Goal: Information Seeking & Learning: Learn about a topic

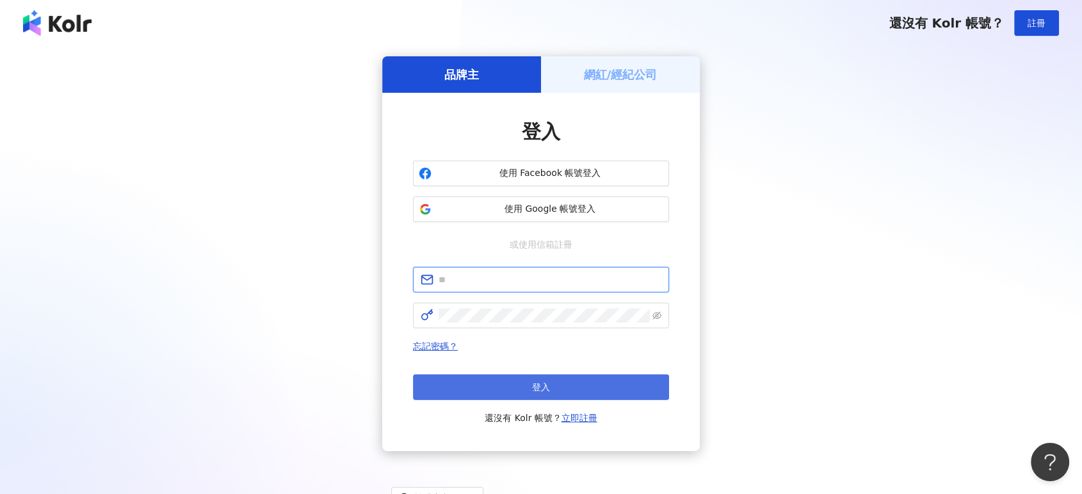
type input "**********"
click at [520, 374] on button "登入" at bounding box center [541, 387] width 256 height 26
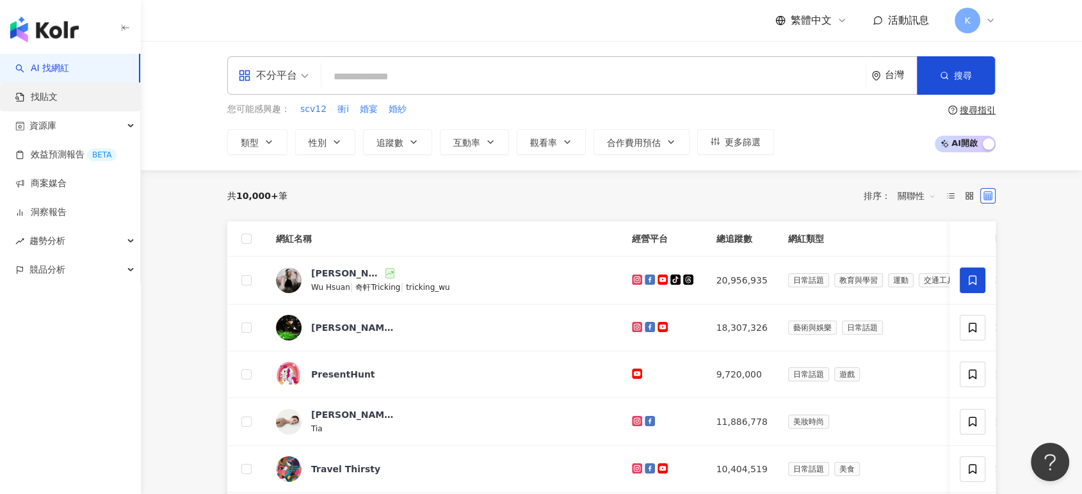
click at [49, 92] on link "找貼文" at bounding box center [36, 97] width 42 height 13
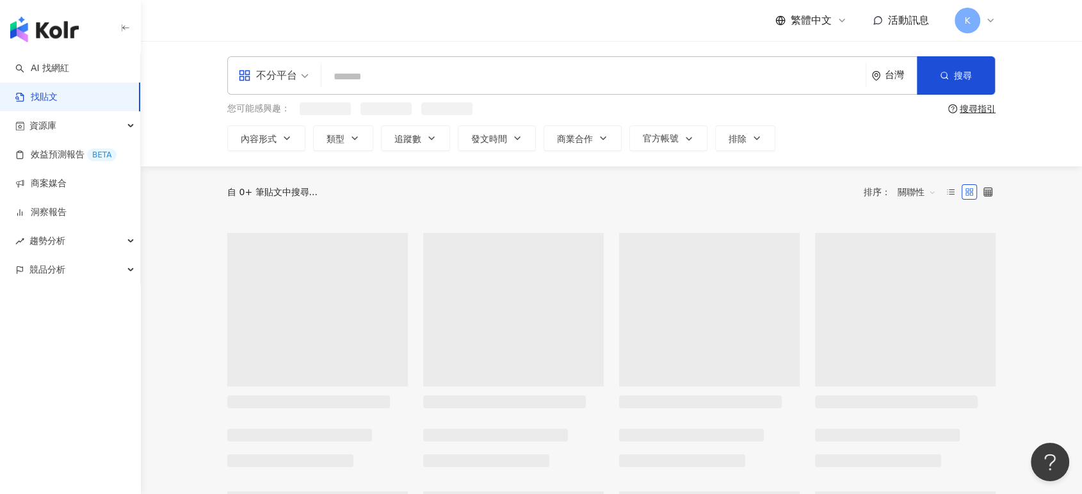
click at [403, 83] on input "search" at bounding box center [593, 77] width 534 height 28
click at [324, 149] on button "類型" at bounding box center [343, 140] width 60 height 26
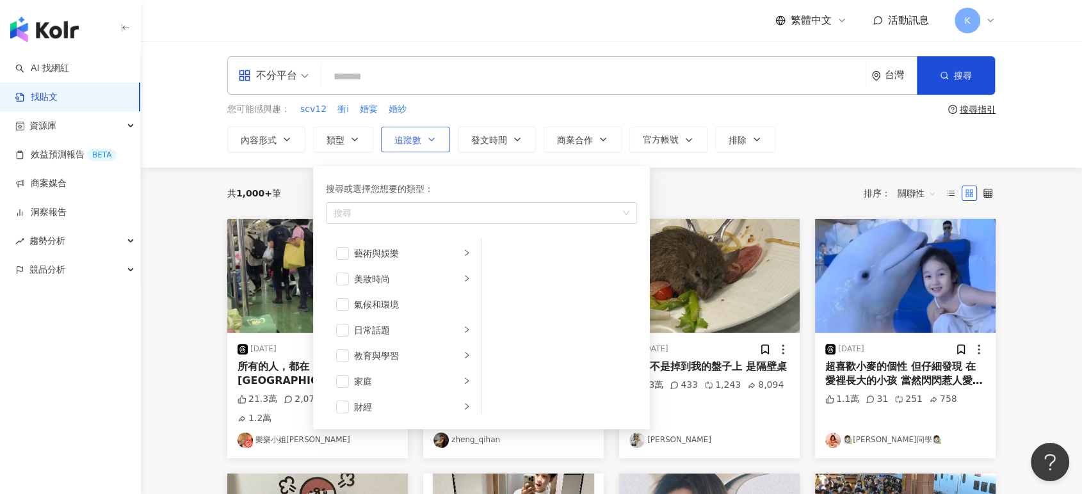
click at [392, 137] on button "追蹤數" at bounding box center [415, 140] width 69 height 26
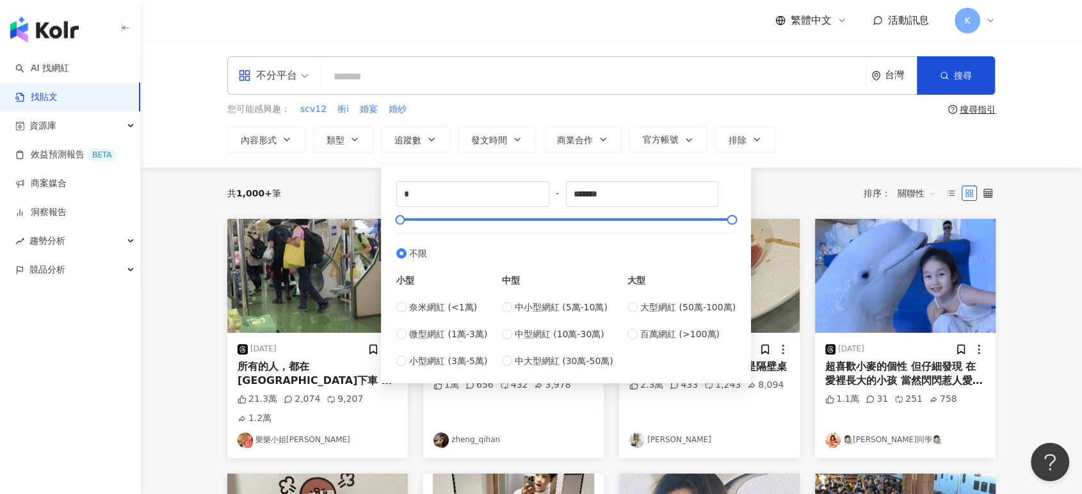
click at [451, 325] on div "奈米網紅 (<1萬) 微型網紅 (1萬-3萬) 小型網紅 (3萬-5萬)" at bounding box center [441, 334] width 91 height 68
click at [445, 332] on span "微型網紅 (1萬-3萬)" at bounding box center [448, 334] width 78 height 14
type input "*****"
click at [787, 186] on div "共 1,000+ 筆 排序： 關聯性" at bounding box center [611, 193] width 768 height 20
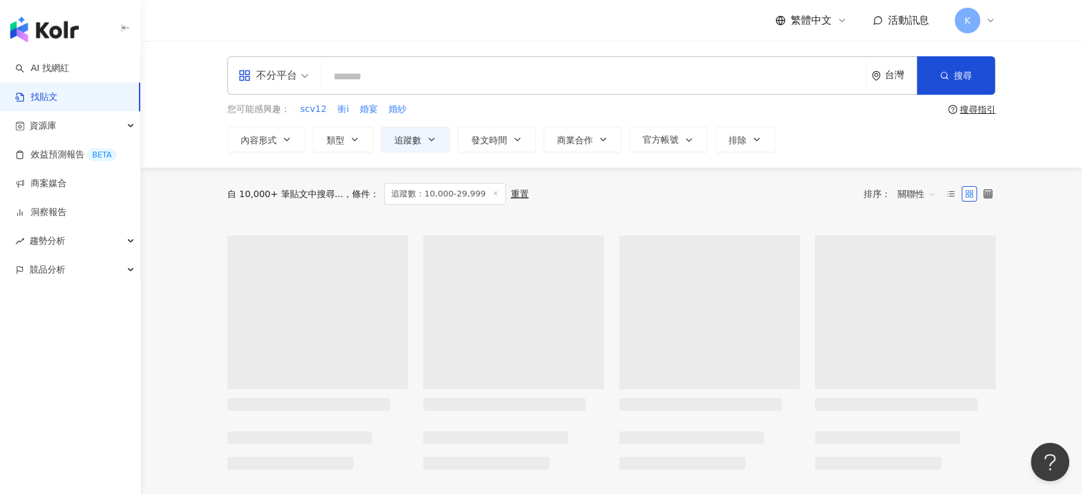
click at [582, 86] on input "search" at bounding box center [593, 77] width 534 height 28
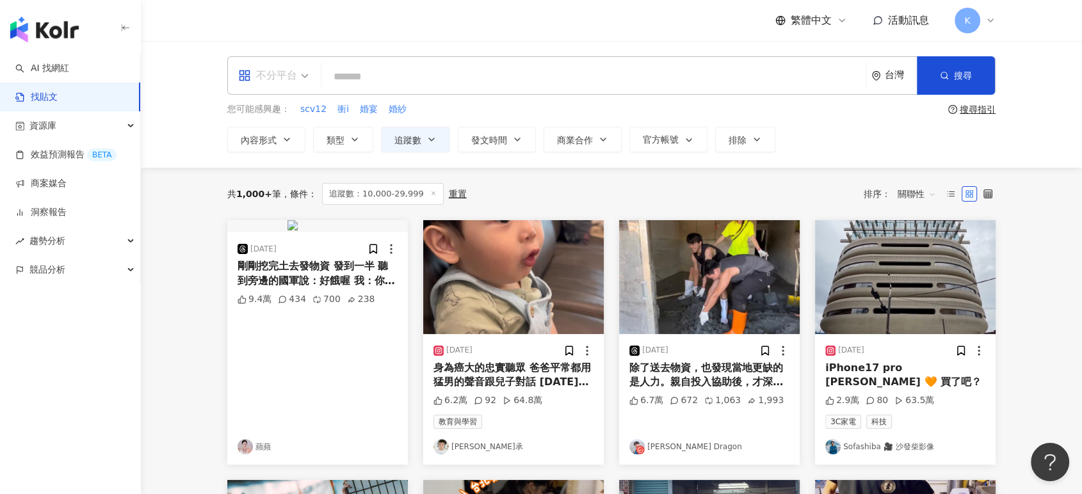
click at [266, 76] on div "不分平台" at bounding box center [267, 75] width 59 height 20
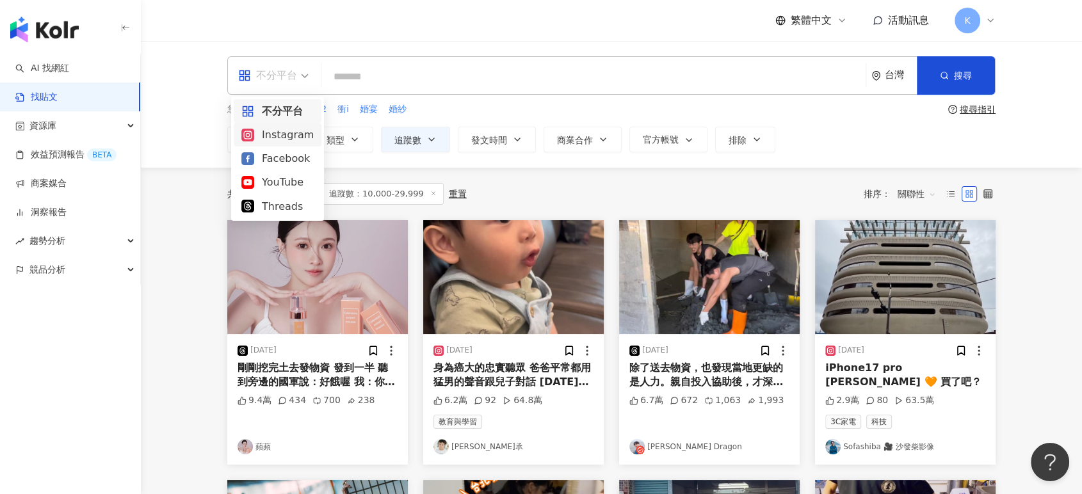
click at [301, 132] on div "Instagram" at bounding box center [277, 135] width 72 height 16
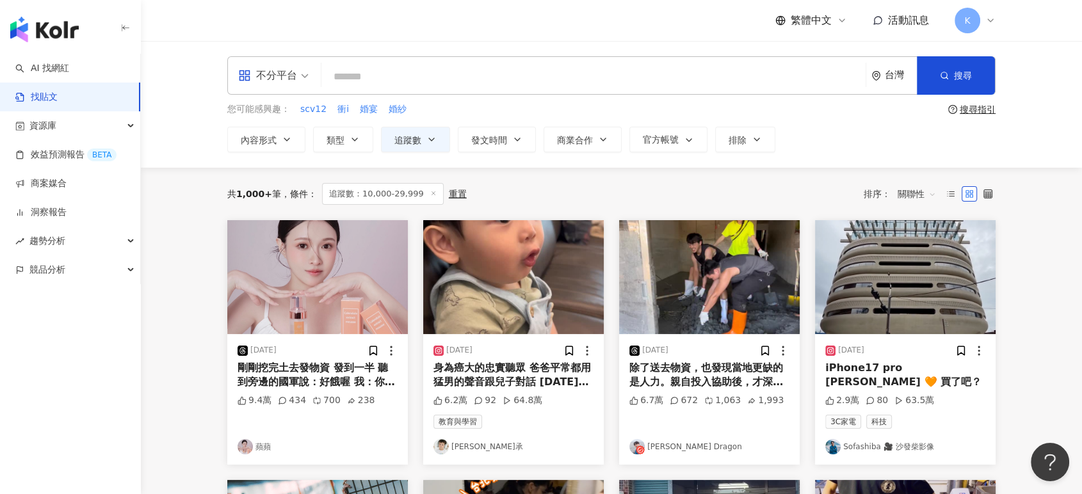
click at [376, 74] on input "search" at bounding box center [593, 77] width 534 height 28
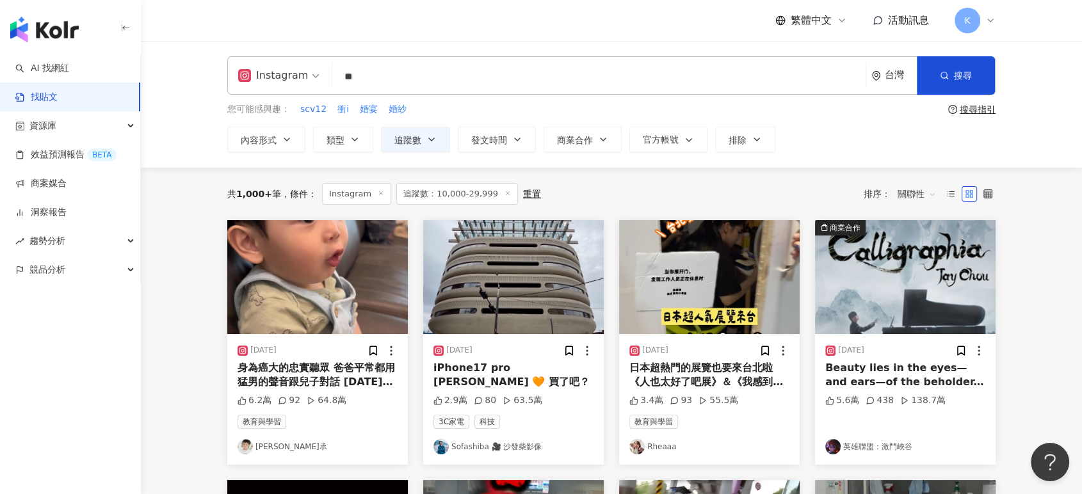
type input "**"
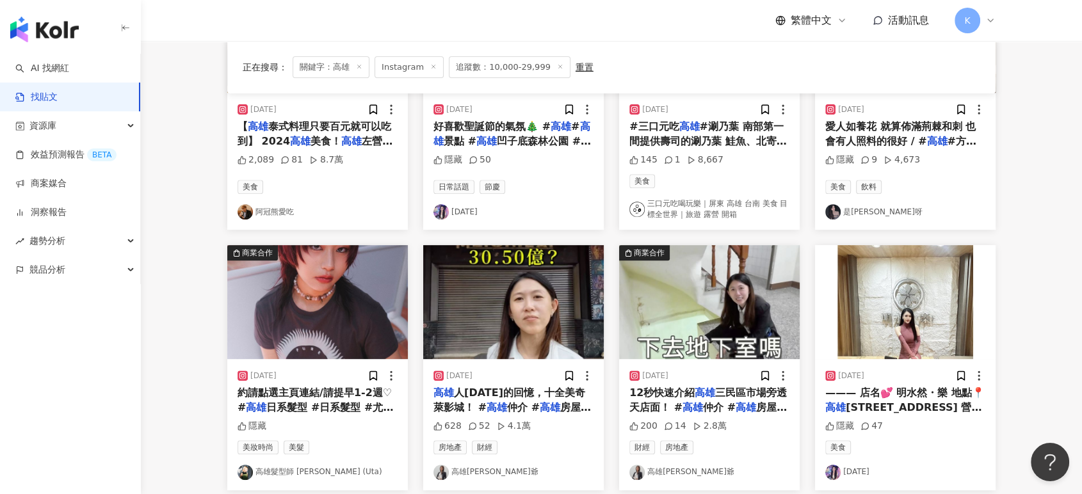
scroll to position [738, 0]
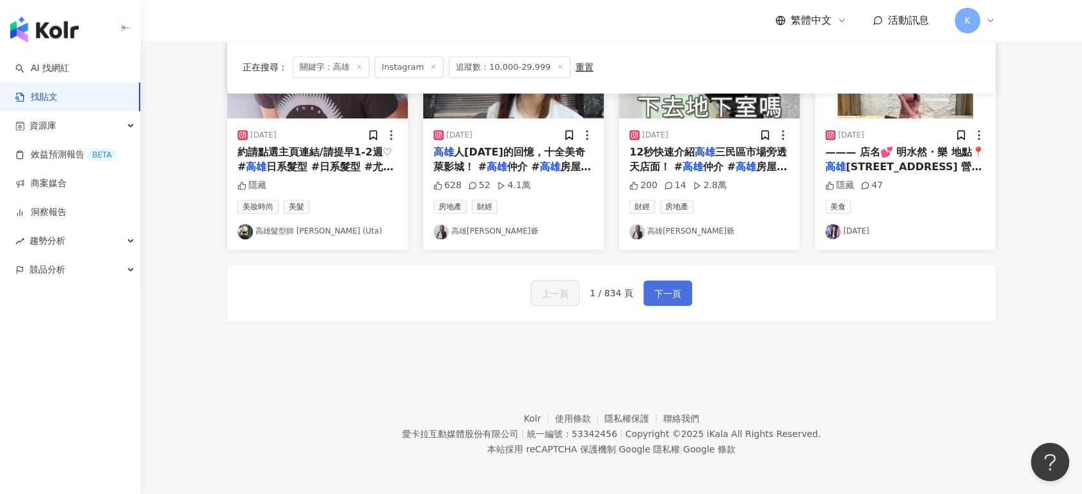
click at [664, 291] on span "下一頁" at bounding box center [667, 293] width 27 height 15
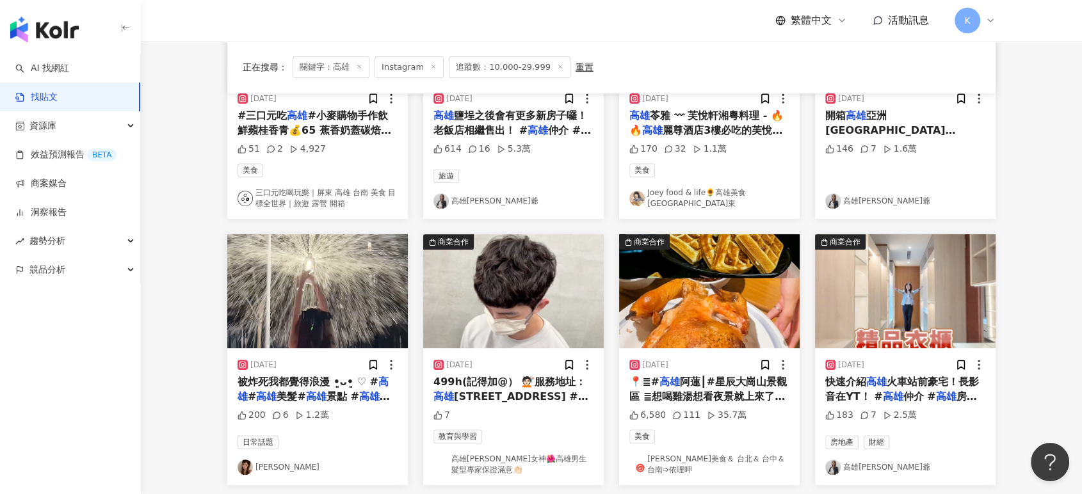
scroll to position [744, 0]
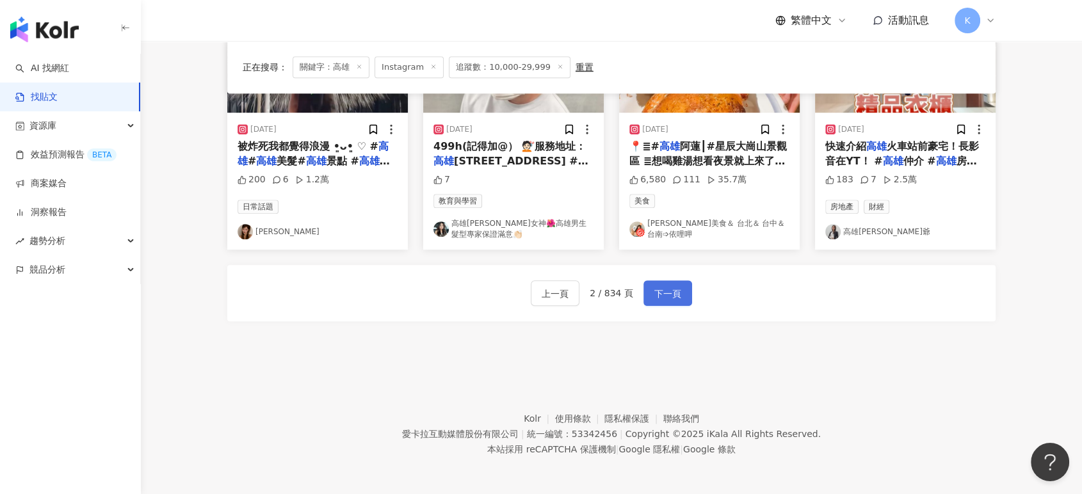
click at [668, 288] on span "下一頁" at bounding box center [667, 293] width 27 height 15
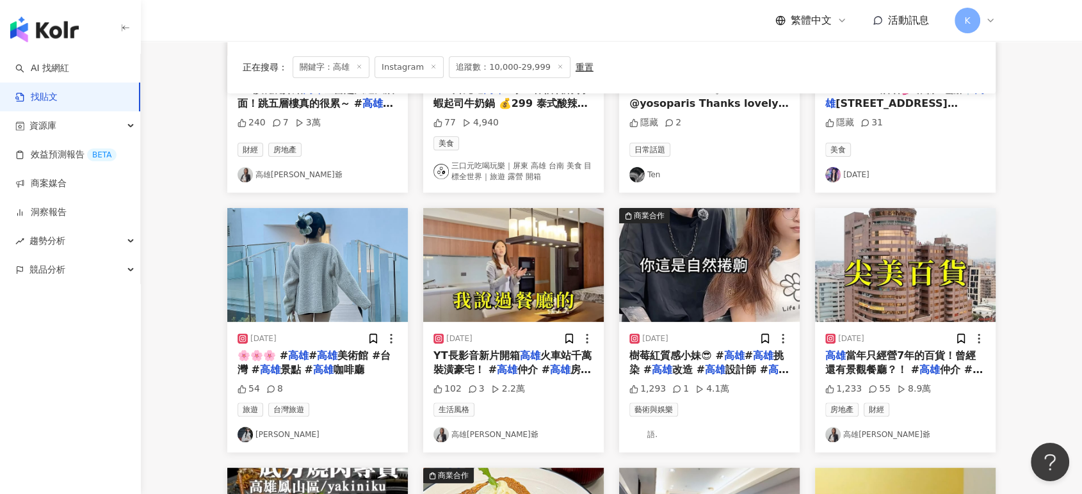
scroll to position [246, 0]
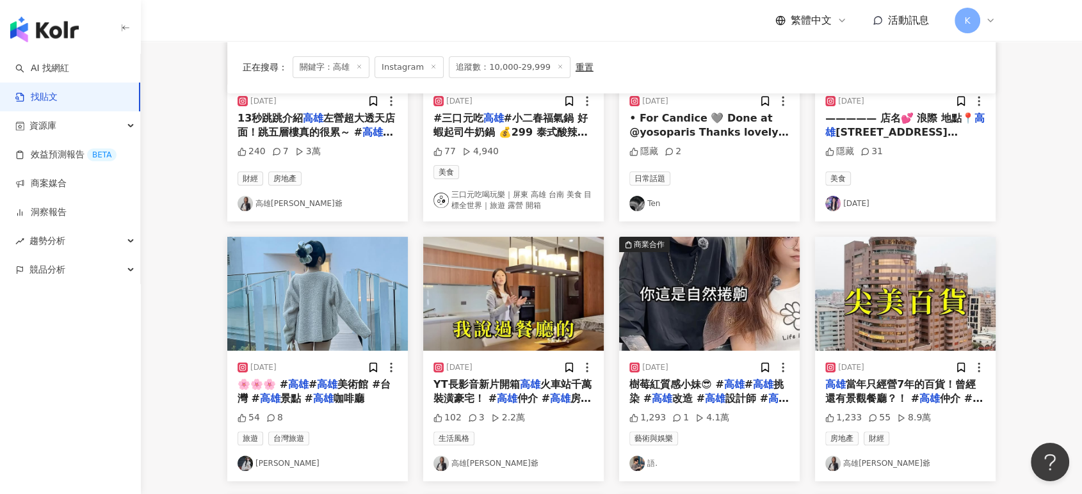
click at [351, 293] on img "button" at bounding box center [317, 294] width 180 height 114
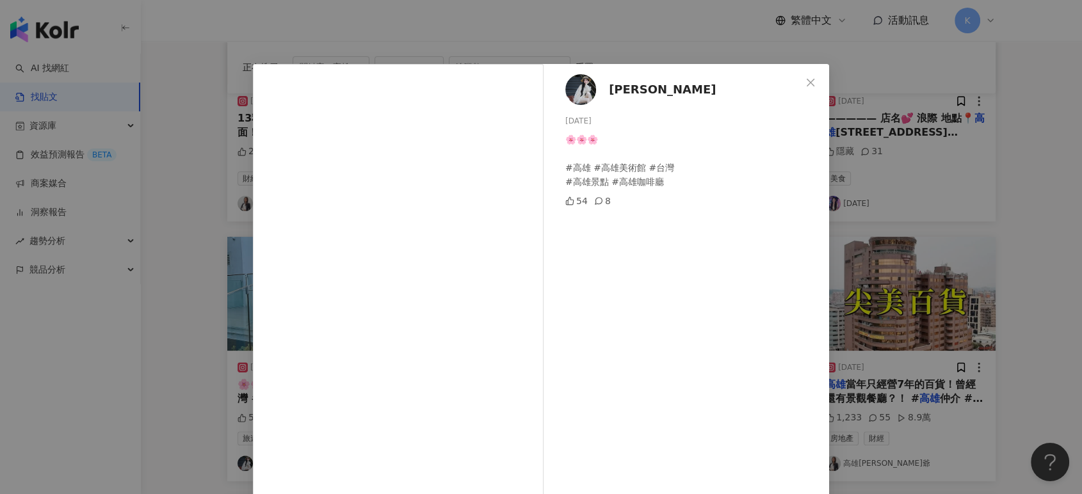
click at [982, 197] on div "[PERSON_NAME] [DATE] 🌸🌸🌸 #高雄 #高雄美術館 #台灣 #高雄景點 #高雄咖啡廳 54 8 查看原始貼文" at bounding box center [541, 247] width 1082 height 494
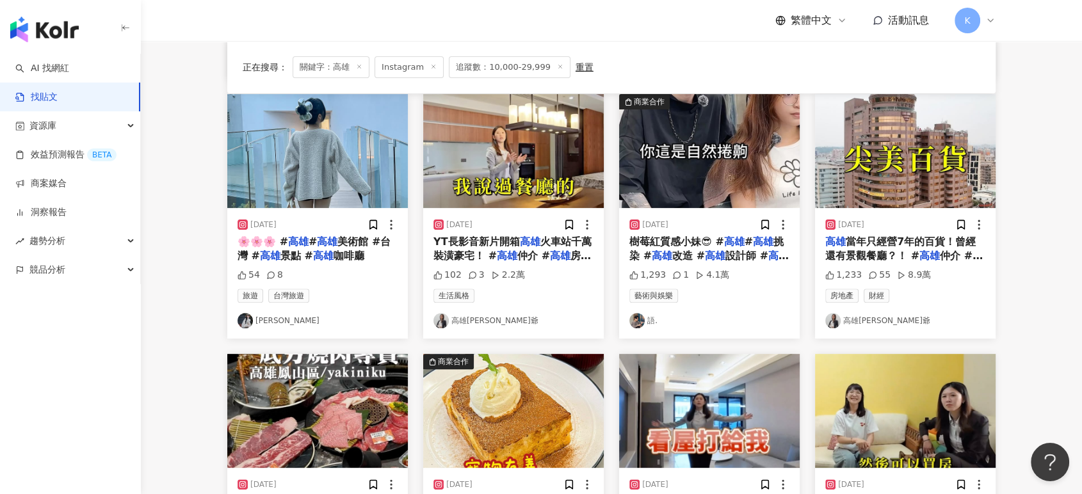
scroll to position [744, 0]
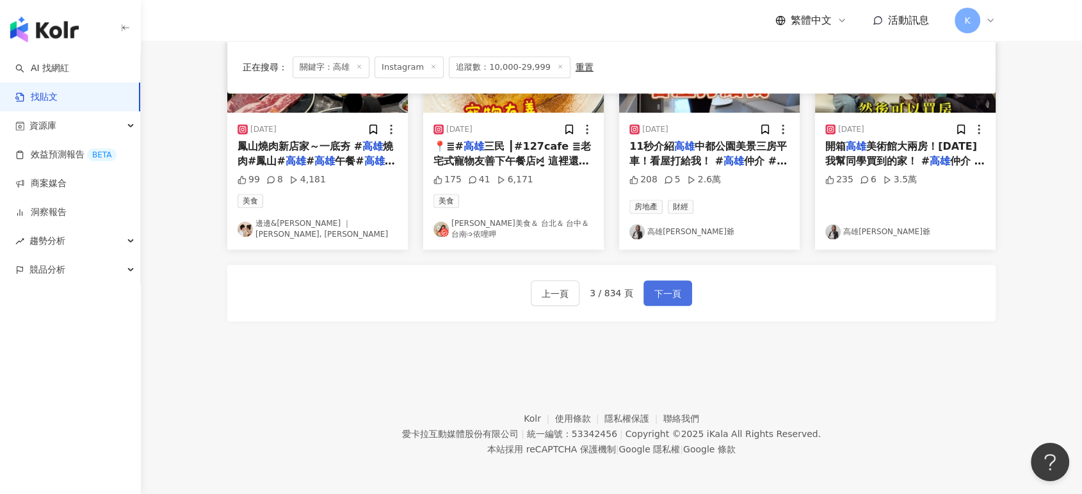
click at [664, 296] on span "下一頁" at bounding box center [667, 293] width 27 height 15
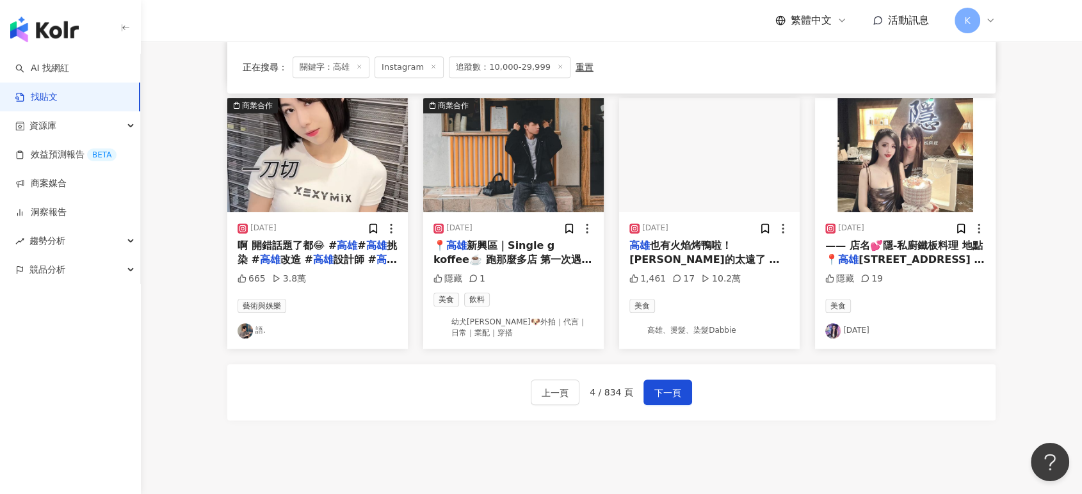
scroll to position [738, 0]
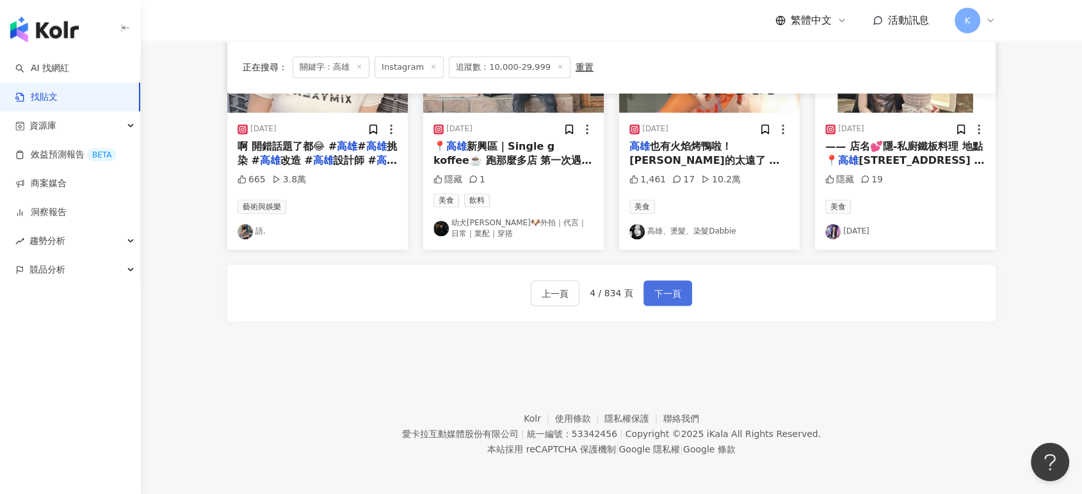
click at [675, 286] on span "下一頁" at bounding box center [667, 293] width 27 height 15
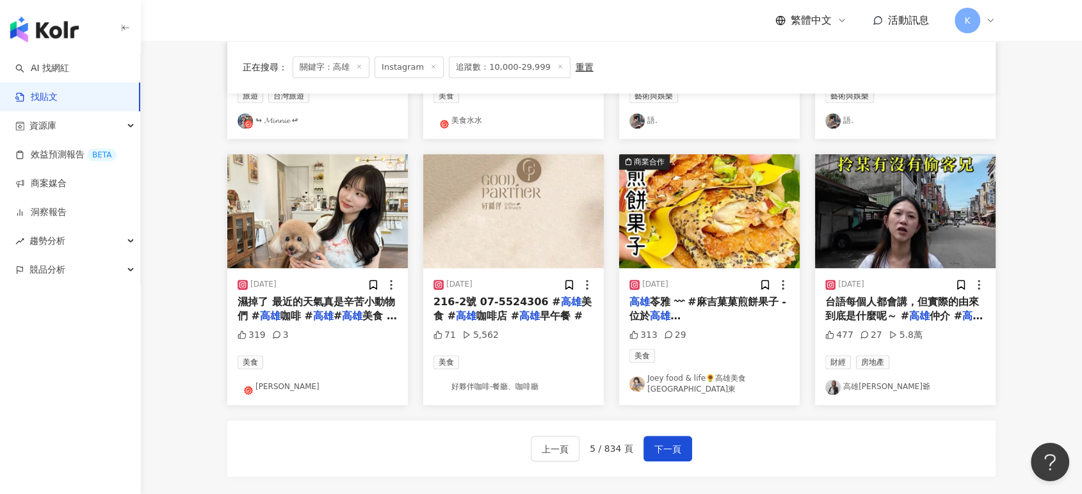
scroll to position [732, 0]
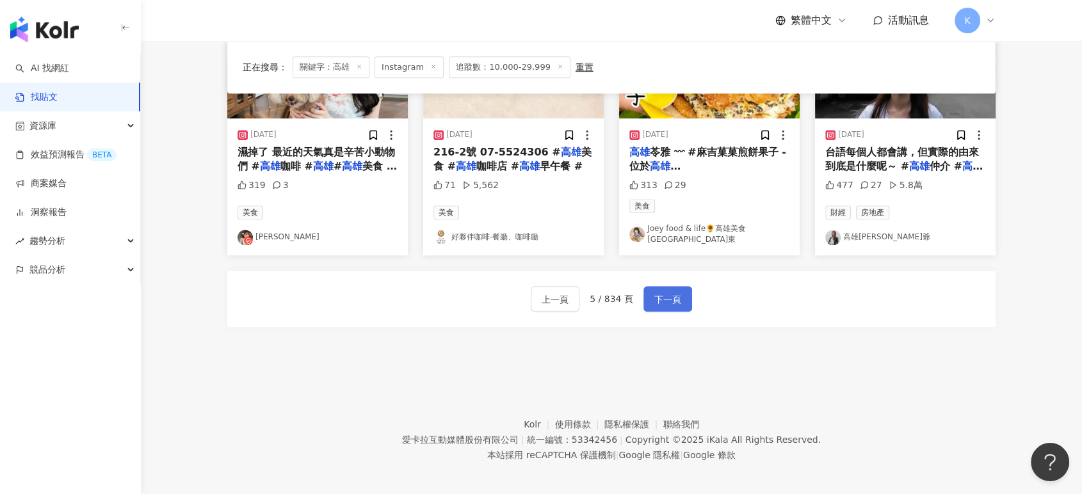
click at [678, 292] on span "下一頁" at bounding box center [667, 299] width 27 height 15
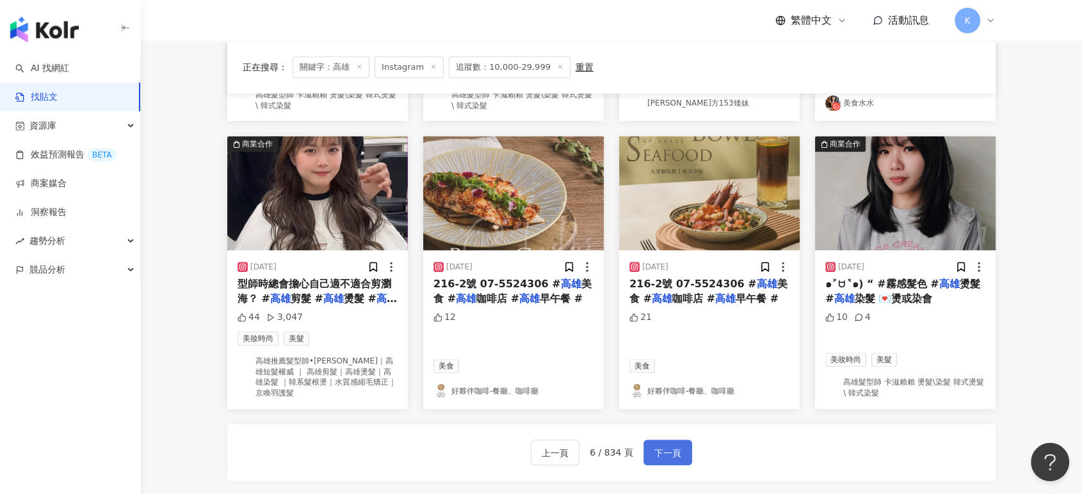
scroll to position [640, 0]
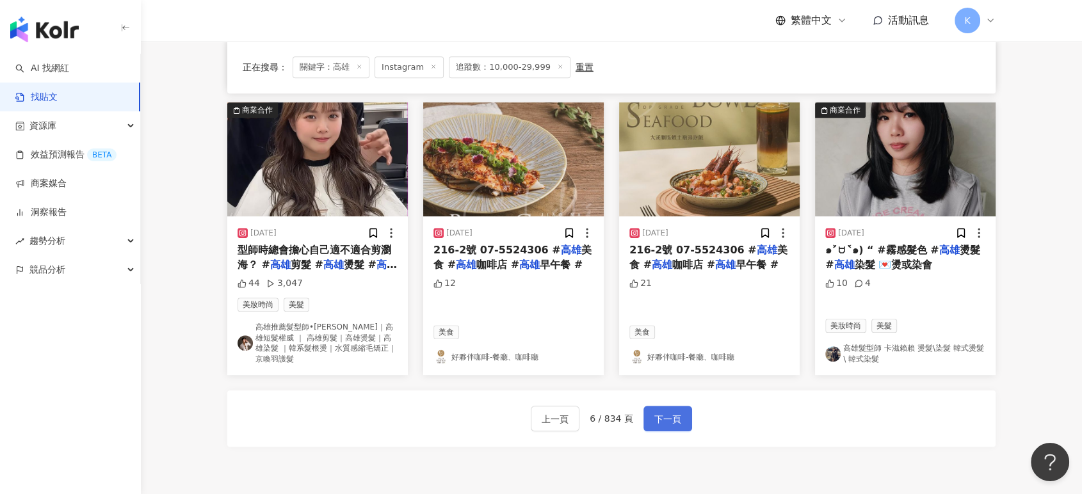
click at [678, 422] on button "下一頁" at bounding box center [667, 419] width 49 height 26
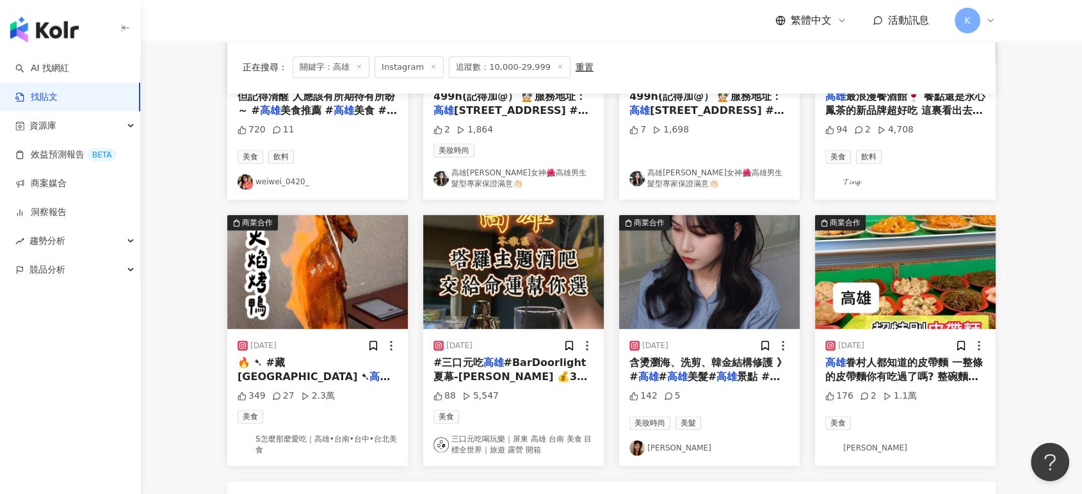
scroll to position [750, 0]
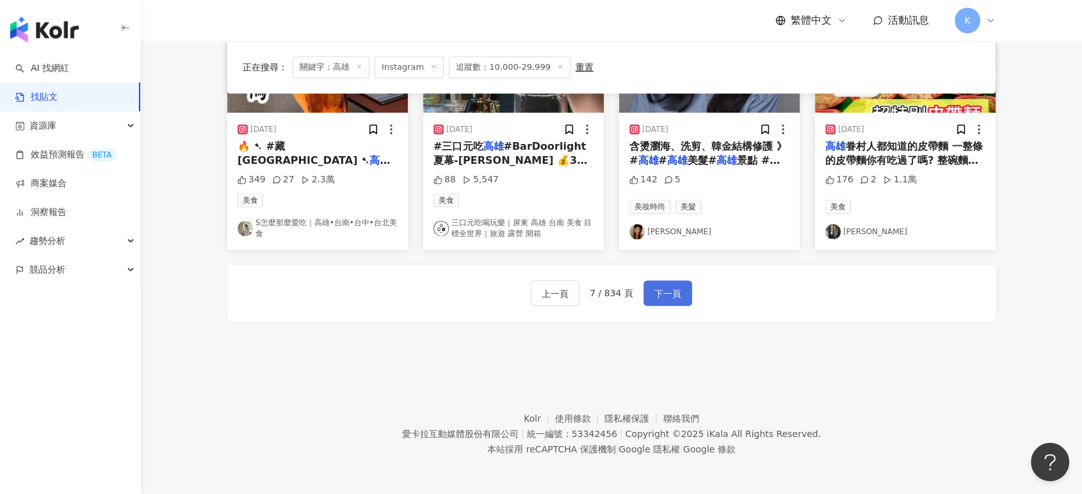
click at [673, 296] on span "下一頁" at bounding box center [667, 293] width 27 height 15
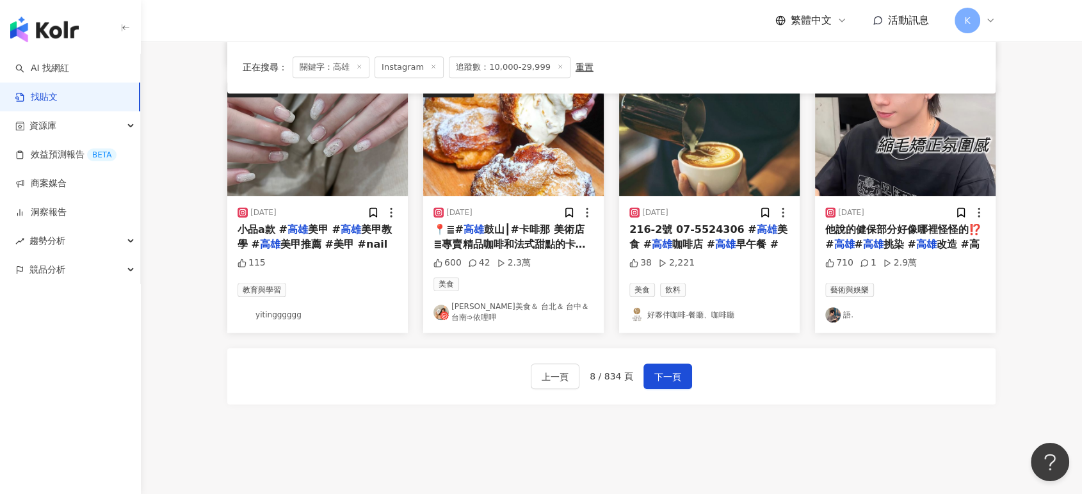
scroll to position [744, 0]
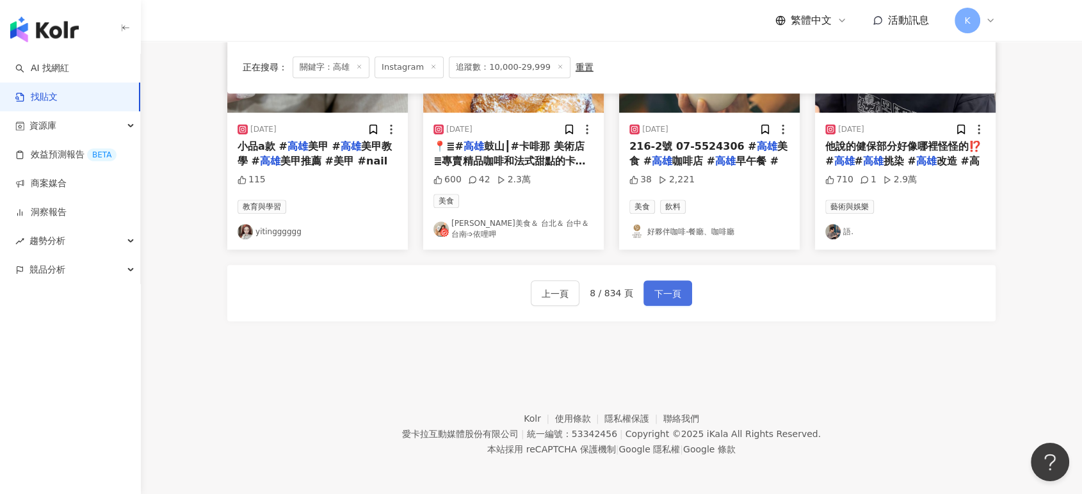
click at [681, 284] on button "下一頁" at bounding box center [667, 293] width 49 height 26
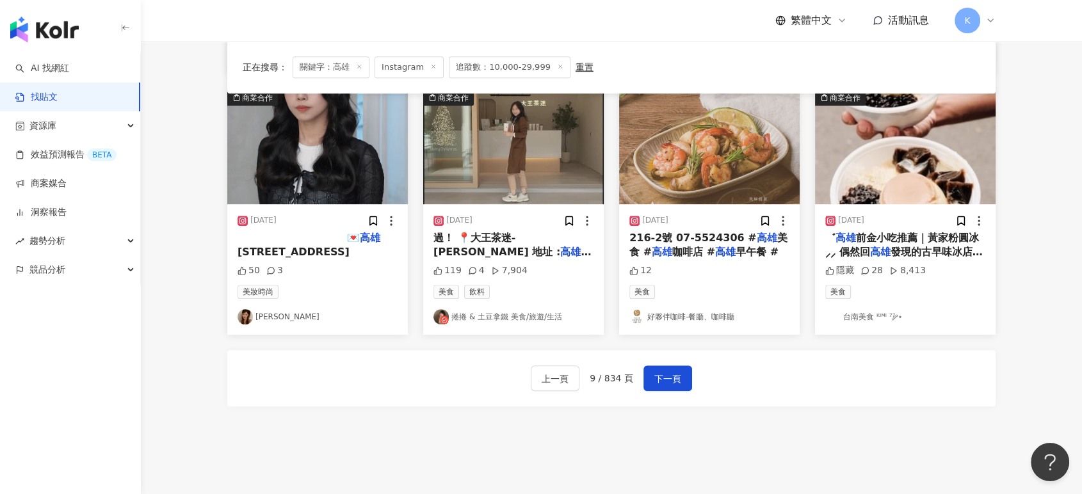
scroll to position [755, 0]
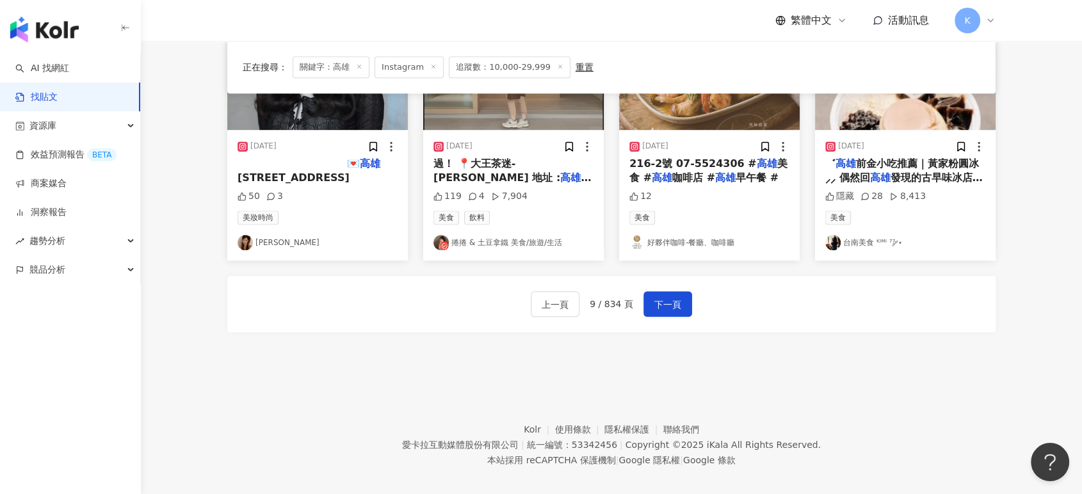
click at [682, 291] on button "下一頁" at bounding box center [667, 304] width 49 height 26
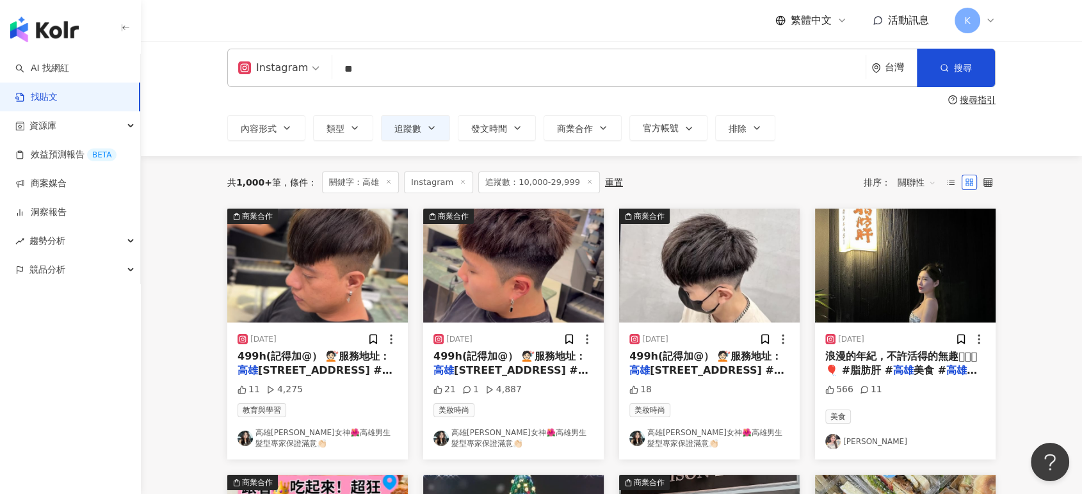
scroll to position [0, 0]
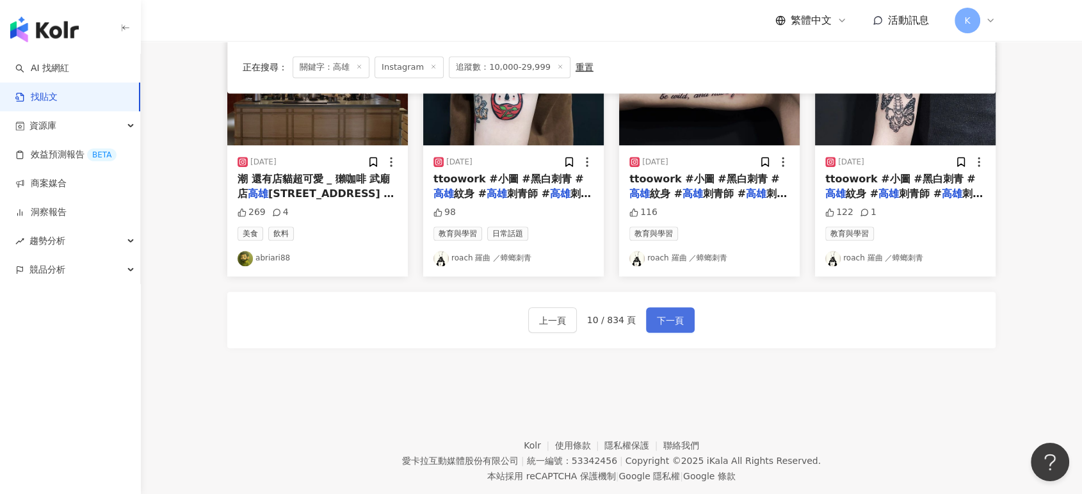
click at [673, 322] on span "下一頁" at bounding box center [670, 320] width 27 height 15
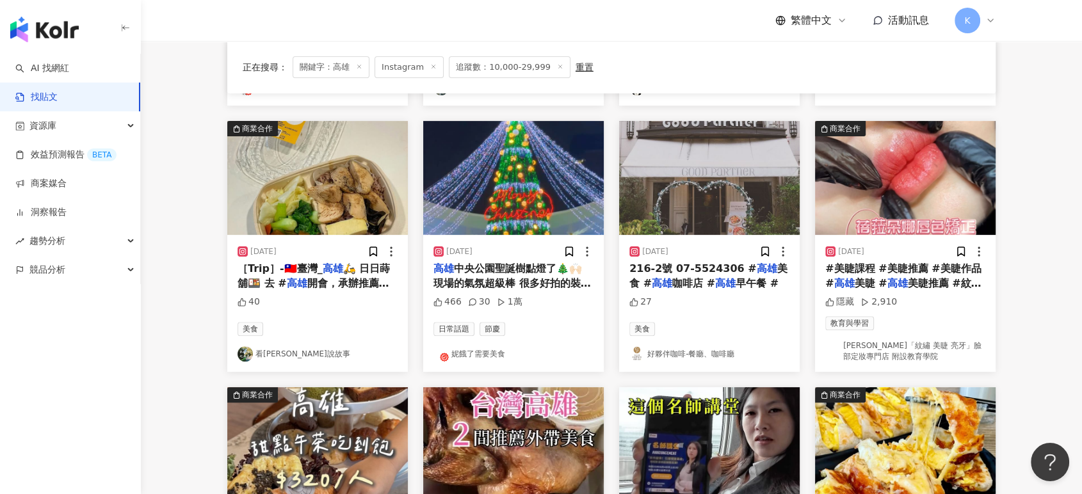
scroll to position [711, 0]
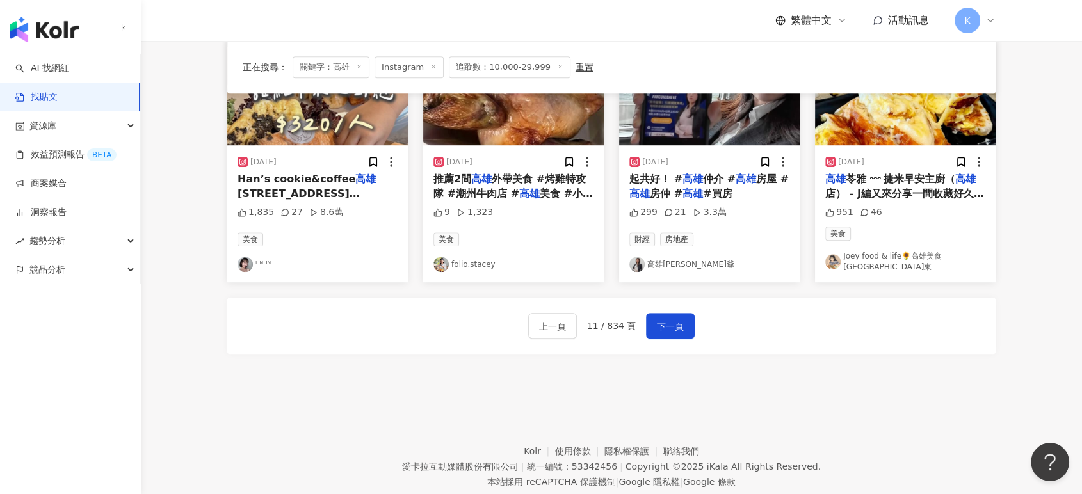
click at [691, 322] on div "上一頁 11 / 834 頁 下一頁" at bounding box center [611, 326] width 768 height 56
click at [683, 321] on button "下一頁" at bounding box center [670, 326] width 49 height 26
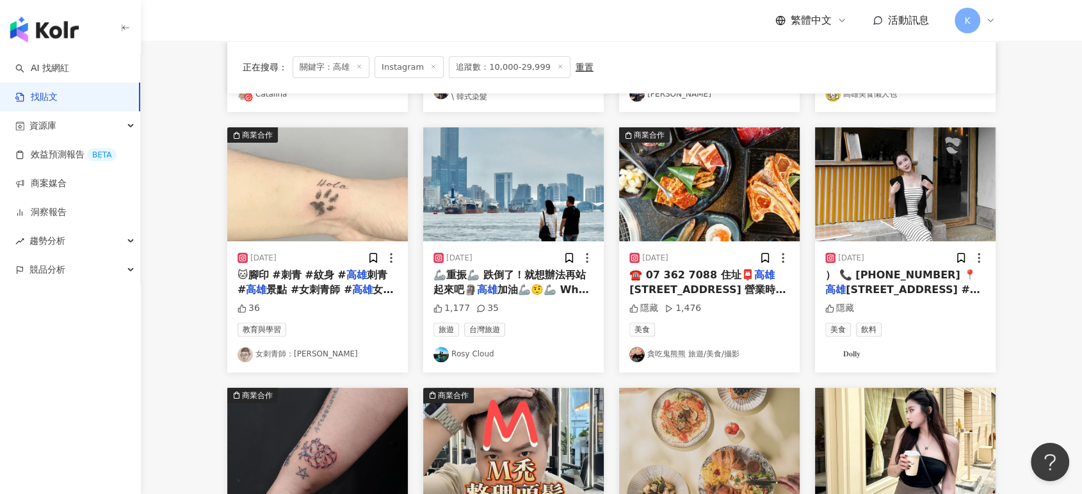
scroll to position [278, 0]
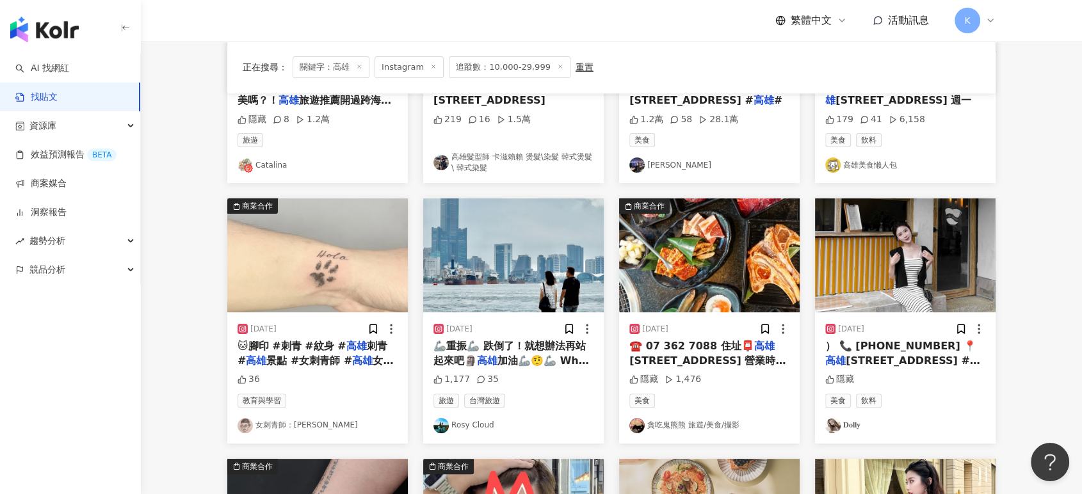
click at [891, 285] on img "button" at bounding box center [905, 255] width 180 height 114
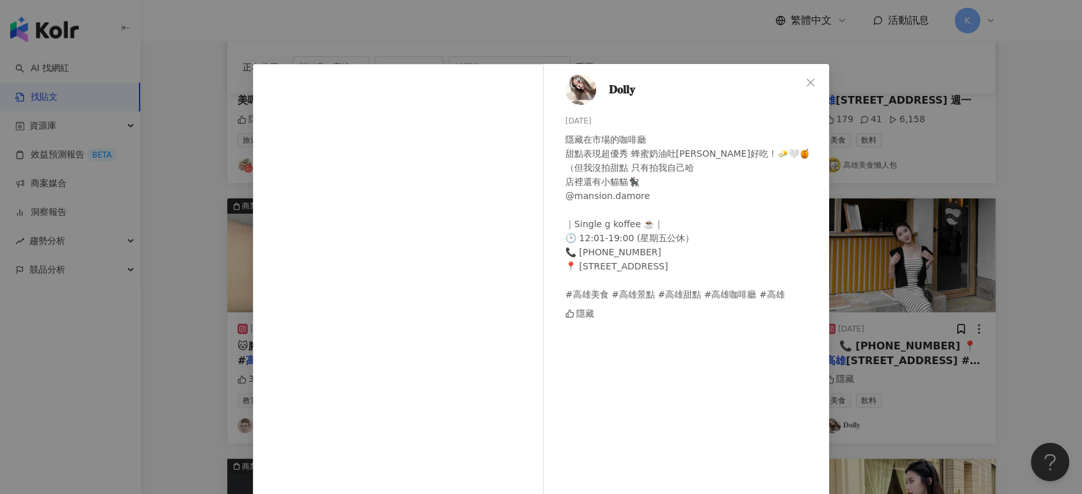
click at [931, 278] on div "𝐃𝐨𝐥𝐥𝐲 [DATE] 隱藏在市場的咖啡廳 甜點表現超優秀 蜂蜜奶油吐[PERSON_NAME]好吃！🧈🤍🍯 （但我沒拍甜點 只有拍我自己哈 店裡還有小貓貓…" at bounding box center [541, 247] width 1082 height 494
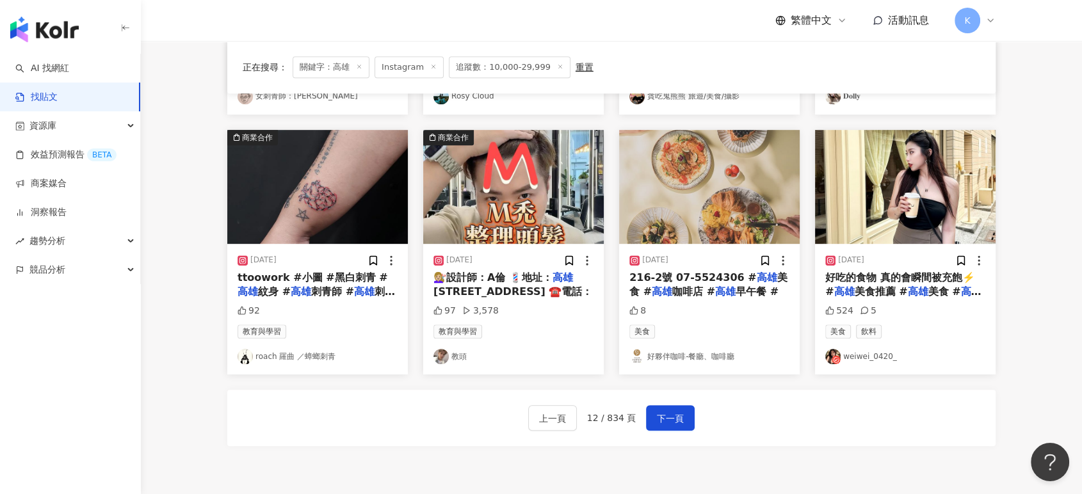
scroll to position [711, 0]
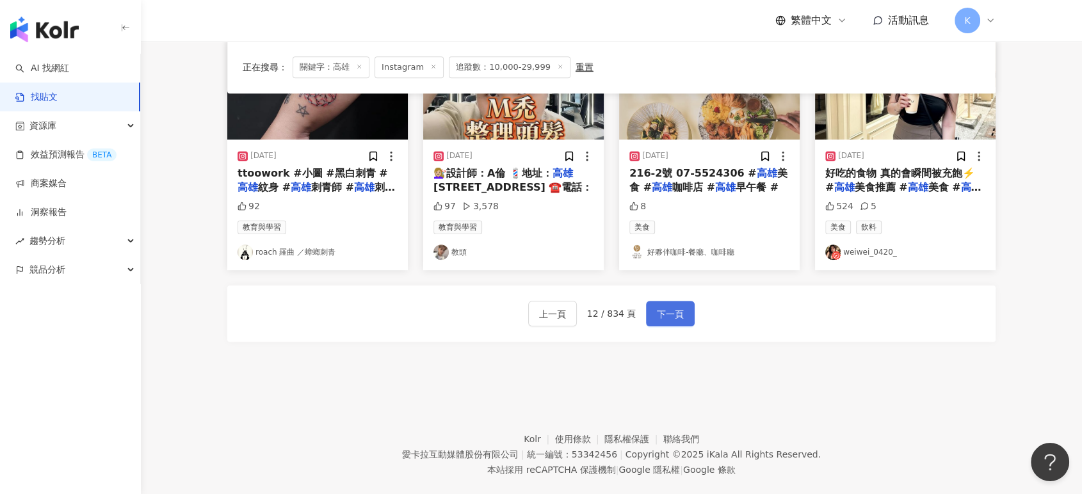
click at [677, 317] on span "下一頁" at bounding box center [670, 314] width 27 height 15
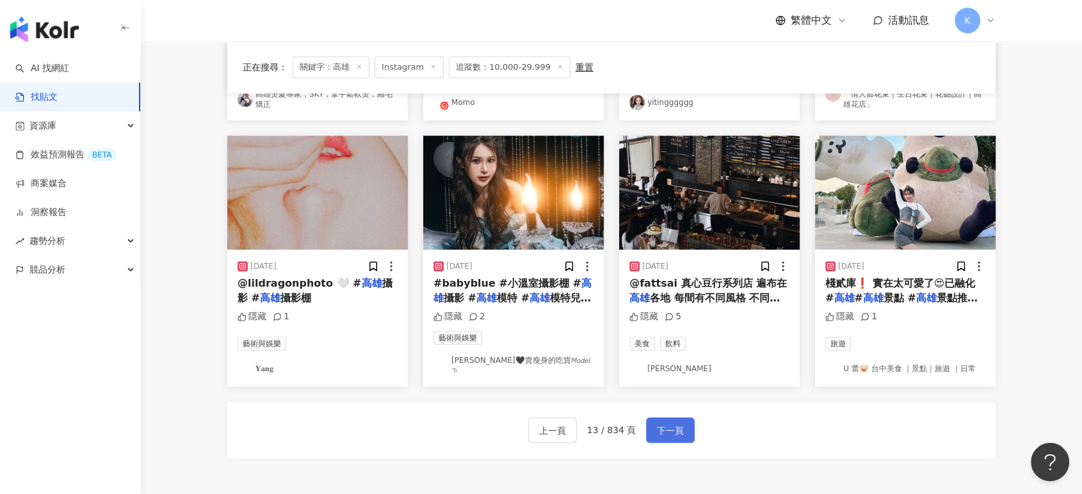
scroll to position [504, 0]
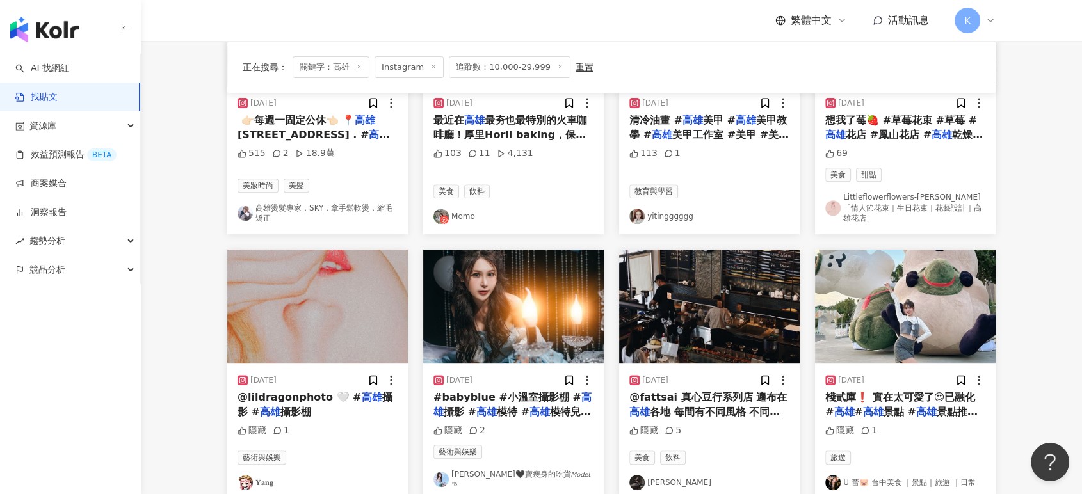
click at [913, 296] on img "button" at bounding box center [905, 307] width 180 height 114
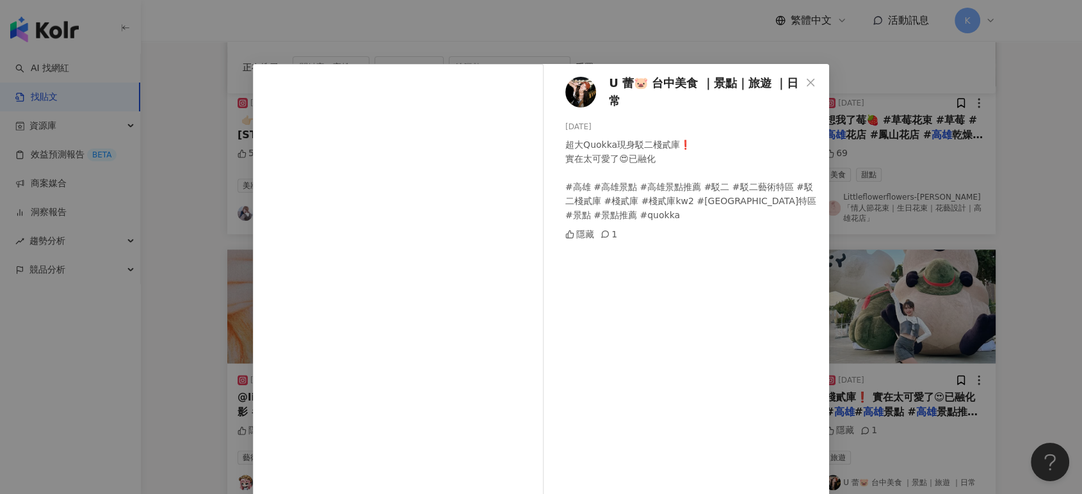
click at [945, 129] on div "U 蕾🐷 台中美食 ｜景點｜旅遊 ｜日常 [DATE] 超大Quokka現身駁二棧貳庫❗️ 實在太可愛了😍已融化 #高雄 #高雄景點 #高雄景點推薦 #駁二 …" at bounding box center [541, 247] width 1082 height 494
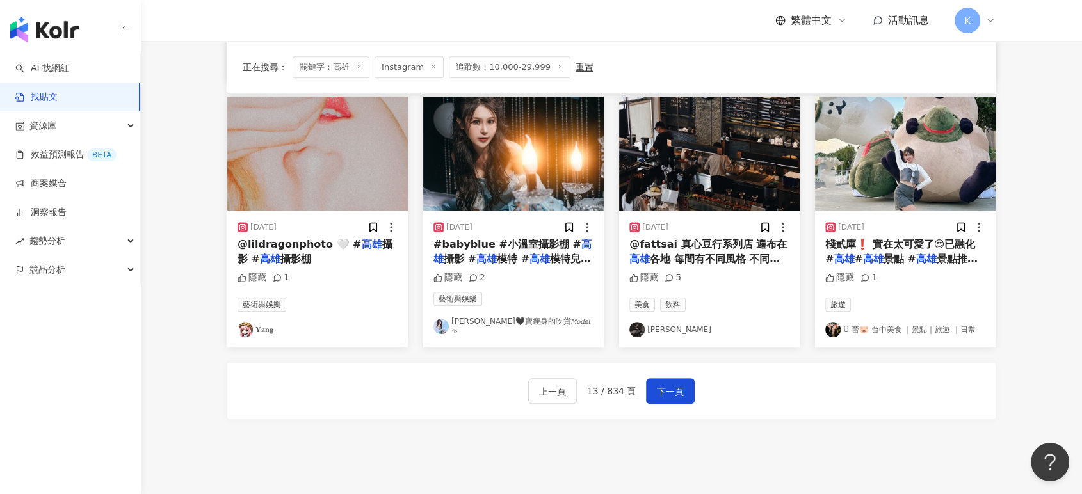
scroll to position [738, 0]
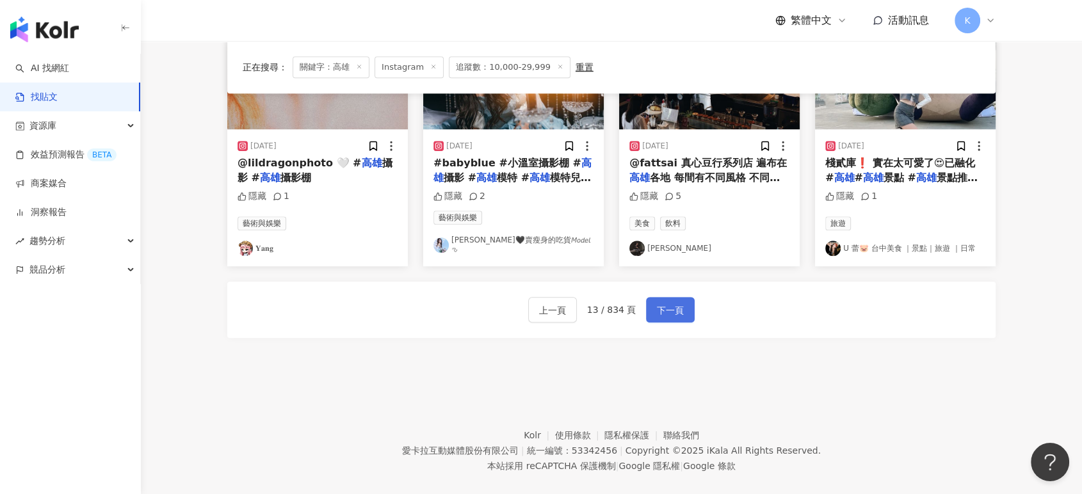
click at [673, 303] on span "下一頁" at bounding box center [670, 310] width 27 height 15
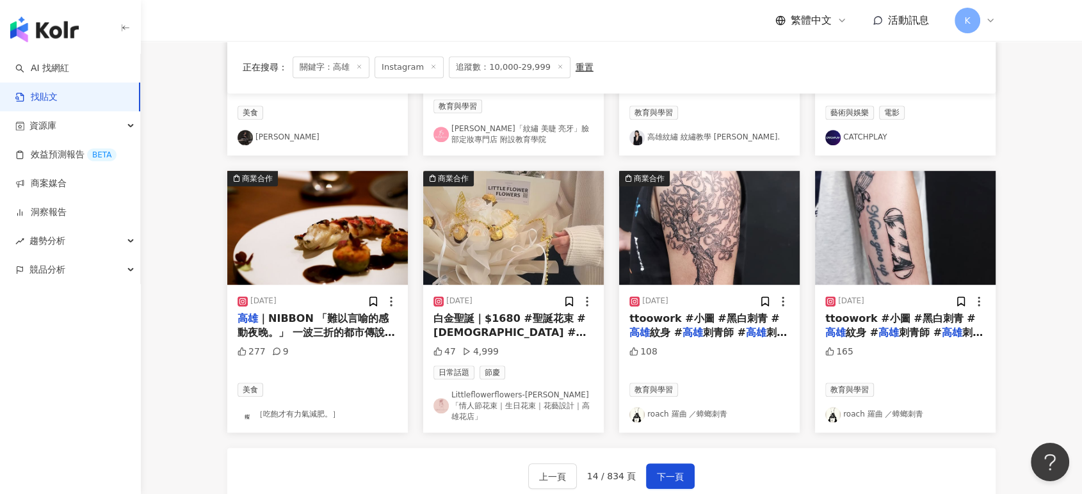
scroll to position [750, 0]
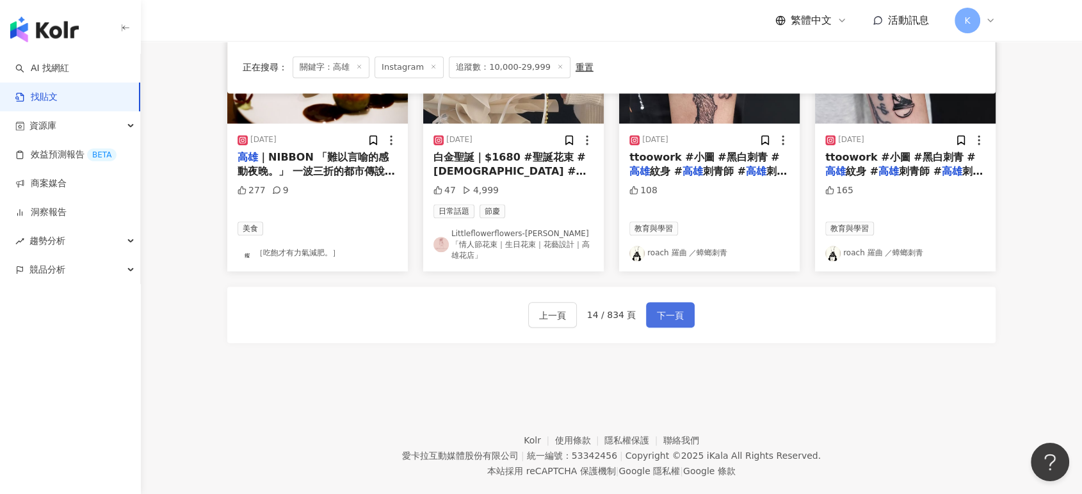
click at [661, 308] on span "下一頁" at bounding box center [670, 315] width 27 height 15
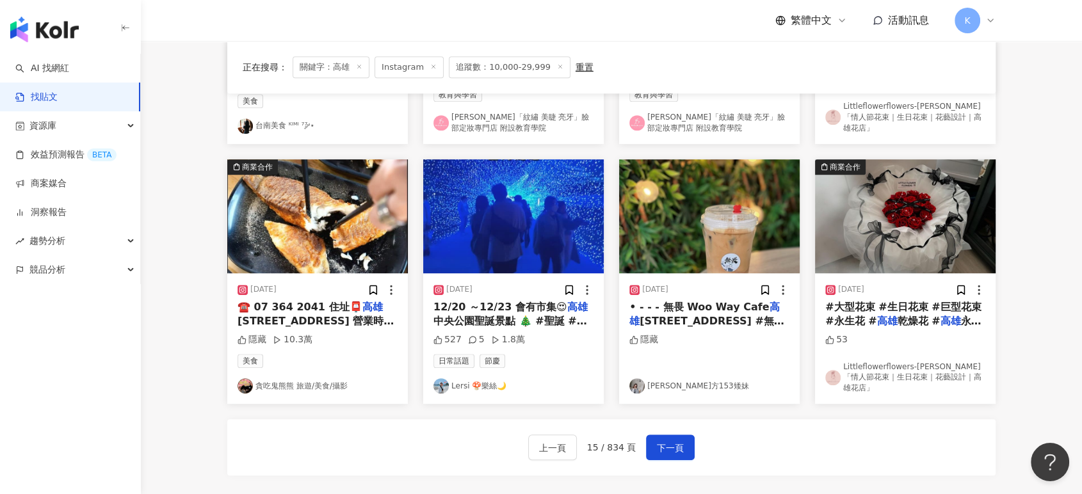
scroll to position [744, 0]
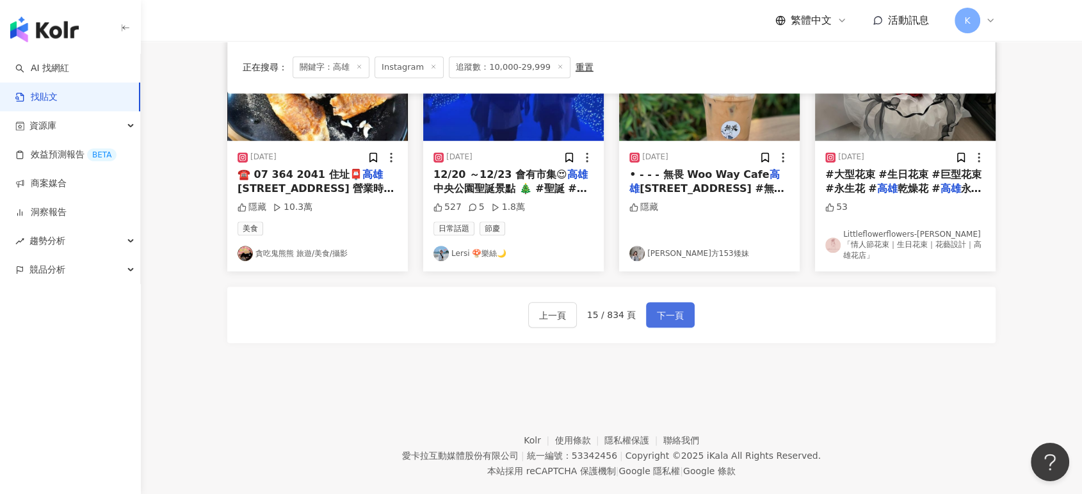
click at [675, 308] on span "下一頁" at bounding box center [670, 315] width 27 height 15
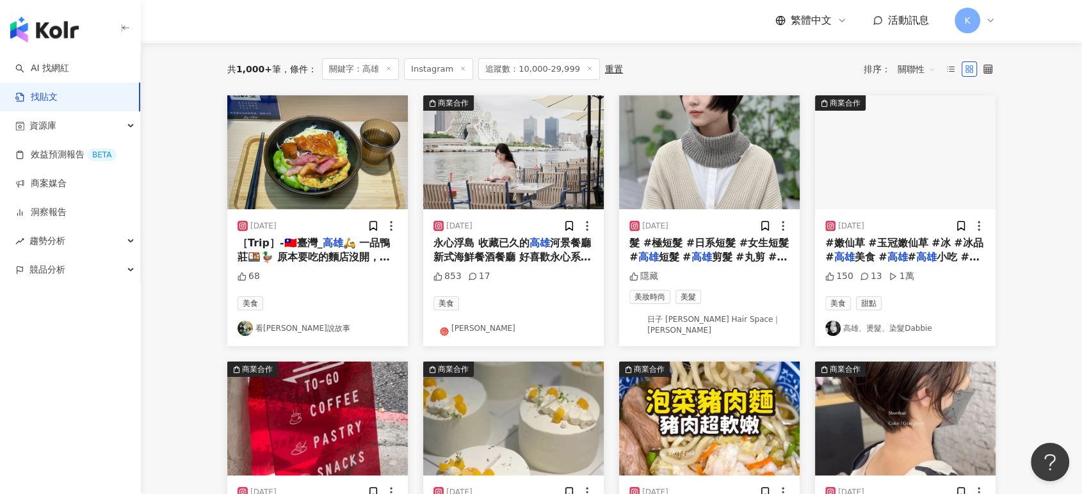
scroll to position [27, 0]
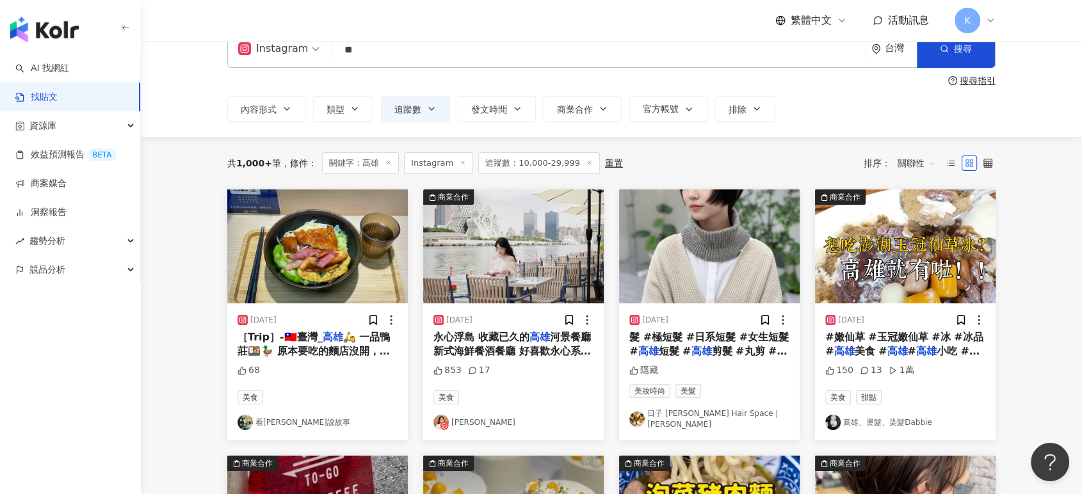
click at [558, 272] on img "button" at bounding box center [513, 246] width 180 height 114
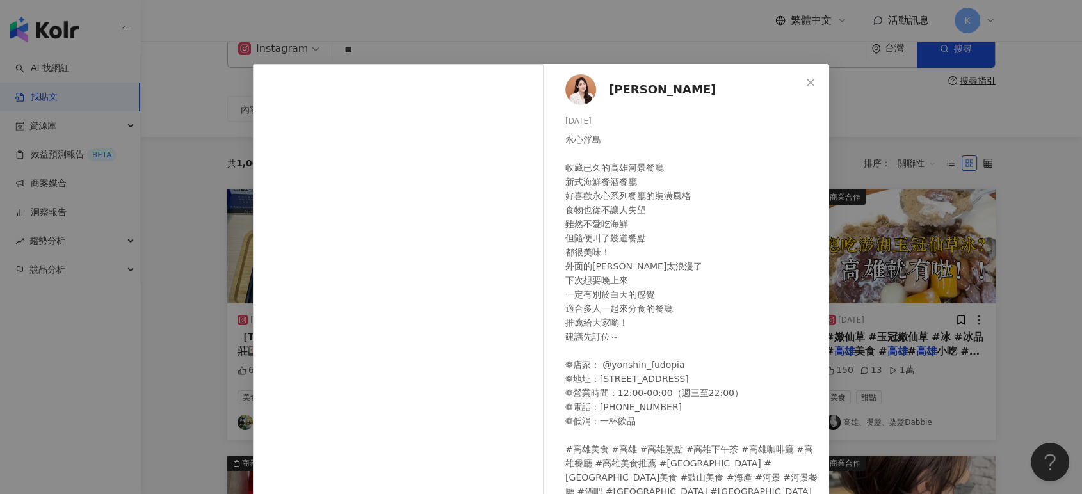
click at [897, 291] on div "[PERSON_NAME][DATE] [GEOGRAPHIC_DATA]浮島 收藏已久的高雄河景餐廳 新式海鮮餐酒餐廳 好喜歡永心系列餐廳的裝潢風格 食物也…" at bounding box center [541, 247] width 1082 height 494
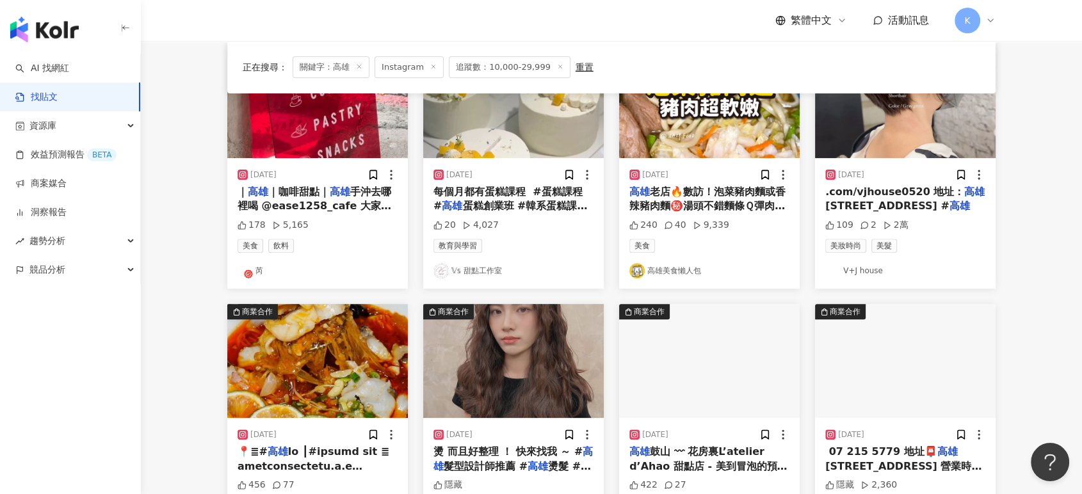
scroll to position [596, 0]
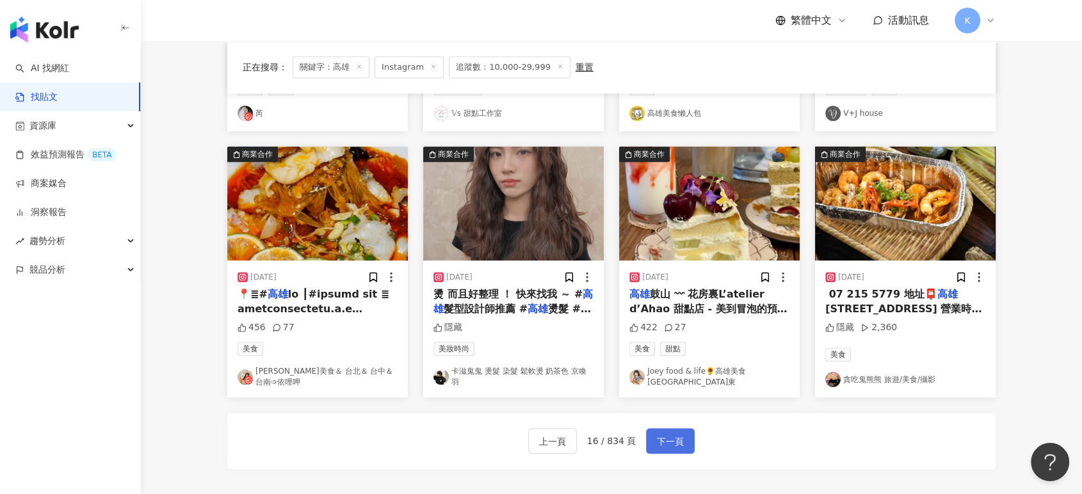
click at [681, 428] on button "下一頁" at bounding box center [670, 441] width 49 height 26
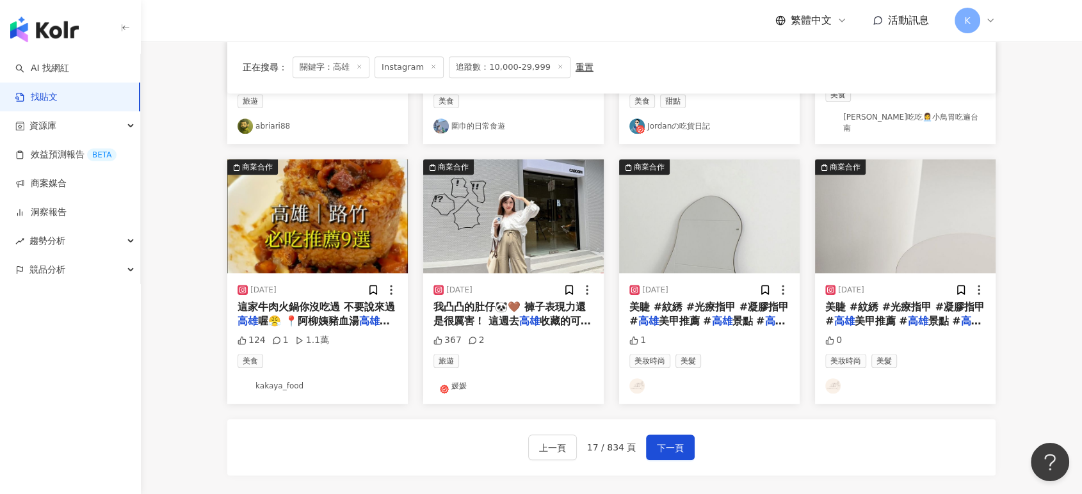
scroll to position [447, 0]
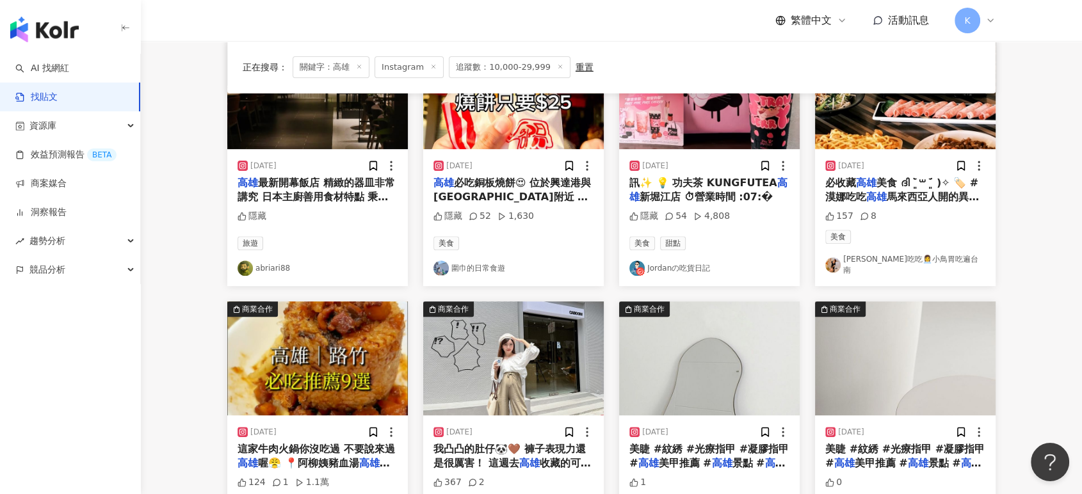
click at [553, 346] on img "button" at bounding box center [513, 358] width 180 height 114
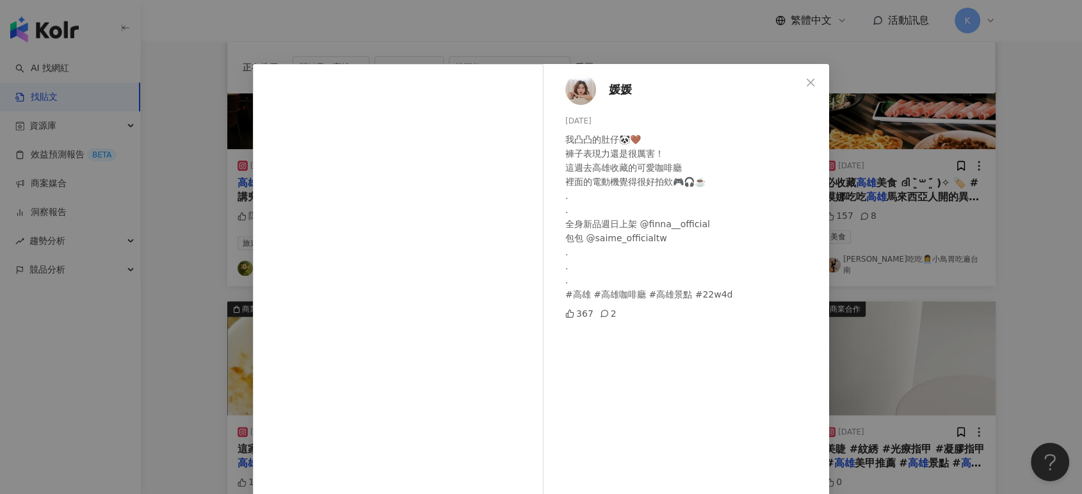
click at [959, 111] on div "媛媛 [DATE] 我凸凸的肚仔🐼🤎 褲子表現力還是很厲害！ 這週去高雄收藏的可愛咖啡廳 裡面的電動機覺得很好拍欸🎮🎧☕️ . . 全身新品週日上架 @fin…" at bounding box center [541, 247] width 1082 height 494
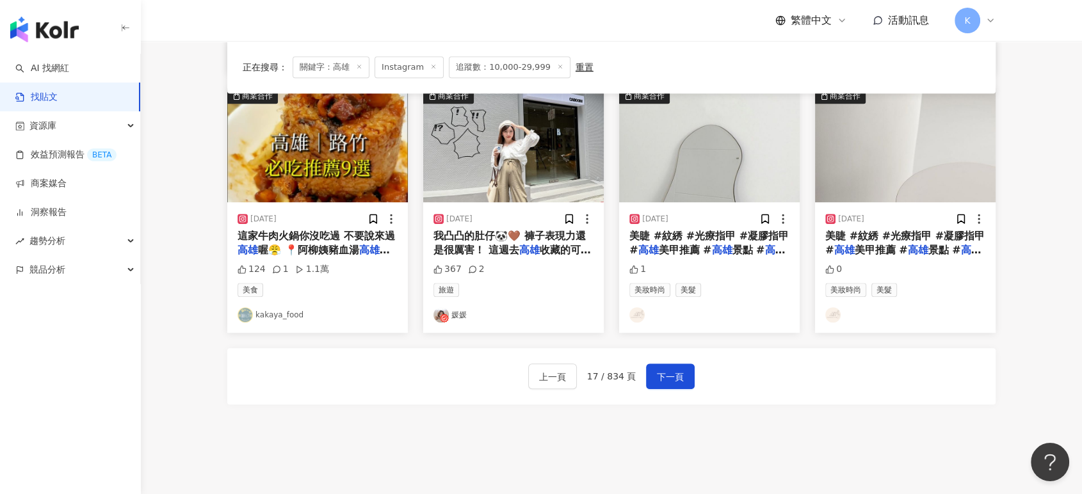
scroll to position [732, 0]
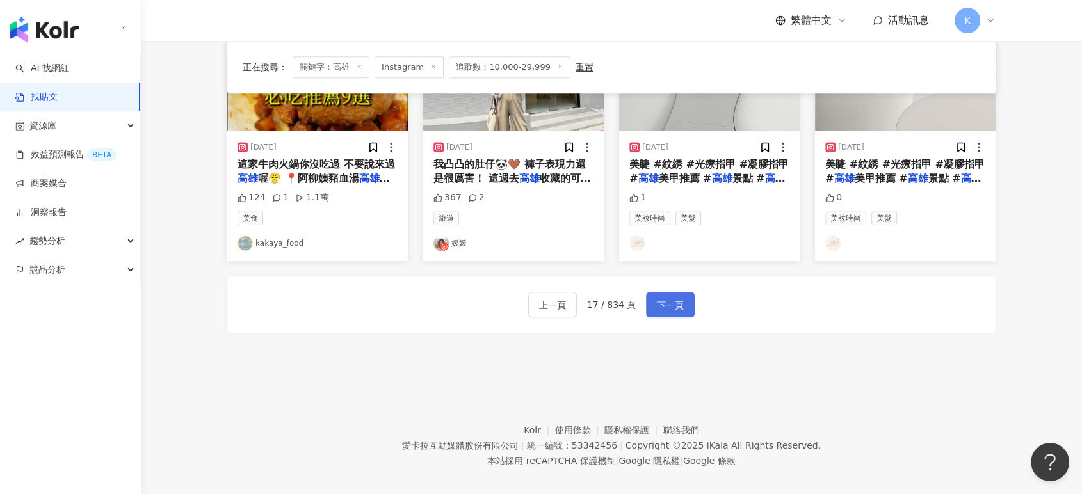
click at [677, 300] on span "下一頁" at bounding box center [670, 305] width 27 height 15
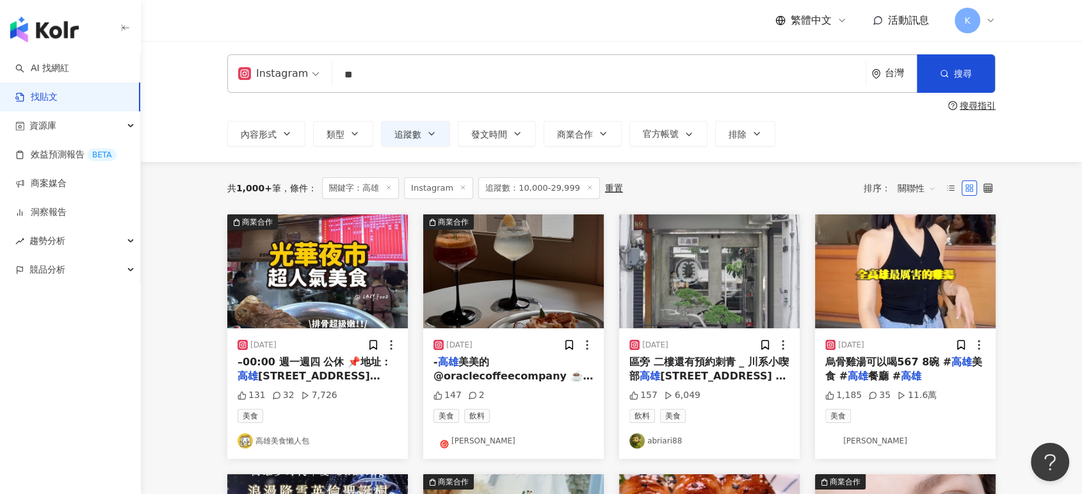
scroll to position [0, 0]
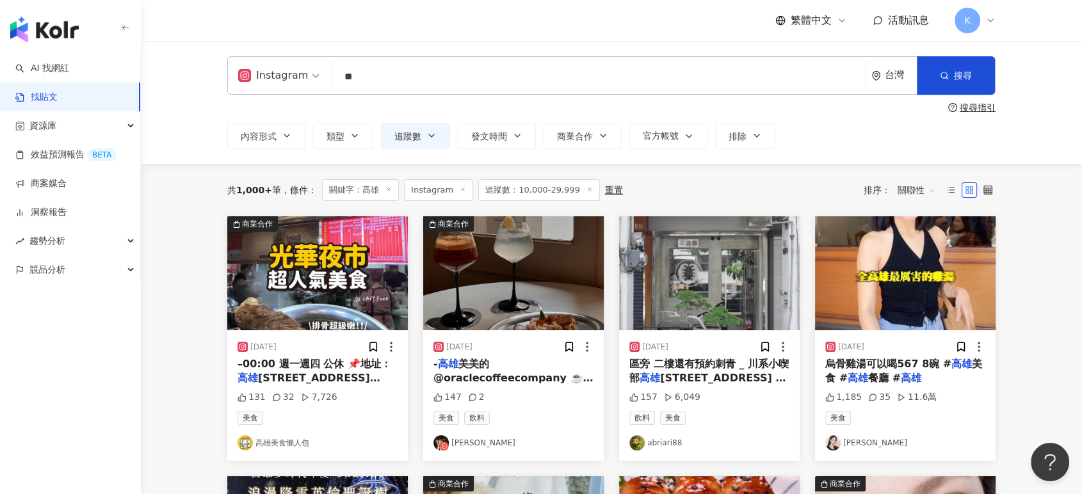
click at [593, 274] on img "button" at bounding box center [513, 273] width 180 height 114
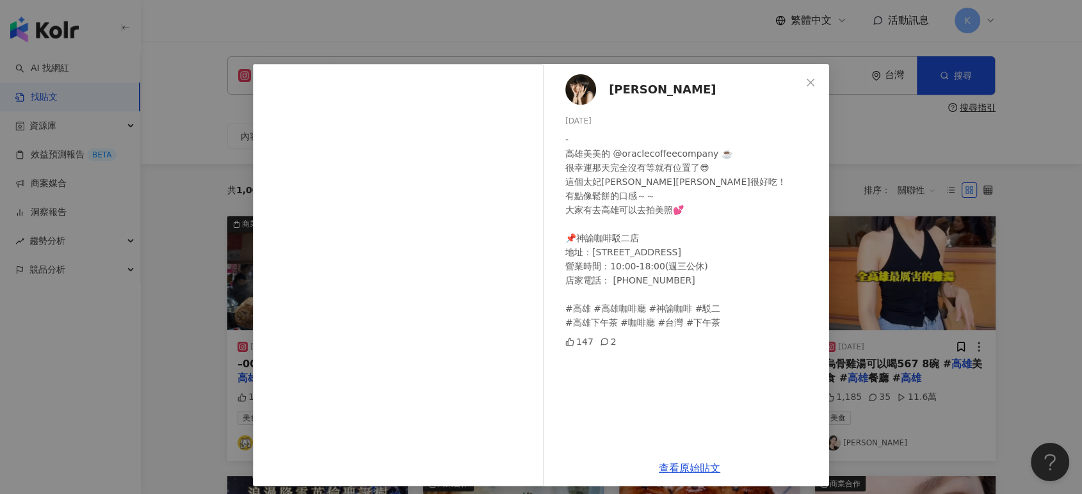
click at [940, 92] on div "[PERSON_NAME] [DATE] - 高雄[PERSON_NAME]的 @oraclecoffeecompany ☕️ 很幸運那天完全沒有等就有位置了…" at bounding box center [541, 247] width 1082 height 494
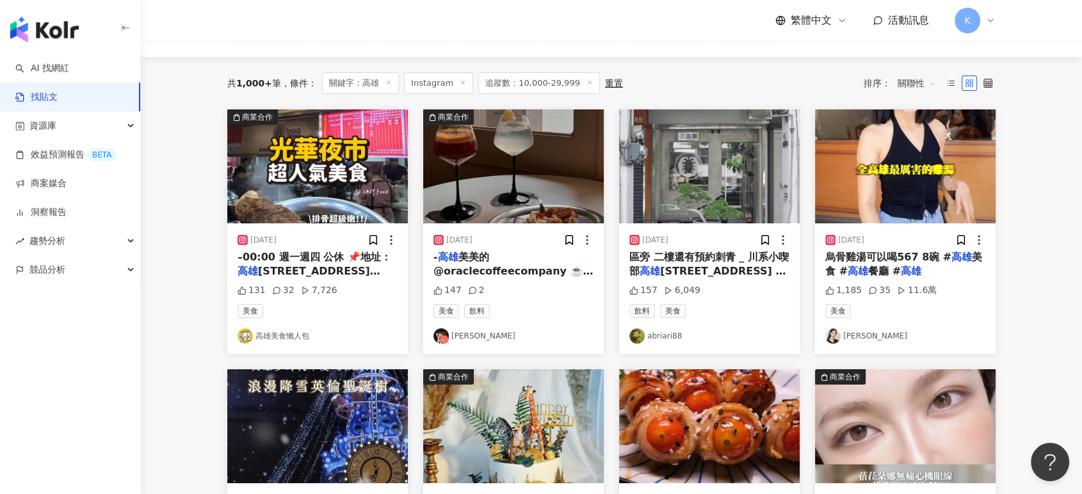
scroll to position [142, 0]
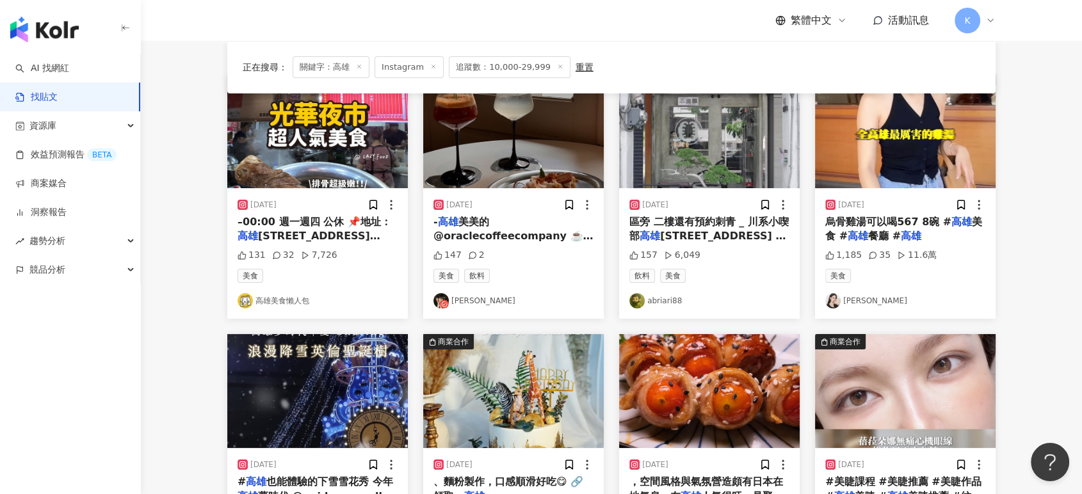
click at [931, 147] on img "button" at bounding box center [905, 131] width 180 height 114
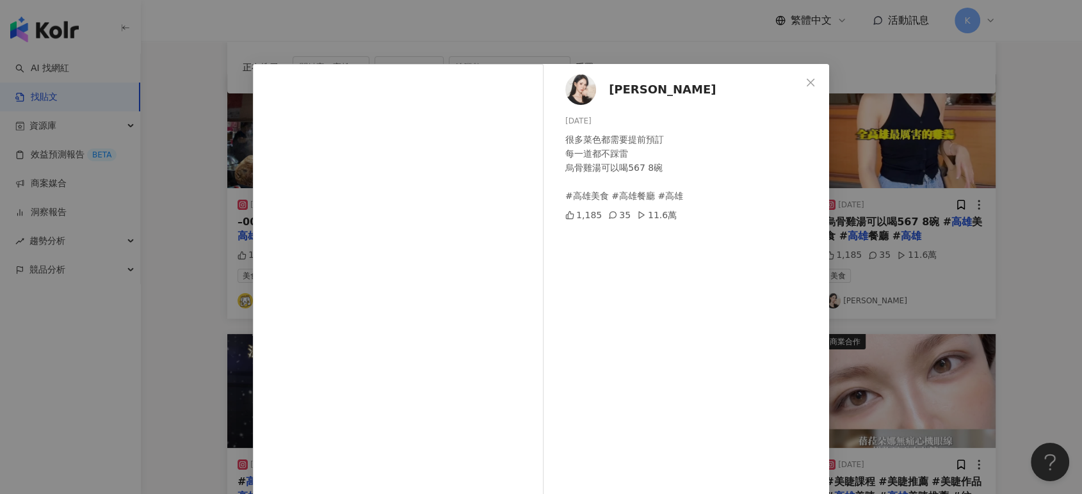
click at [922, 140] on div "[PERSON_NAME][DATE] 很多菜色都需要提前預訂 每一道都不踩雷 烏骨雞湯可以喝567 8碗 #高雄美食 #高雄餐廳 #高雄 1,185 35 …" at bounding box center [541, 247] width 1082 height 494
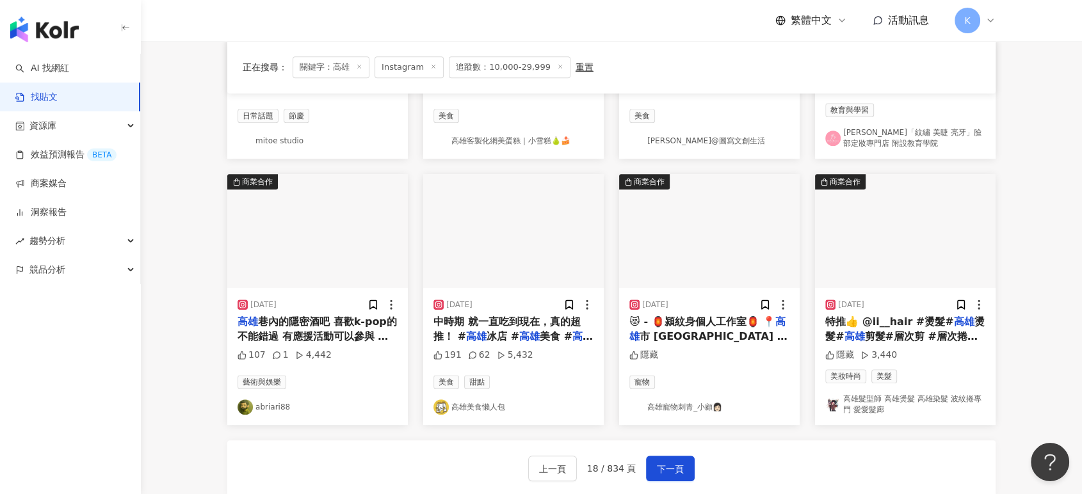
scroll to position [744, 0]
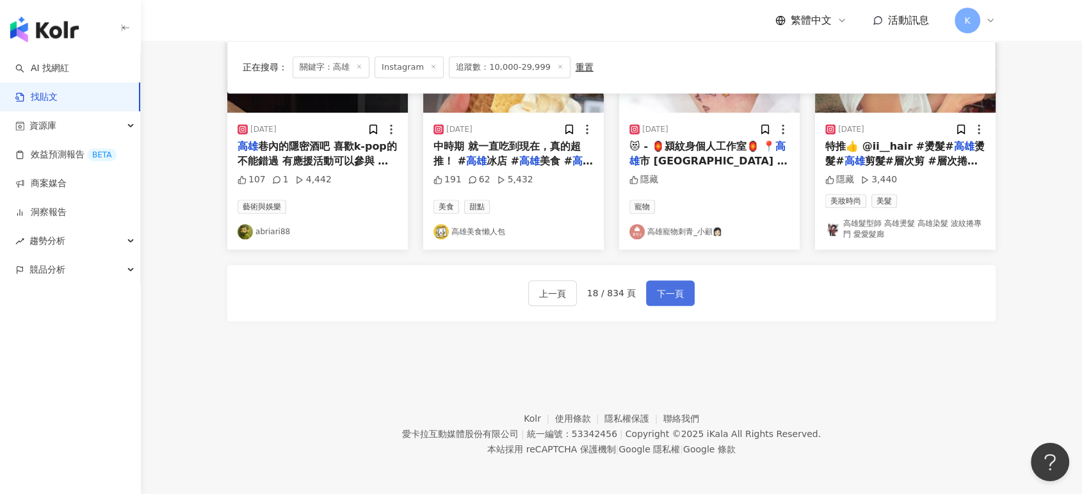
click at [664, 291] on span "下一頁" at bounding box center [670, 293] width 27 height 15
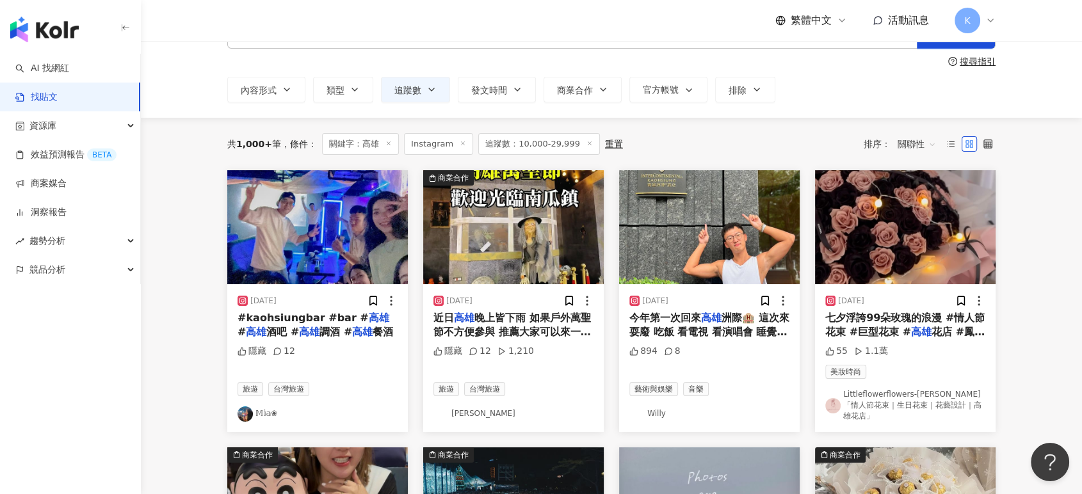
scroll to position [0, 0]
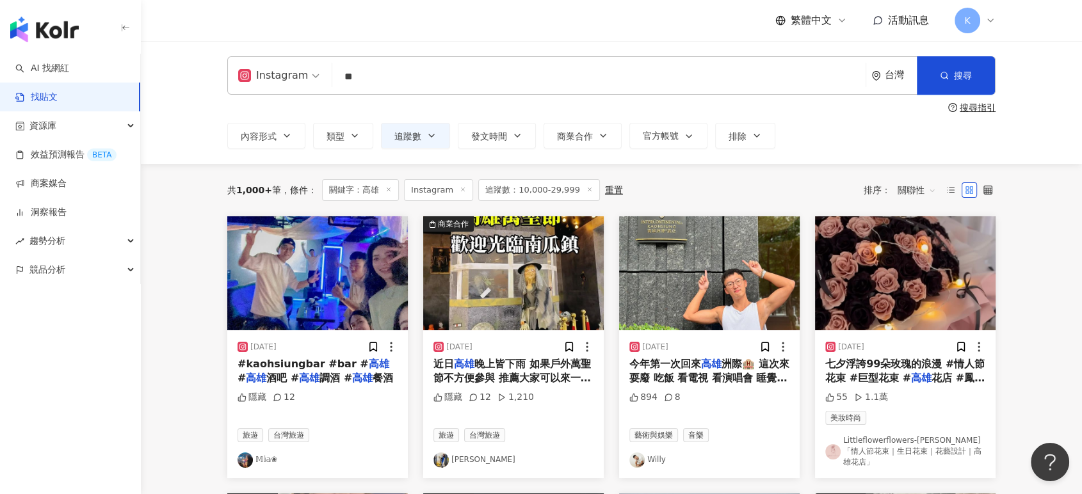
click at [332, 278] on img "button" at bounding box center [317, 273] width 180 height 114
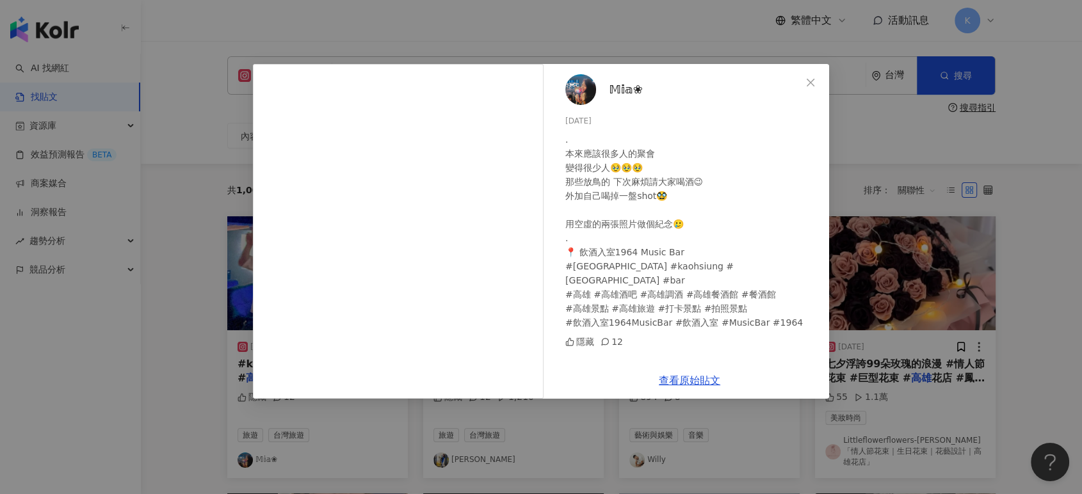
click at [935, 98] on div "𝕄𝕚𝕒❀ [DATE] . 本來應該很多人的聚會 變得很少人🥹🥹🥹 那些放鳥的 下次麻煩請大家喝酒😉 外加自己喝掉一盤shot🥸 用空虛的兩張照片做個紀念🥲 …" at bounding box center [541, 247] width 1082 height 494
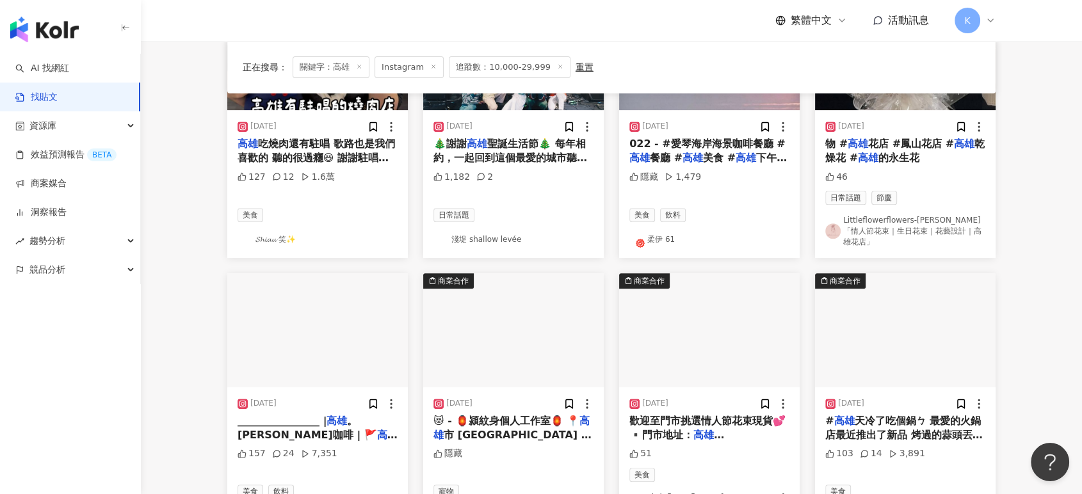
scroll to position [355, 0]
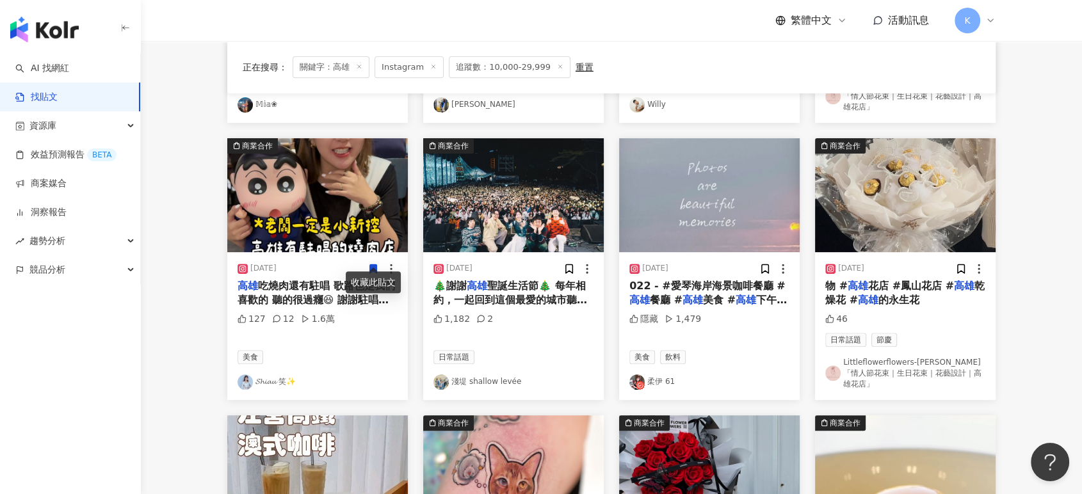
click at [362, 202] on img "button" at bounding box center [317, 195] width 180 height 114
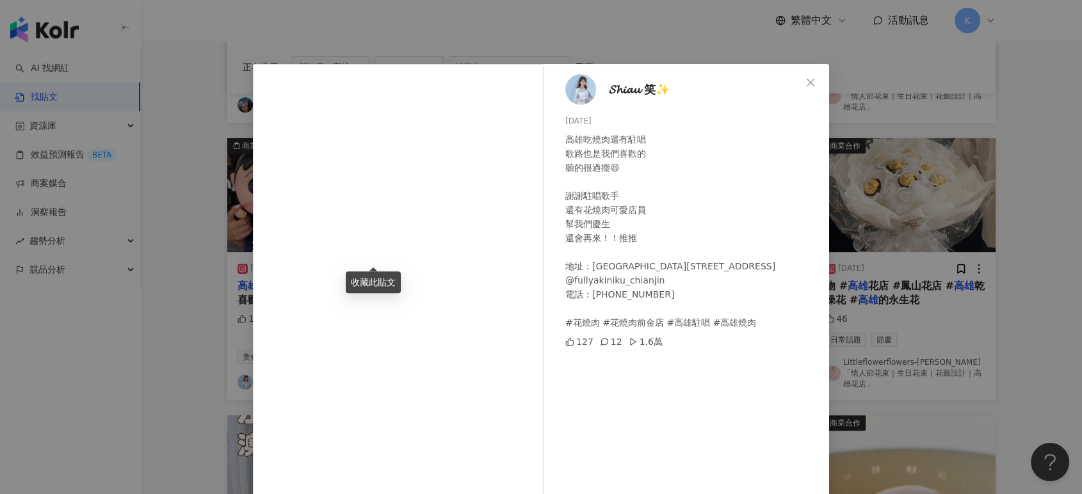
click at [953, 120] on div "𝓢𝓱𝓲𝓪𝓾 笑✨ [DATE] 高雄吃燒肉還有駐唱 歌路也是我們喜歡的 聽的很過癮😆 謝謝駐唱歌手 還有花燒肉可愛店員 幫我們慶生 還會再來！！推推 地址：[…" at bounding box center [541, 247] width 1082 height 494
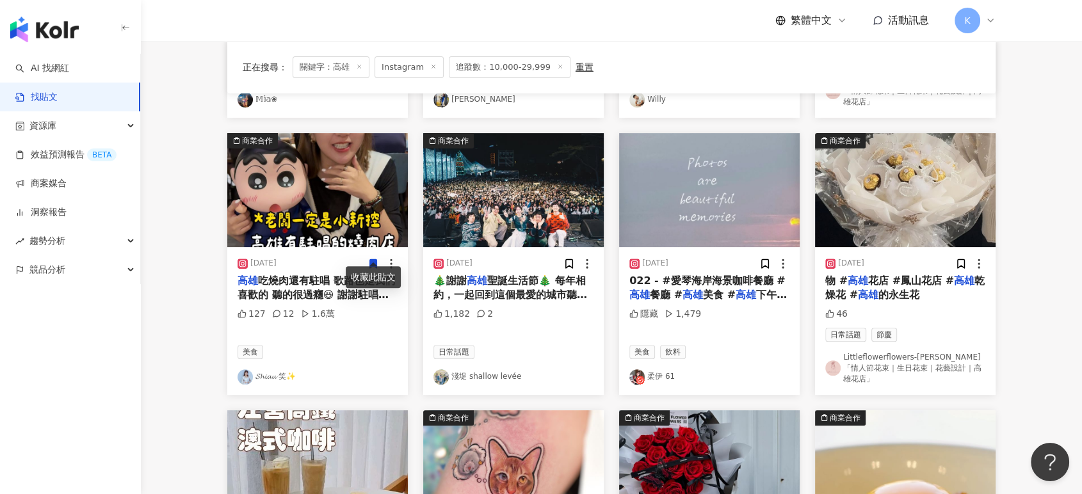
scroll to position [750, 0]
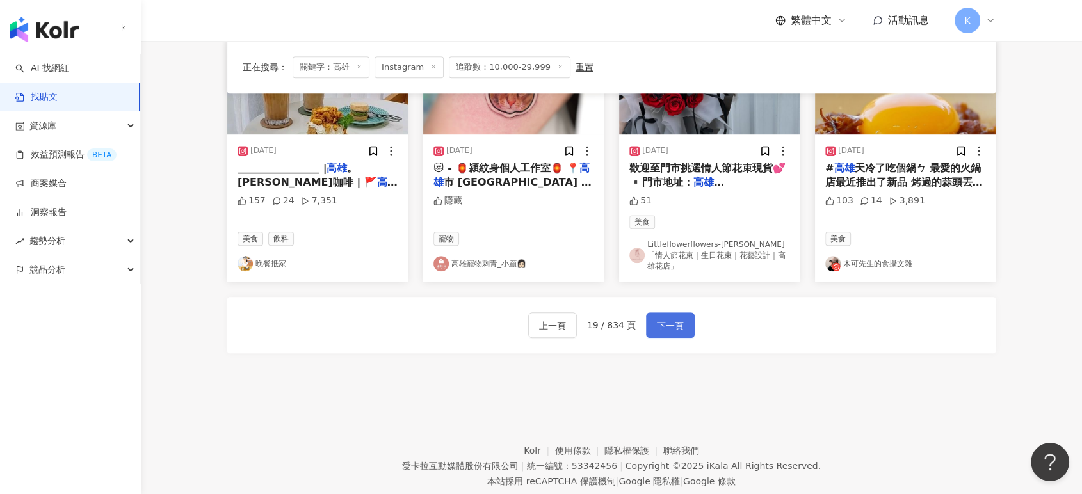
click at [659, 318] on span "下一頁" at bounding box center [670, 325] width 27 height 15
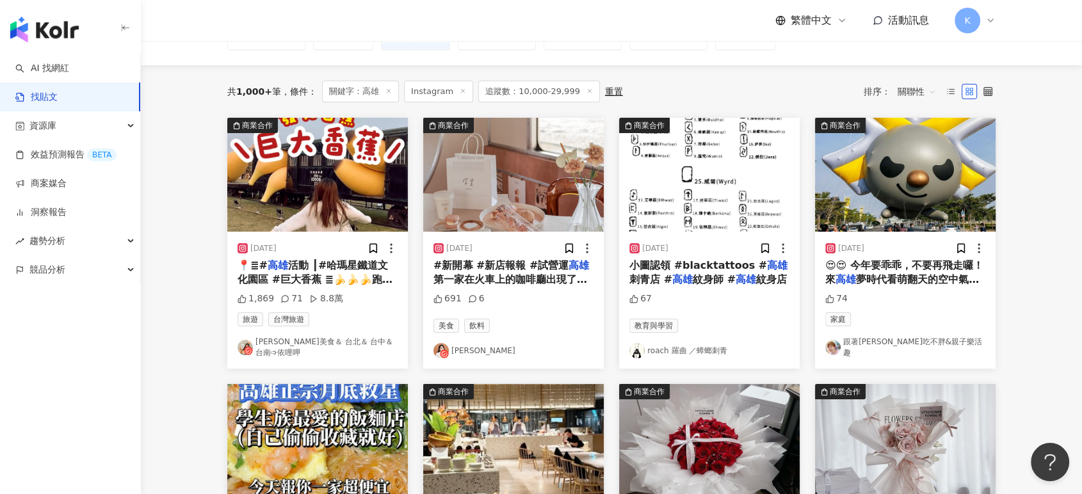
scroll to position [0, 0]
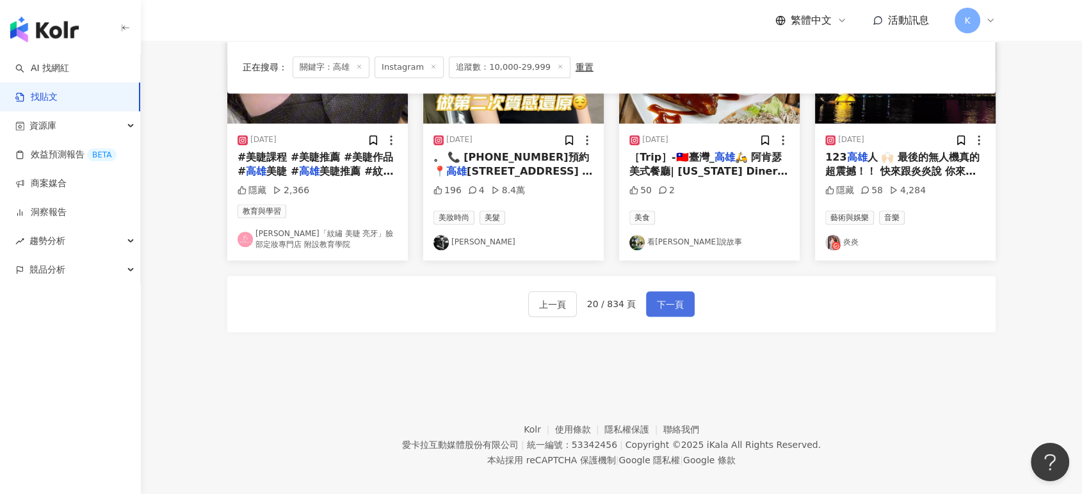
click at [668, 297] on span "下一頁" at bounding box center [670, 304] width 27 height 15
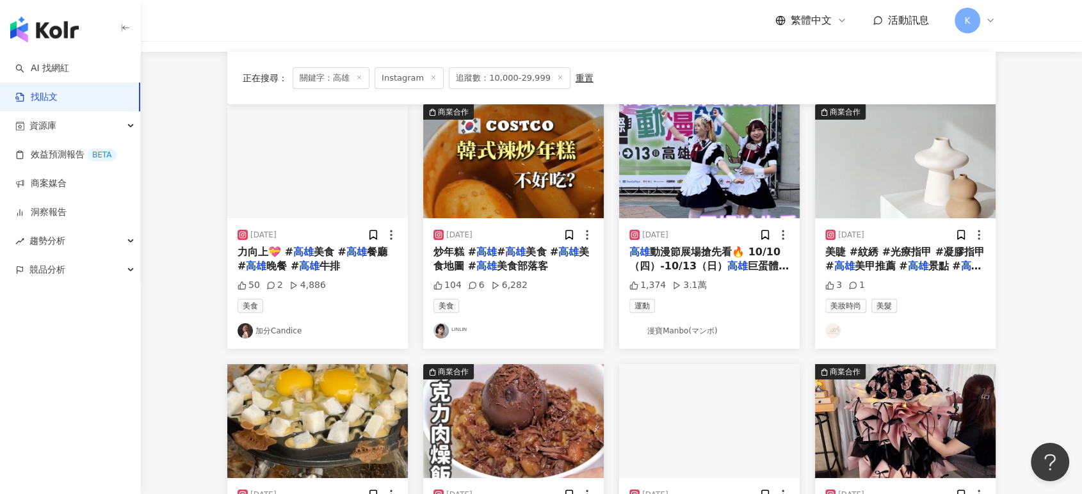
scroll to position [33, 0]
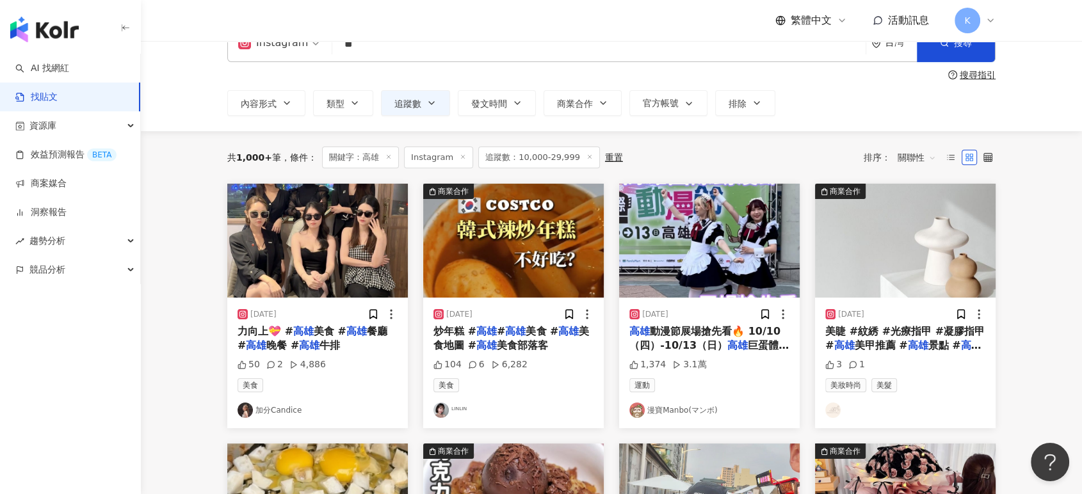
click at [342, 252] on img "button" at bounding box center [317, 241] width 180 height 114
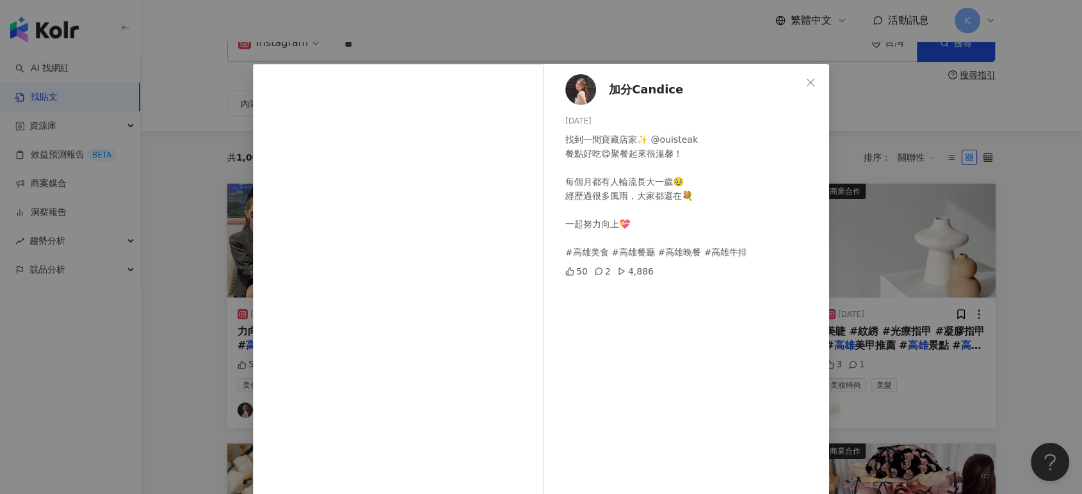
click at [896, 204] on div "加分Candice [DATE] 找到一間寶藏店家✨ @ouisteak 餐點好吃😋聚餐起來很溫馨！ 每個月都有人輪流長大一歲🥹 經歷過很多風雨，大家都還在💐…" at bounding box center [541, 247] width 1082 height 494
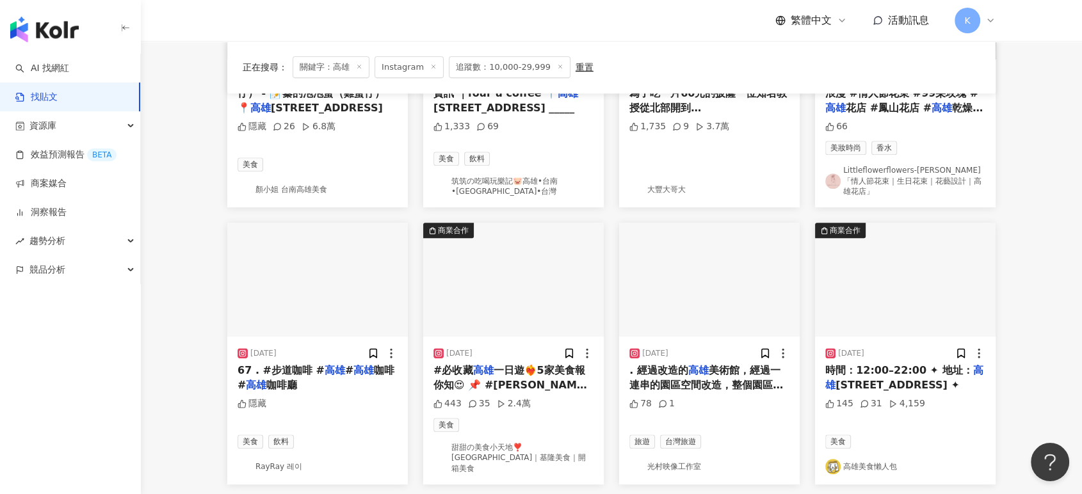
scroll to position [744, 0]
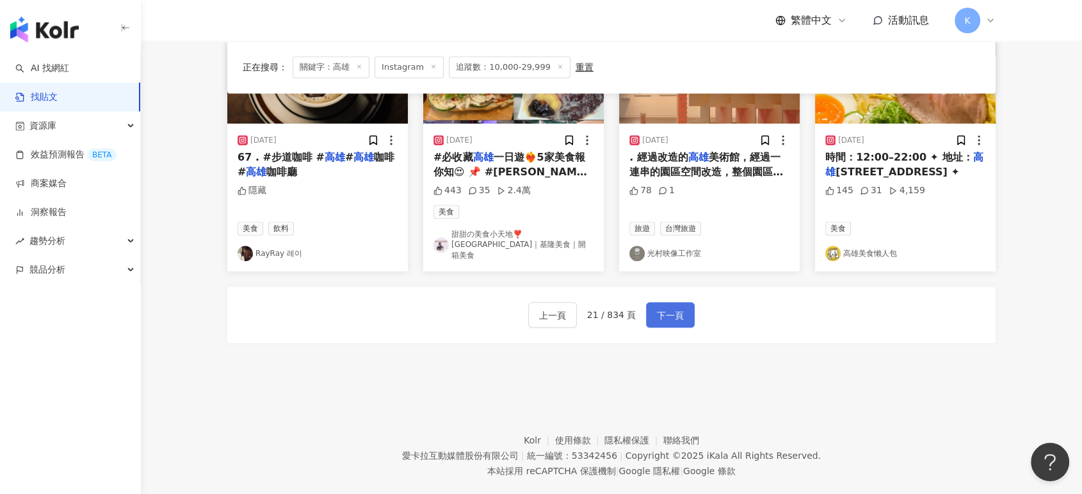
click at [667, 308] on span "下一頁" at bounding box center [670, 315] width 27 height 15
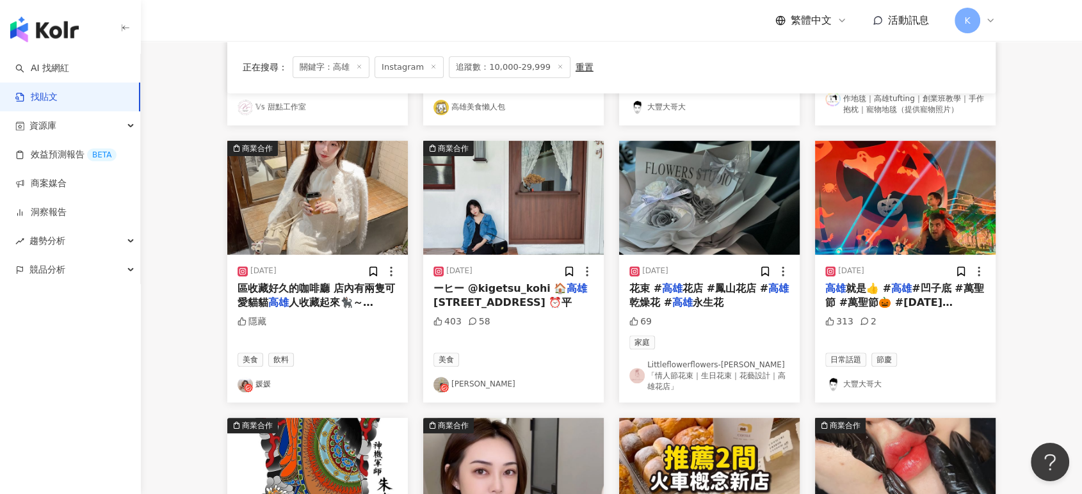
scroll to position [334, 0]
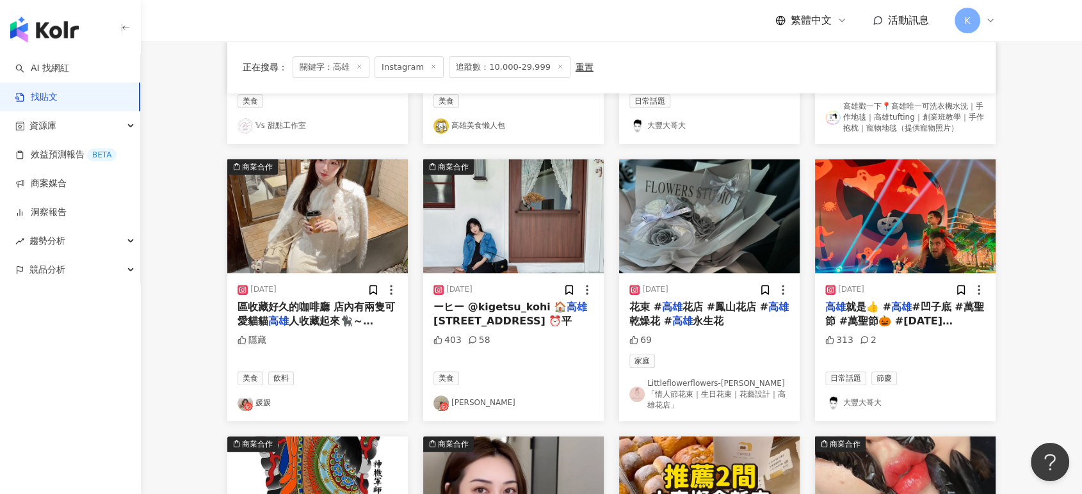
click at [557, 221] on img "button" at bounding box center [513, 216] width 180 height 114
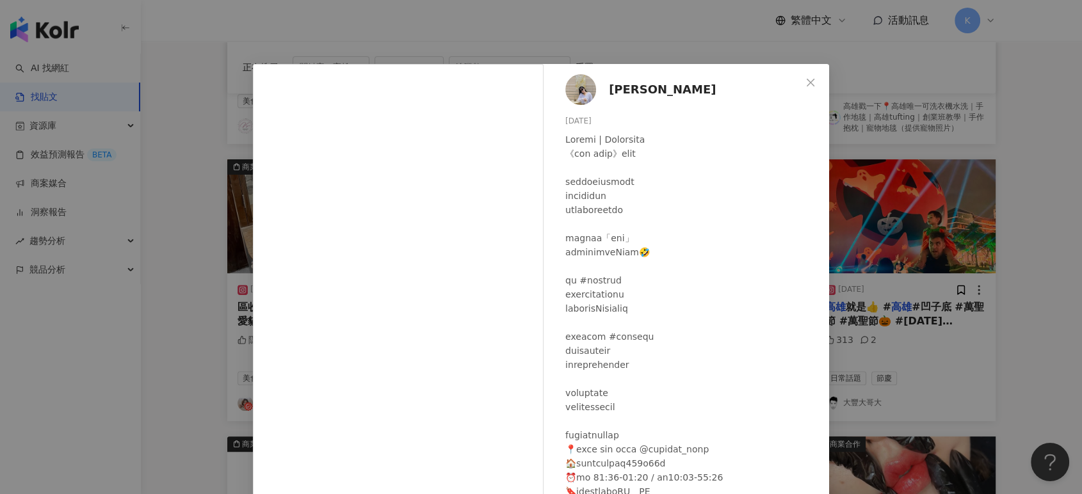
click at [983, 122] on div "[PERSON_NAME] [DATE] 403 58 查看原始貼文" at bounding box center [541, 247] width 1082 height 494
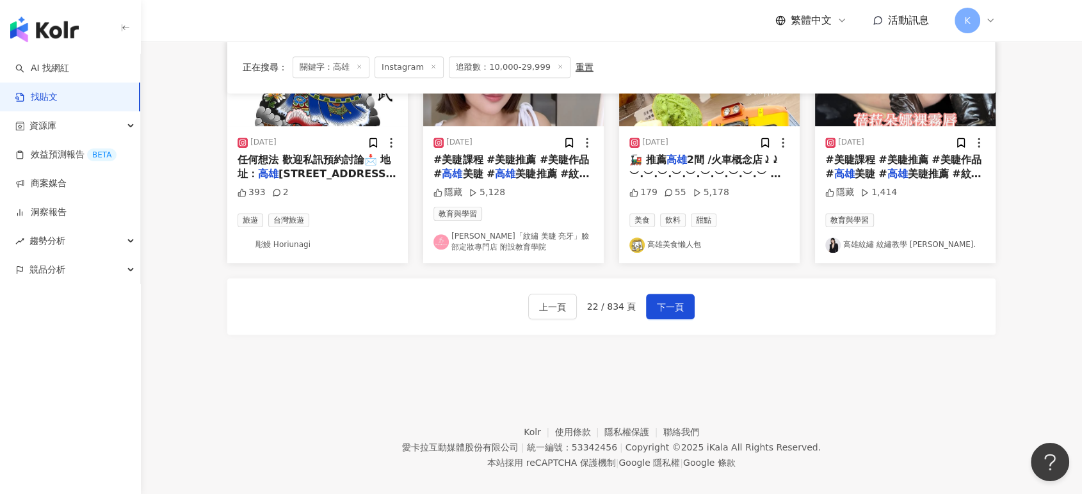
scroll to position [761, 0]
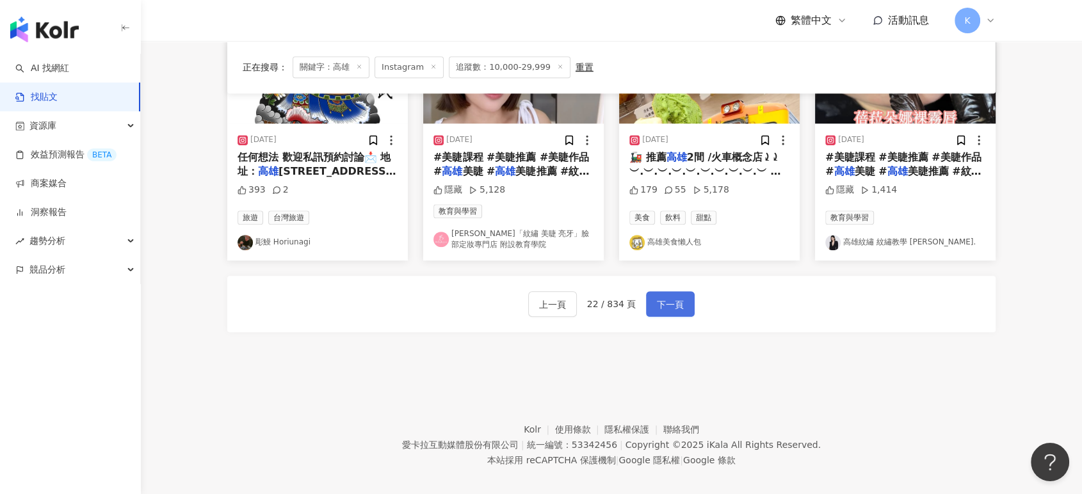
click at [652, 298] on button "下一頁" at bounding box center [670, 304] width 49 height 26
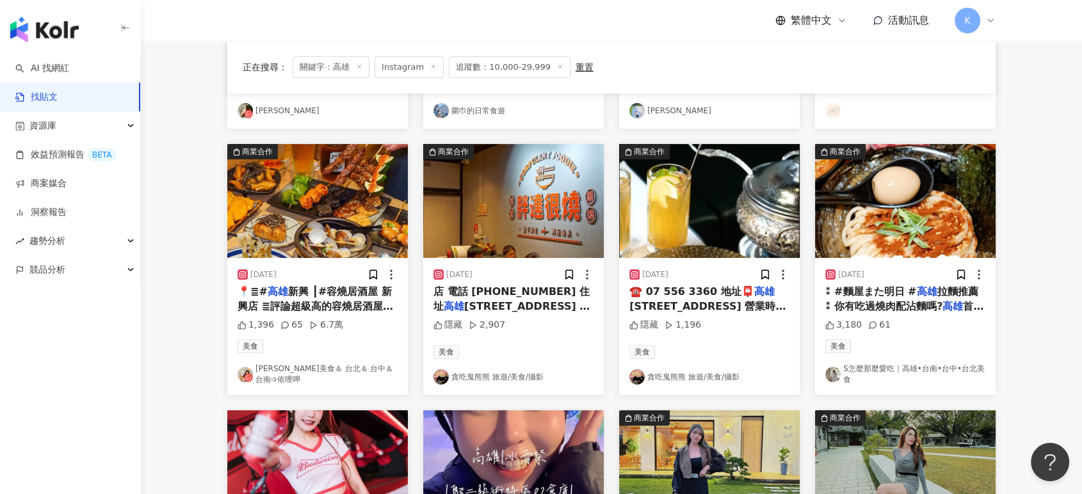
scroll to position [596, 0]
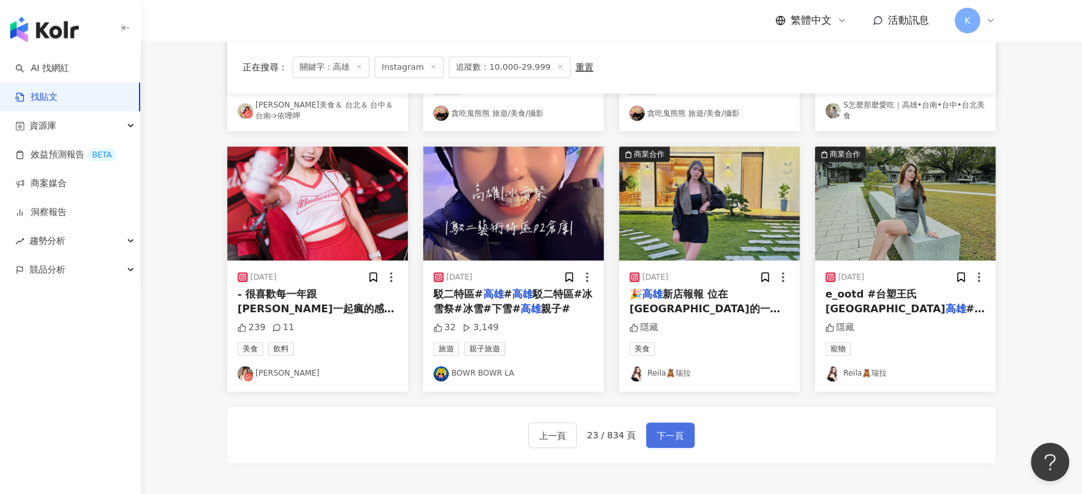
click at [670, 428] on span "下一頁" at bounding box center [670, 435] width 27 height 15
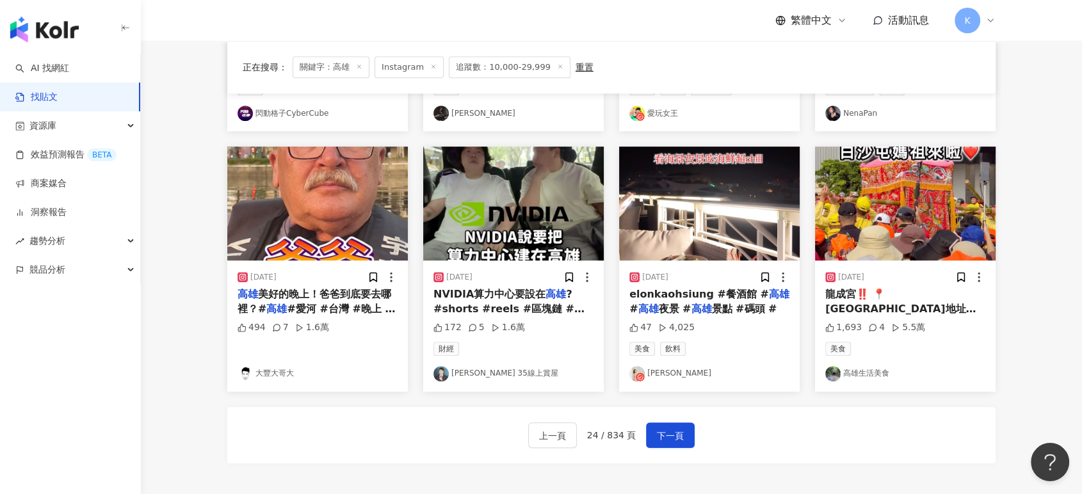
click at [707, 248] on img "button" at bounding box center [709, 204] width 180 height 114
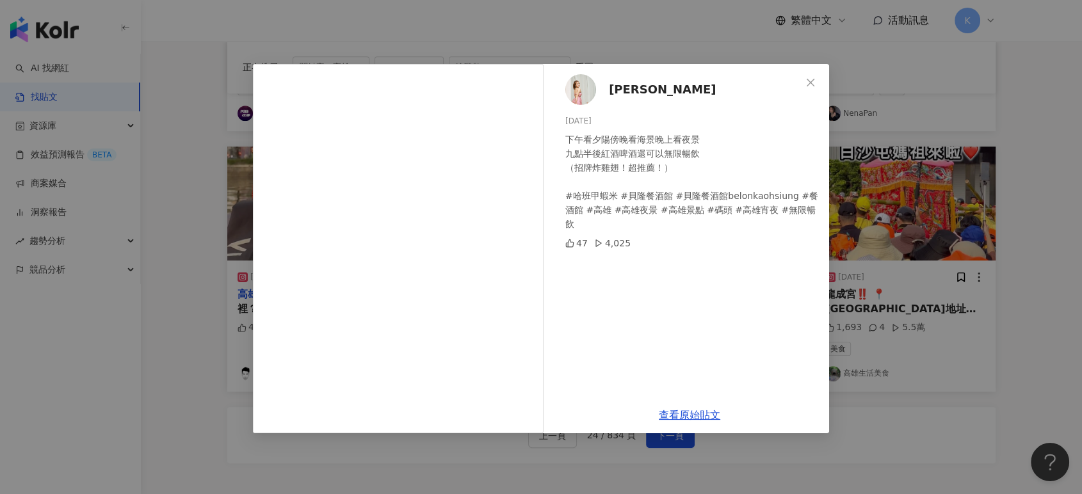
click at [623, 85] on span "[PERSON_NAME]" at bounding box center [662, 90] width 107 height 18
click at [872, 149] on div "偌涵 [DATE] 下午看夕陽傍晚看海景晚上看夜景 九點半後紅酒啤酒還可以無限暢飲 （招牌炸雞翅！超推薦！） #哈班甲蝦米 #貝隆餐酒館 #貝隆餐酒館belo…" at bounding box center [541, 247] width 1082 height 494
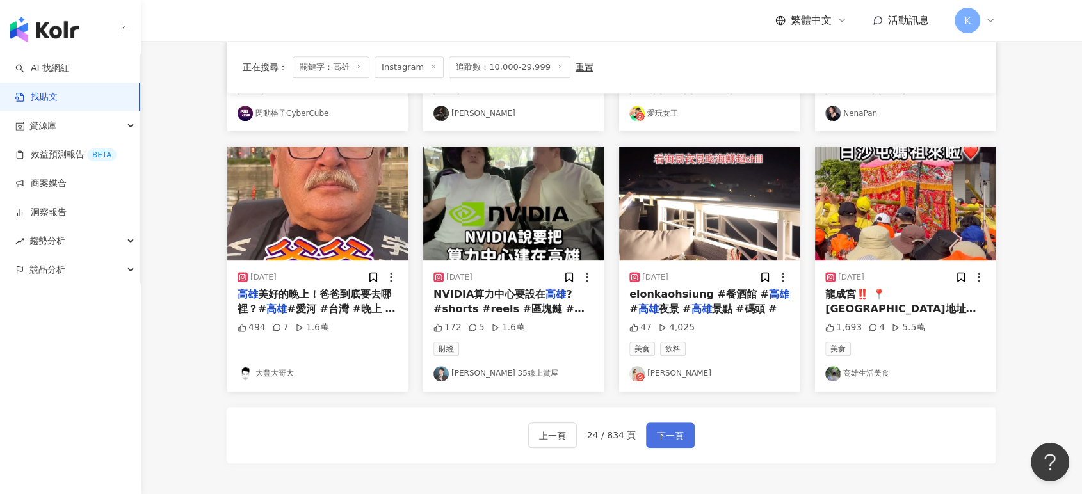
click at [682, 435] on button "下一頁" at bounding box center [670, 435] width 49 height 26
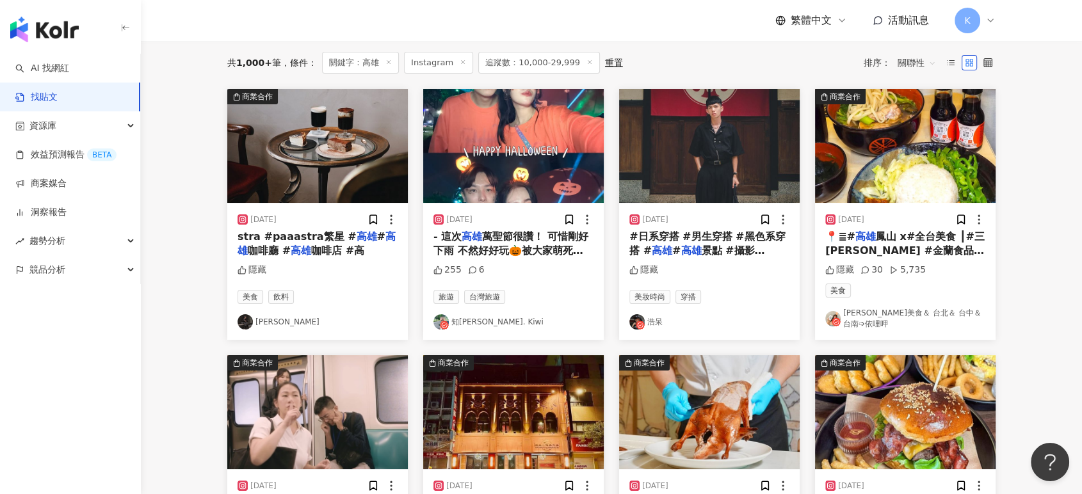
scroll to position [27, 0]
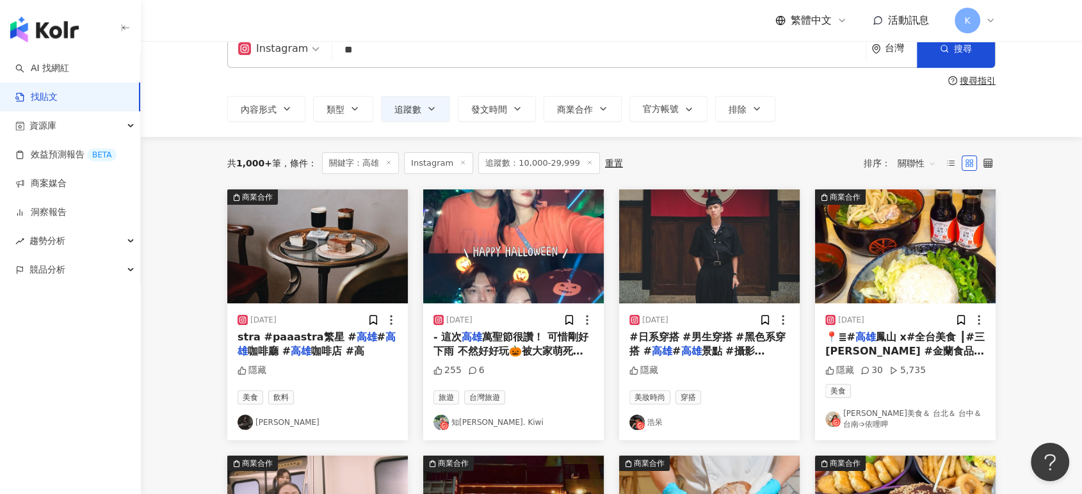
click at [730, 246] on img "button" at bounding box center [709, 246] width 180 height 114
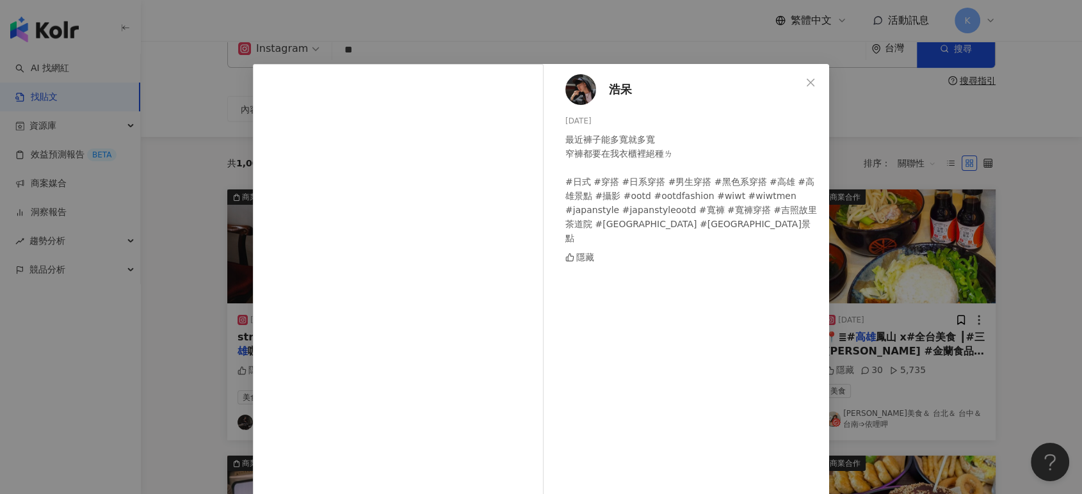
click at [871, 249] on div "浩呆 [DATE] 最近褲子能多寬就多寬 窄褲都要在我衣櫃裡絕種ㄌ #日式 #穿搭 #日系穿搭 #男生穿搭 #黑色系穿搭 #高雄 #高雄景點 #攝影 #oot…" at bounding box center [541, 247] width 1082 height 494
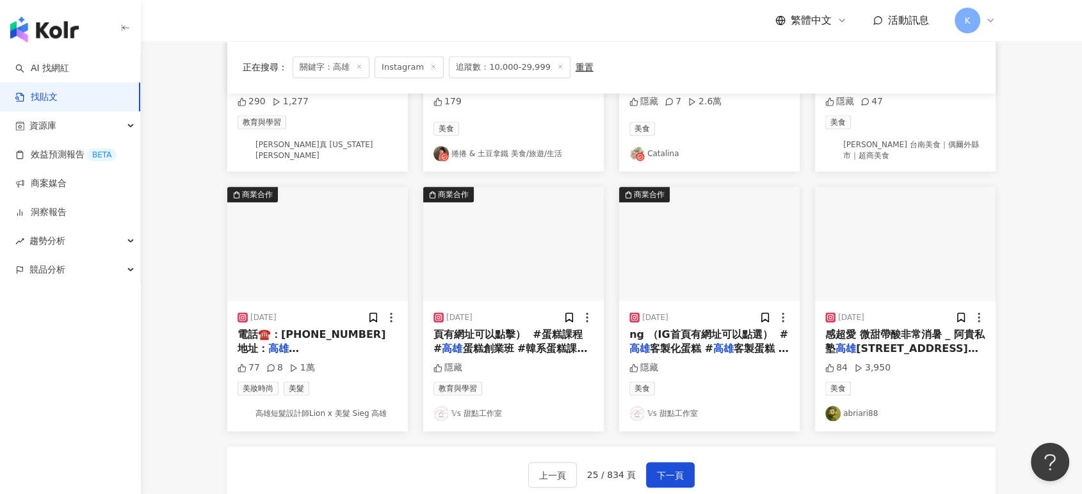
scroll to position [667, 0]
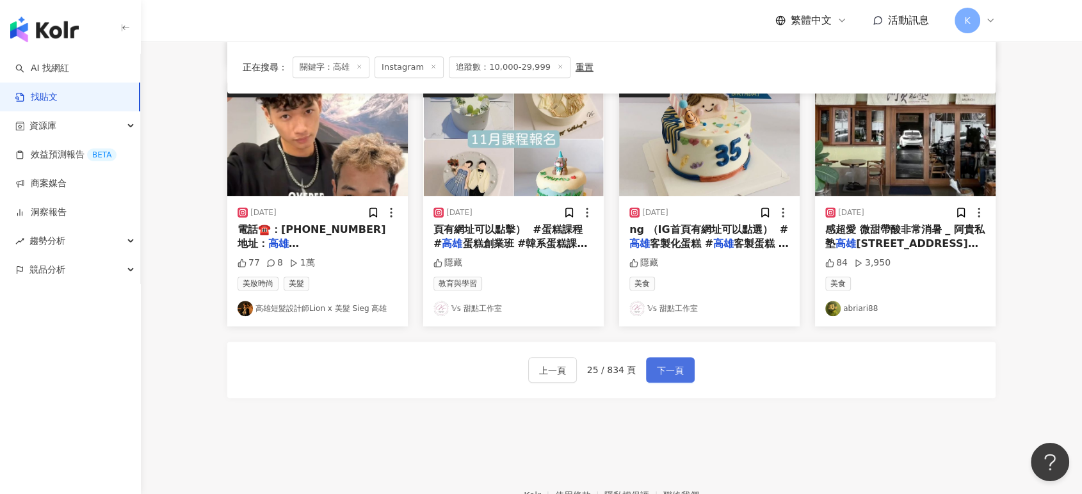
click at [679, 363] on span "下一頁" at bounding box center [670, 370] width 27 height 15
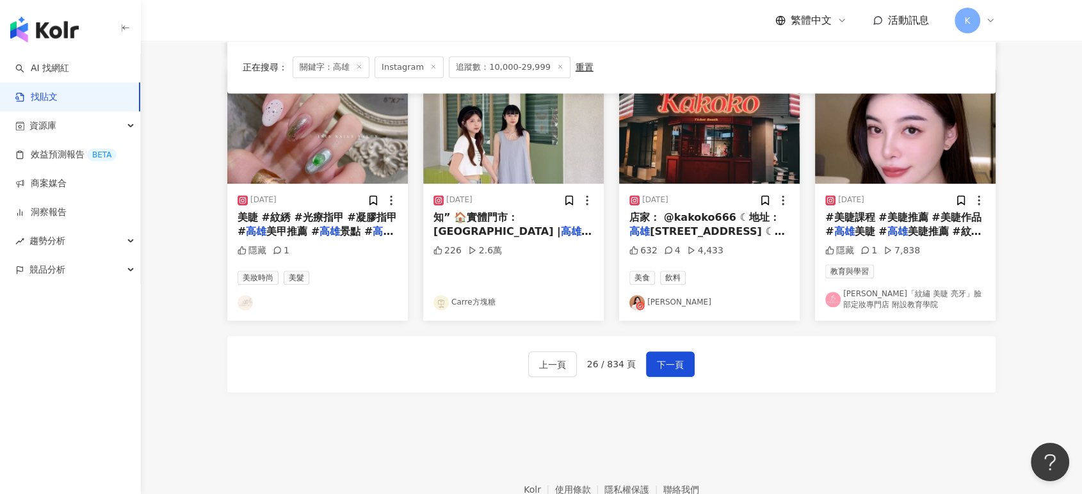
click at [551, 147] on img "button" at bounding box center [513, 127] width 180 height 114
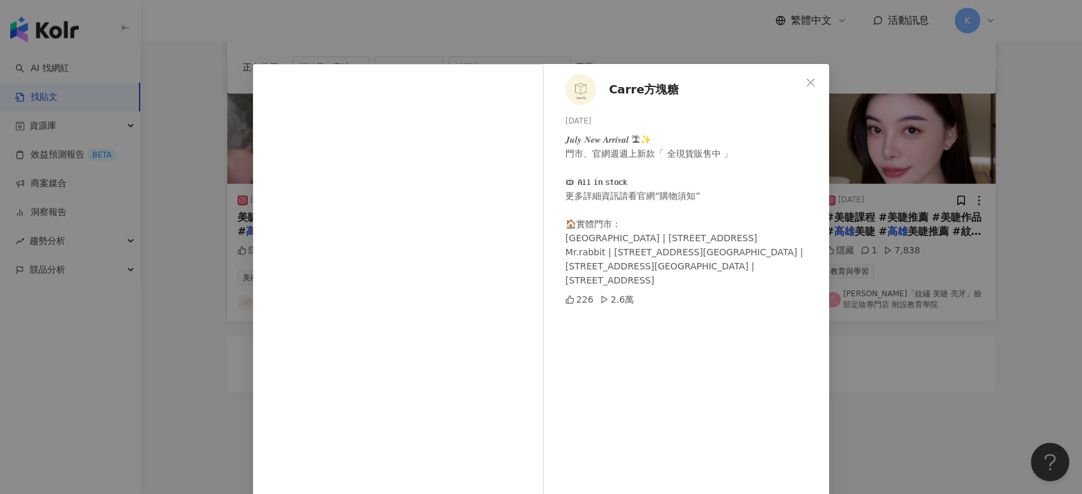
click at [640, 85] on span "Carre方塊糖" at bounding box center [644, 90] width 70 height 18
click at [901, 201] on div "Carre方塊糖 [DATE] 𝑱𝒖𝒍𝒚 𝑵𝒆𝒘 𝑨𝒓𝒓𝒊𝒗𝒂𝒍 🏝✨ 門市、官網週週上新款「 全現貨販售中 」 🎟 𝗔𝗹𝗹 𝗶𝗻 𝘀𝘁𝗼𝗰𝗸 更多詳細資訊請…" at bounding box center [541, 247] width 1082 height 494
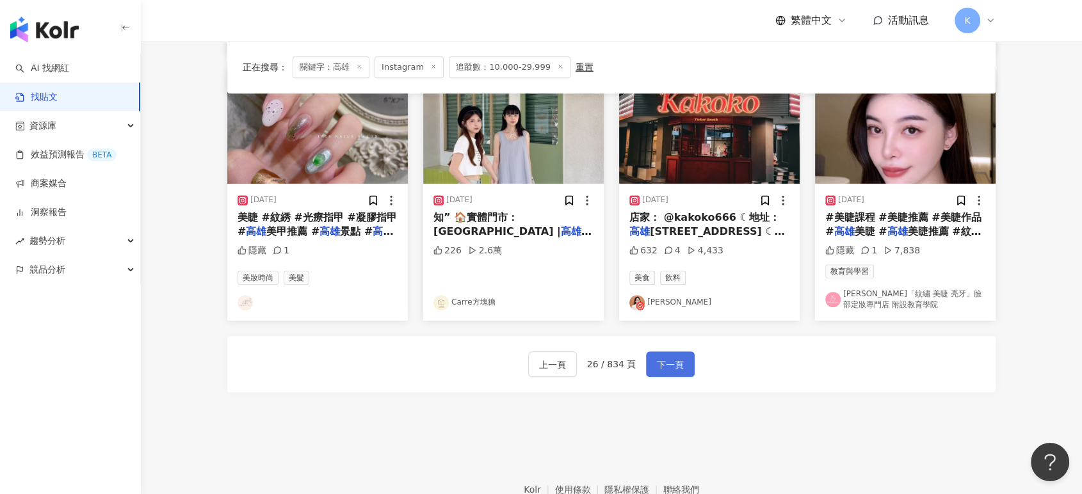
click at [661, 360] on span "下一頁" at bounding box center [670, 364] width 27 height 15
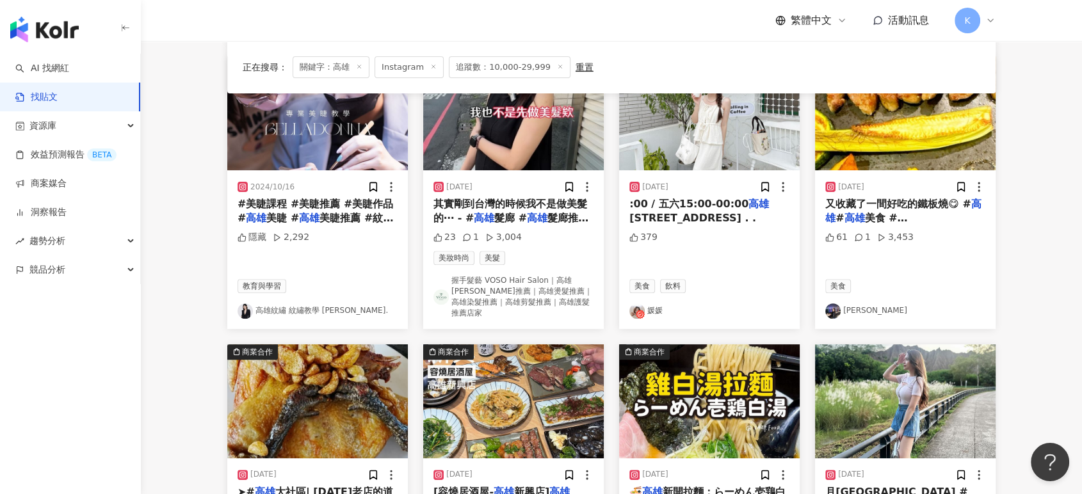
scroll to position [640, 0]
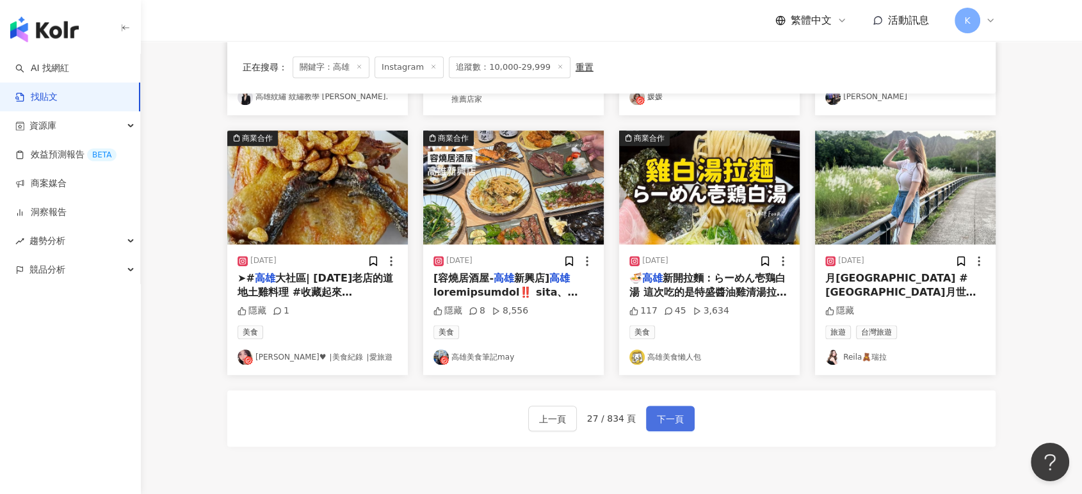
click at [666, 412] on span "下一頁" at bounding box center [670, 419] width 27 height 15
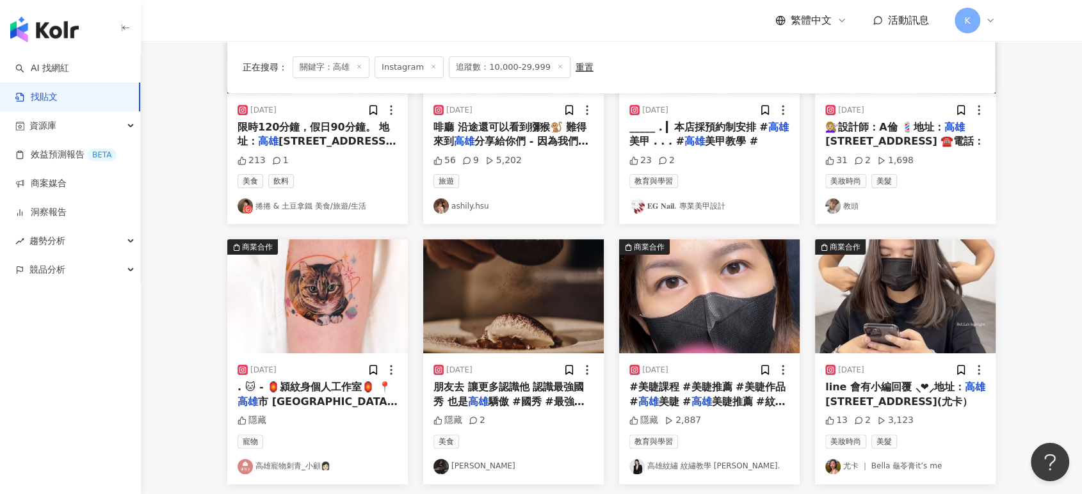
scroll to position [0, 0]
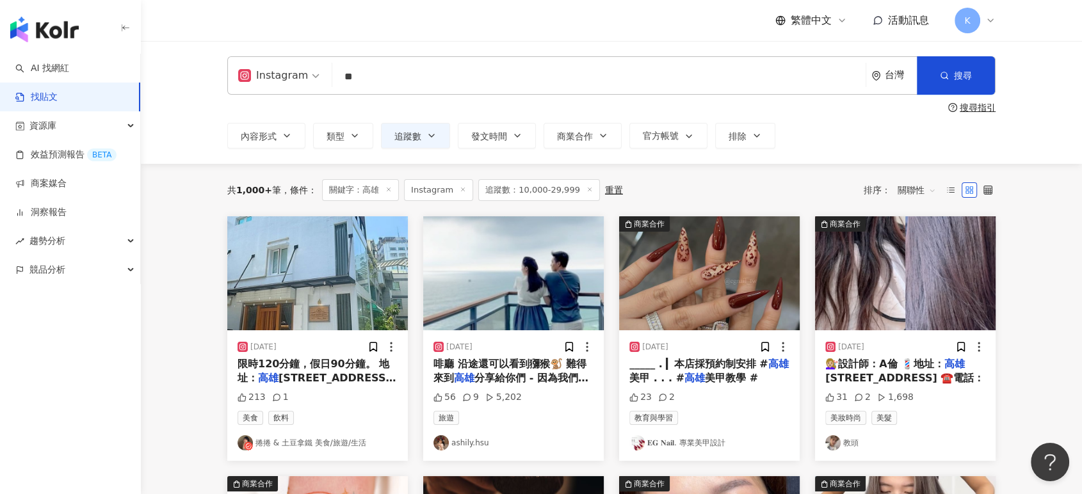
click at [302, 261] on img "button" at bounding box center [317, 273] width 180 height 114
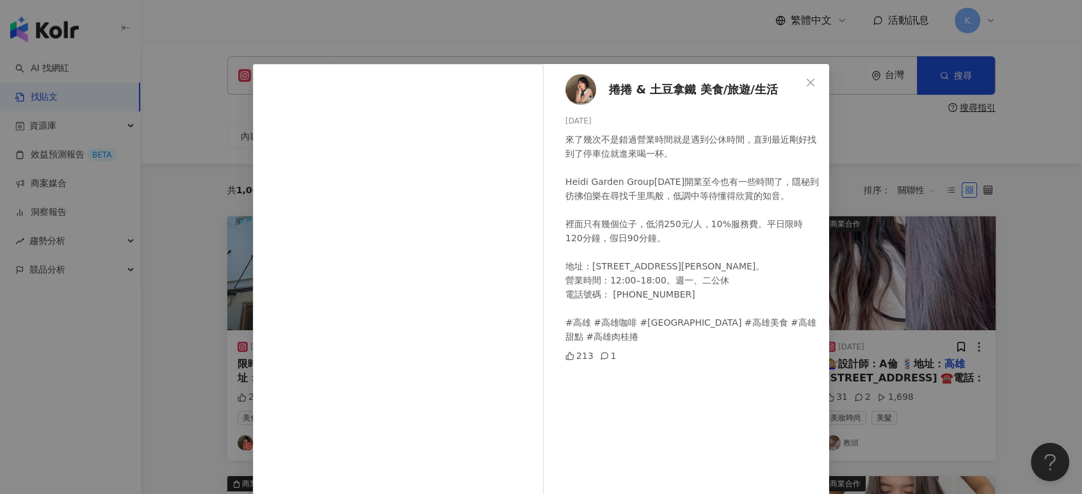
click at [973, 264] on div "捲捲 & 土豆拿鐵 美食/旅遊/生活 [DATE] 來了幾次不是錯過營業時間就是遇到公休時間，直到最近剛好找到了停車位就進來喝一杯。 Heidi Garden…" at bounding box center [541, 247] width 1082 height 494
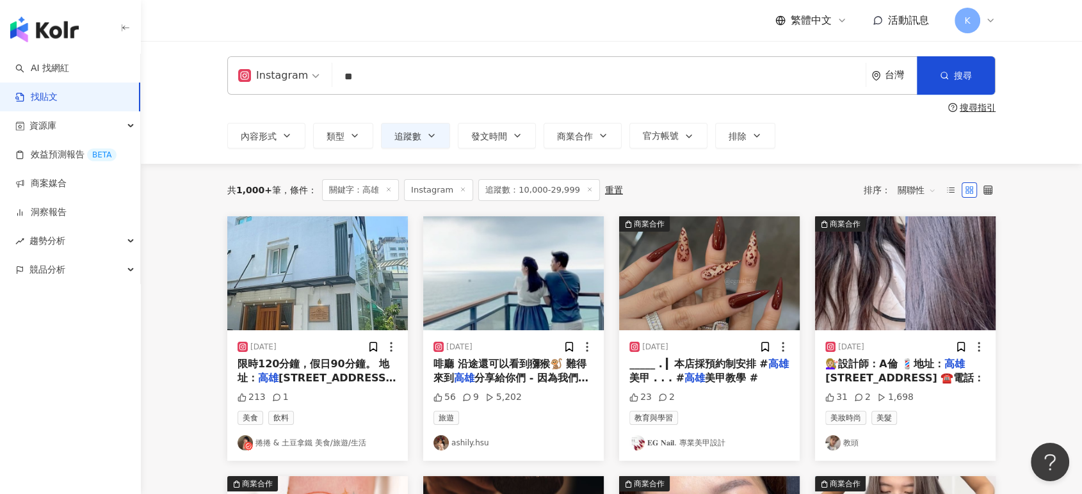
click at [567, 265] on img "button" at bounding box center [513, 273] width 180 height 114
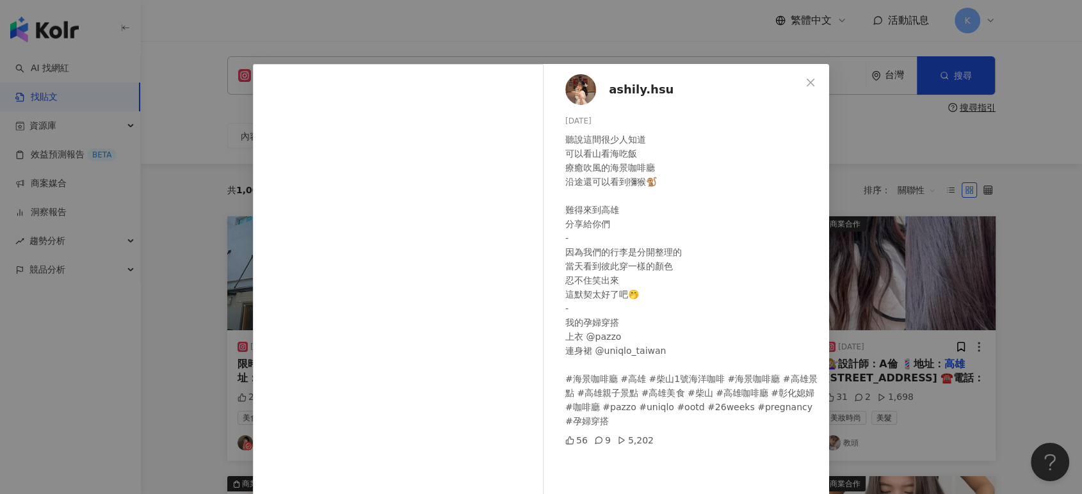
click at [870, 265] on div "ashily.hsu [DATE] 聽說這間很少人知道 可以看山看海吃飯 療癒吹風的海景咖啡廳 沿途還可以看到獼猴🐒 難得來到高雄 分享給你們 - 因為我們的…" at bounding box center [541, 247] width 1082 height 494
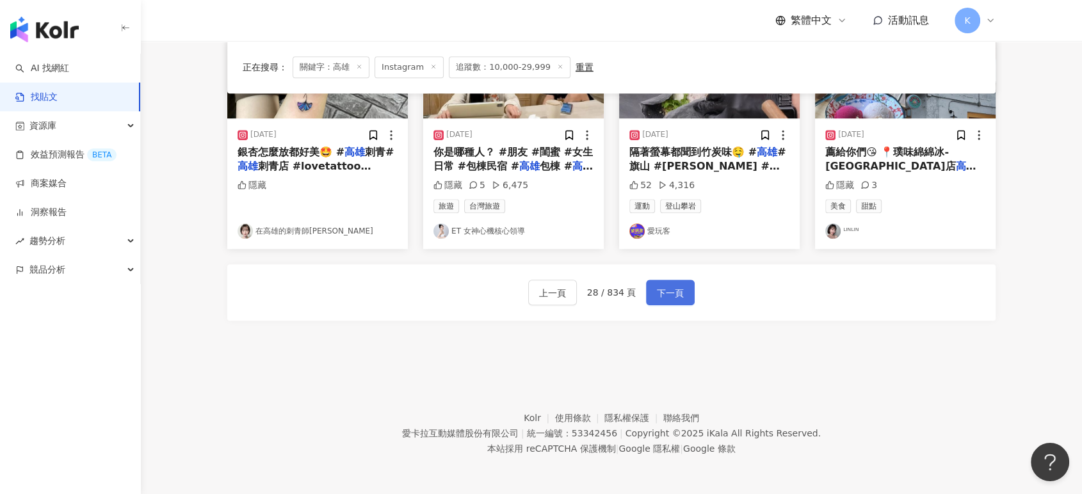
click at [657, 296] on span "下一頁" at bounding box center [670, 292] width 27 height 15
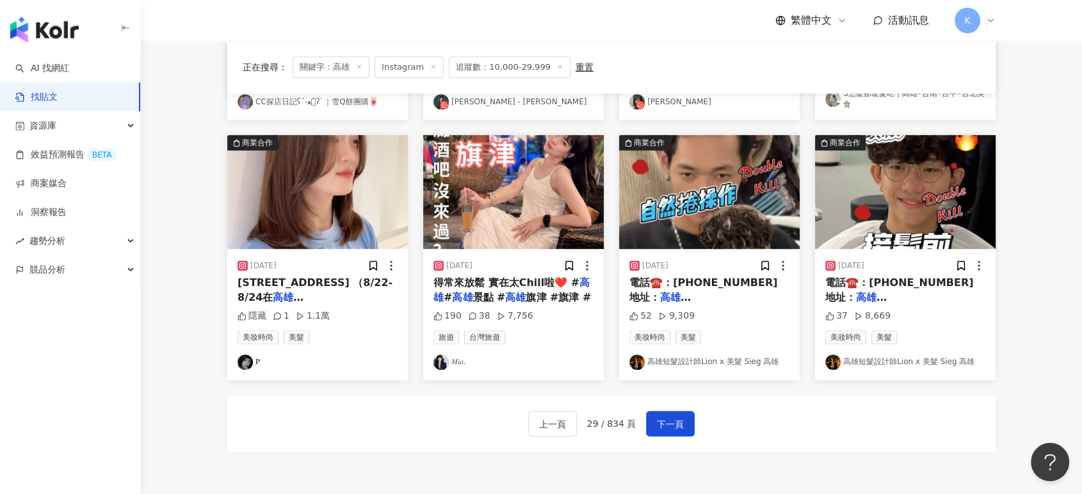
scroll to position [738, 0]
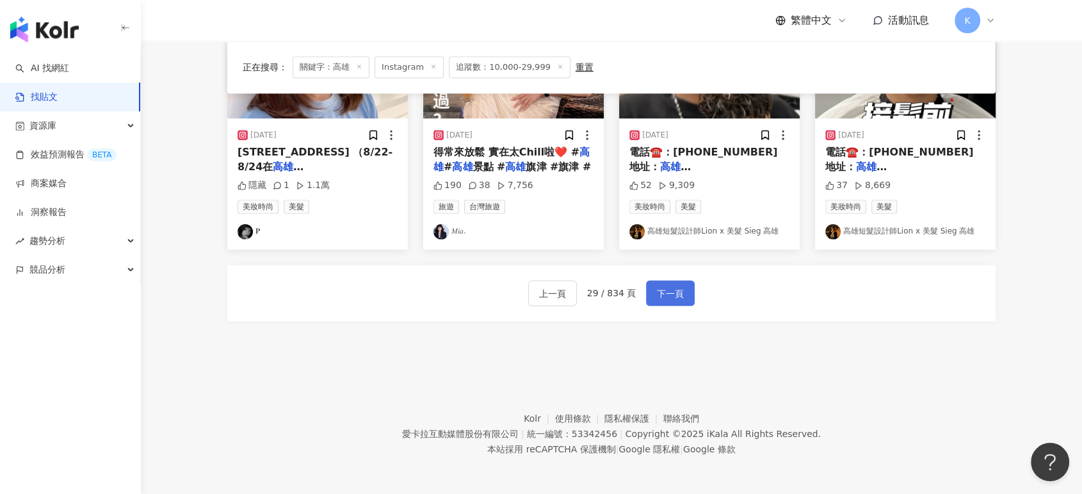
click at [661, 292] on span "下一頁" at bounding box center [670, 293] width 27 height 15
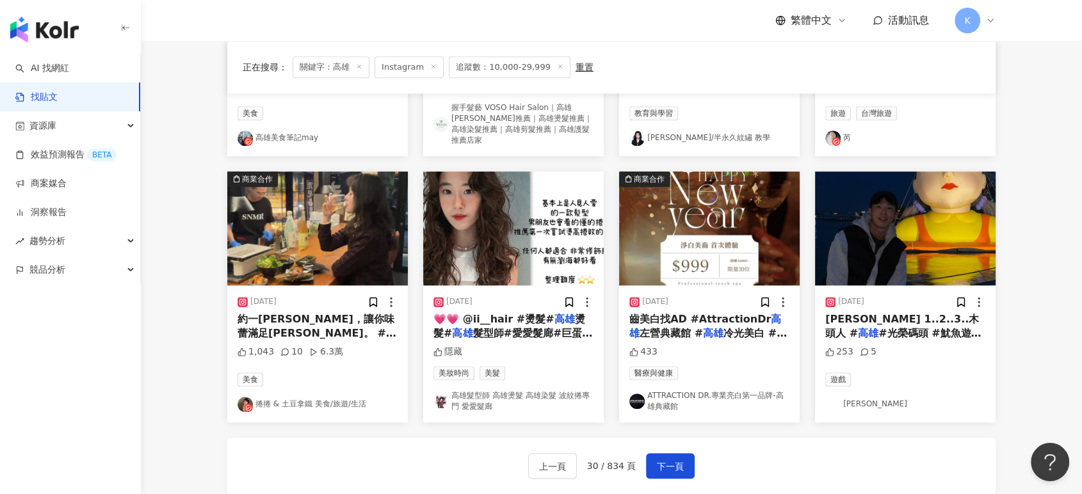
scroll to position [640, 0]
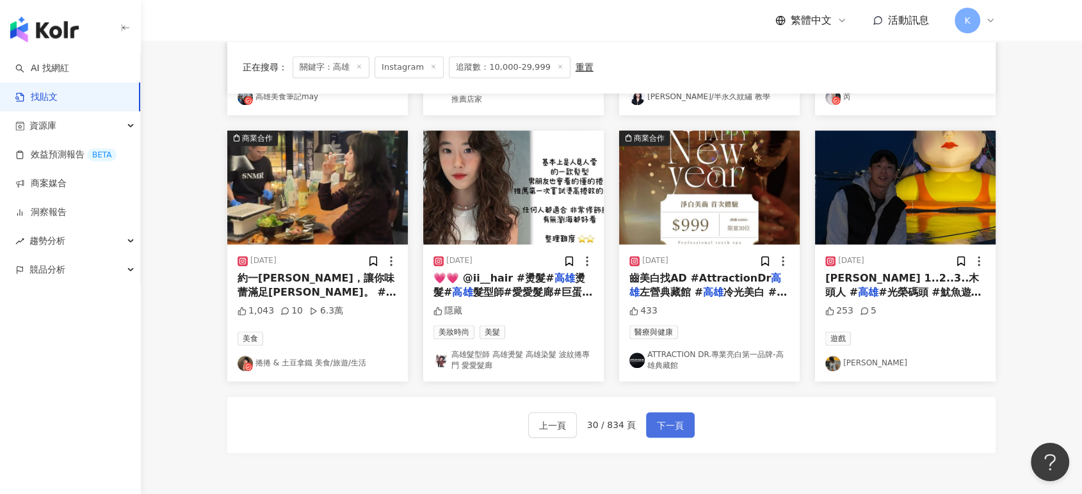
click at [664, 412] on button "下一頁" at bounding box center [670, 425] width 49 height 26
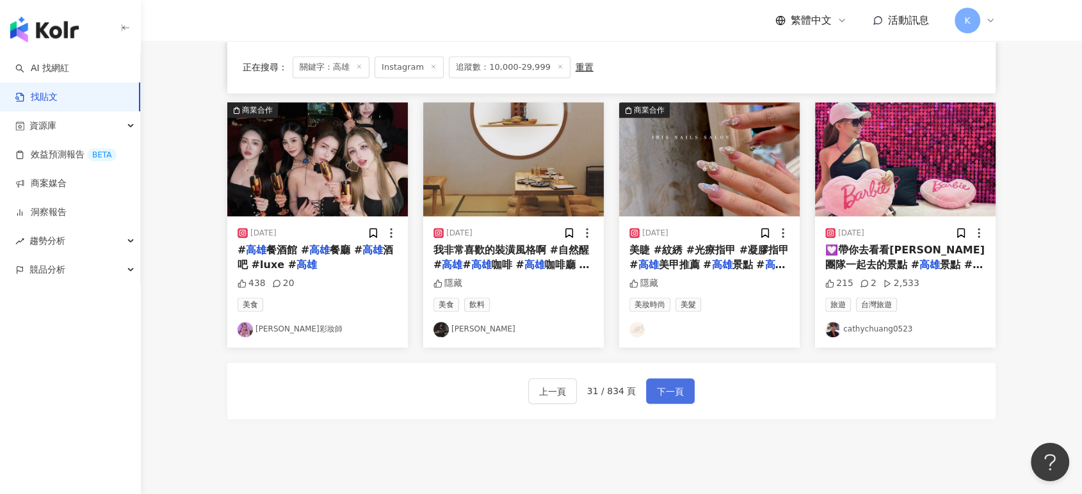
click at [679, 387] on span "下一頁" at bounding box center [670, 391] width 27 height 15
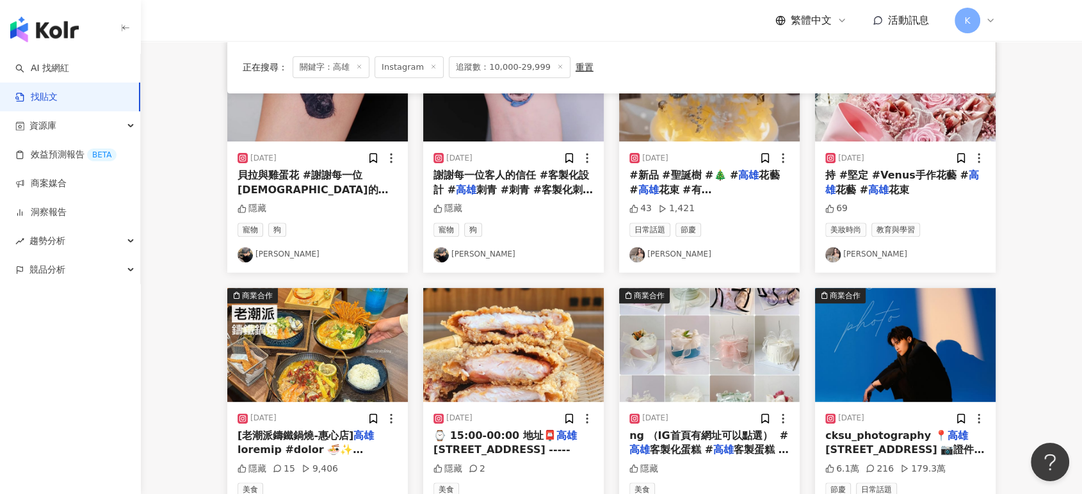
scroll to position [568, 0]
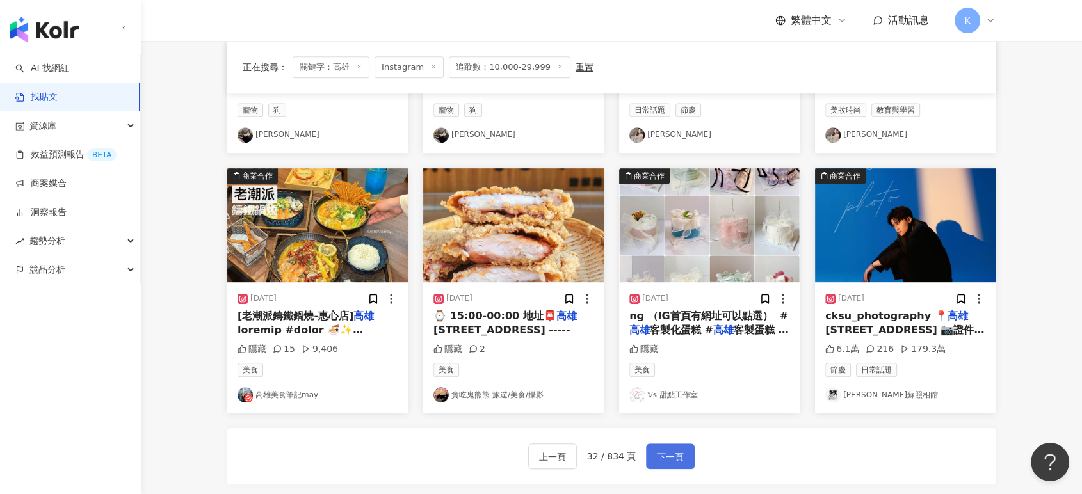
click at [657, 451] on span "下一頁" at bounding box center [670, 456] width 27 height 15
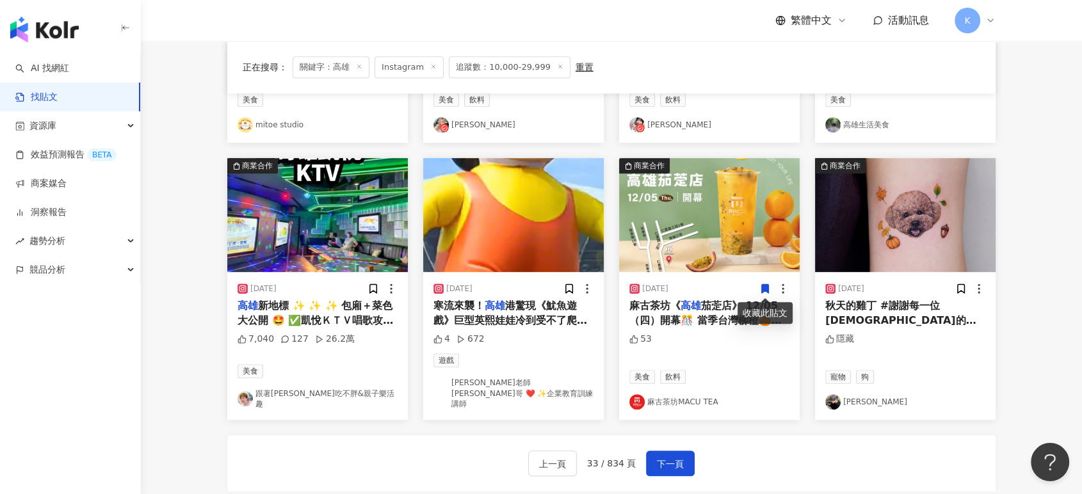
scroll to position [646, 0]
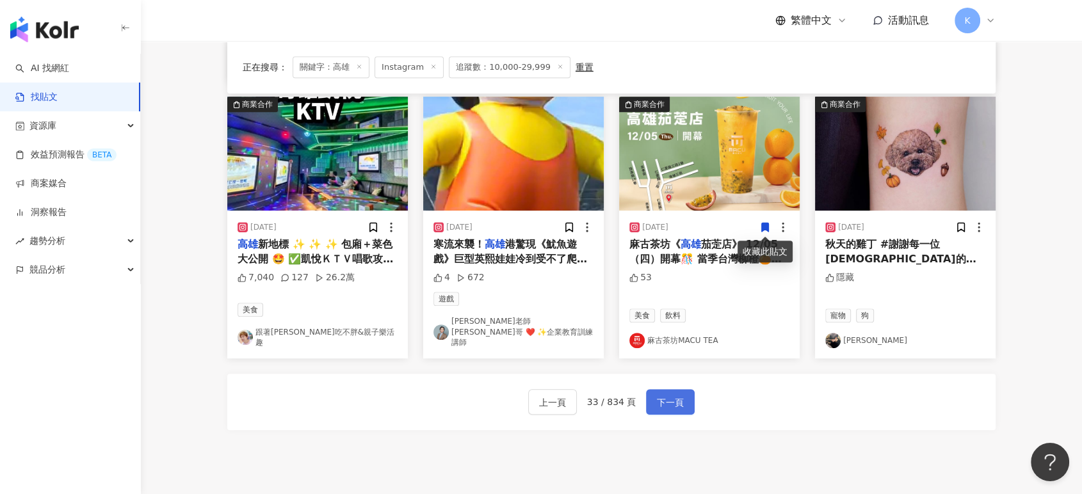
click at [678, 395] on span "下一頁" at bounding box center [670, 402] width 27 height 15
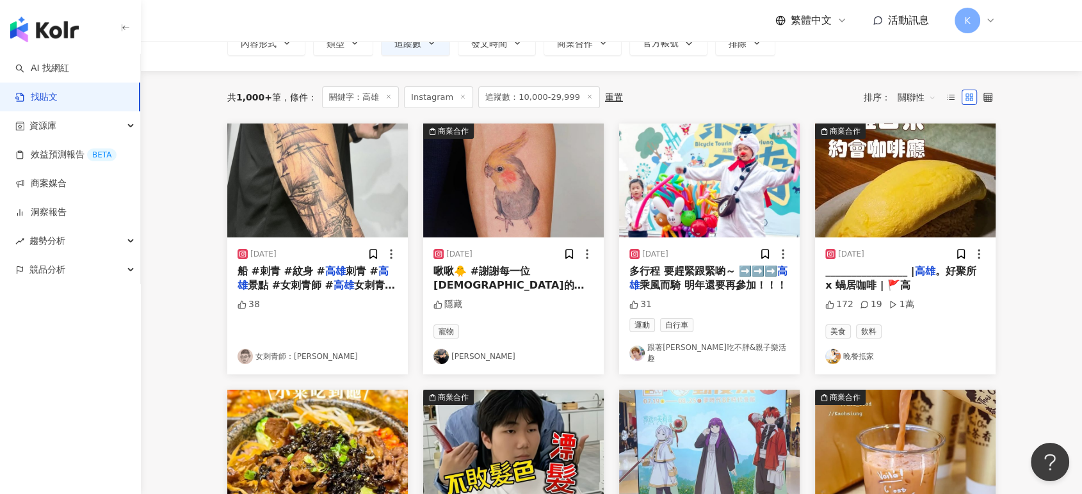
scroll to position [77, 0]
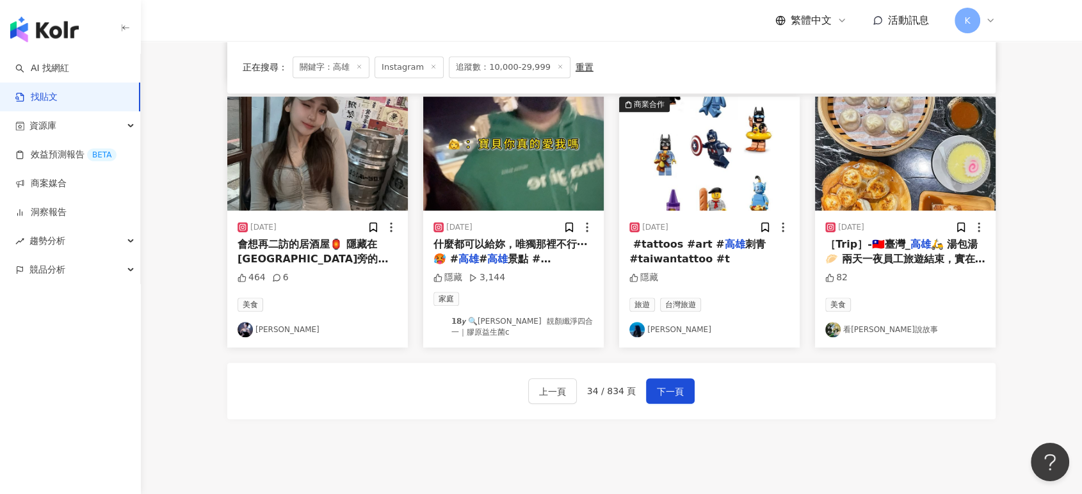
click at [677, 386] on span "下一頁" at bounding box center [670, 391] width 27 height 15
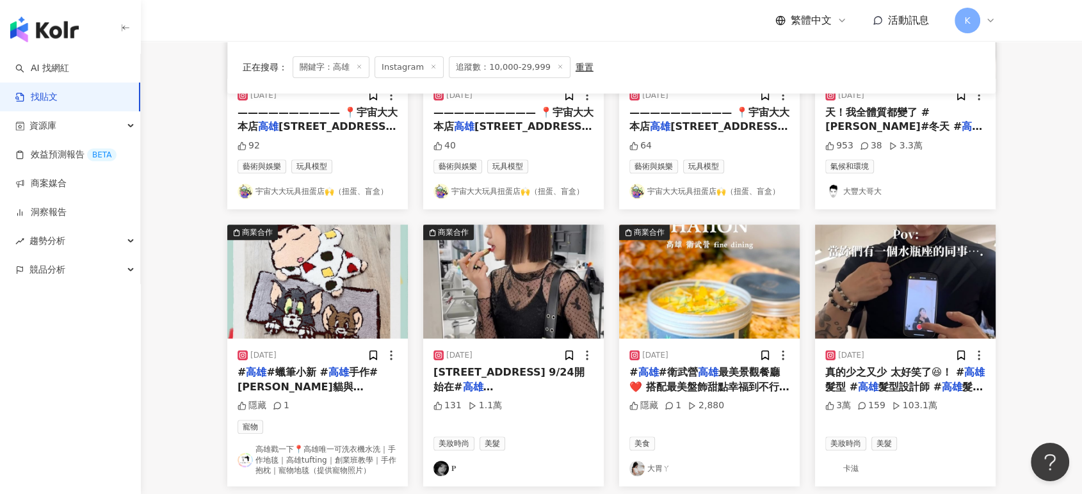
scroll to position [640, 0]
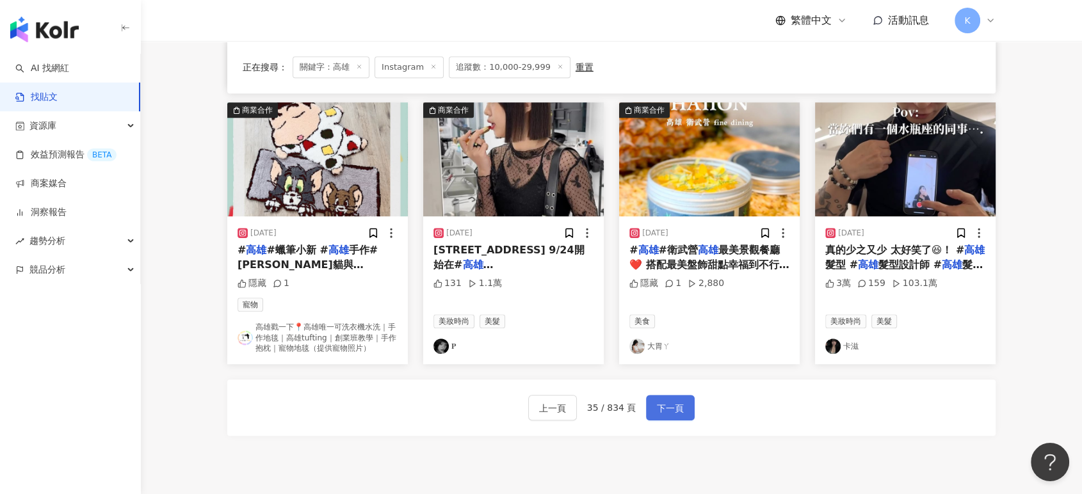
click at [678, 403] on span "下一頁" at bounding box center [670, 408] width 27 height 15
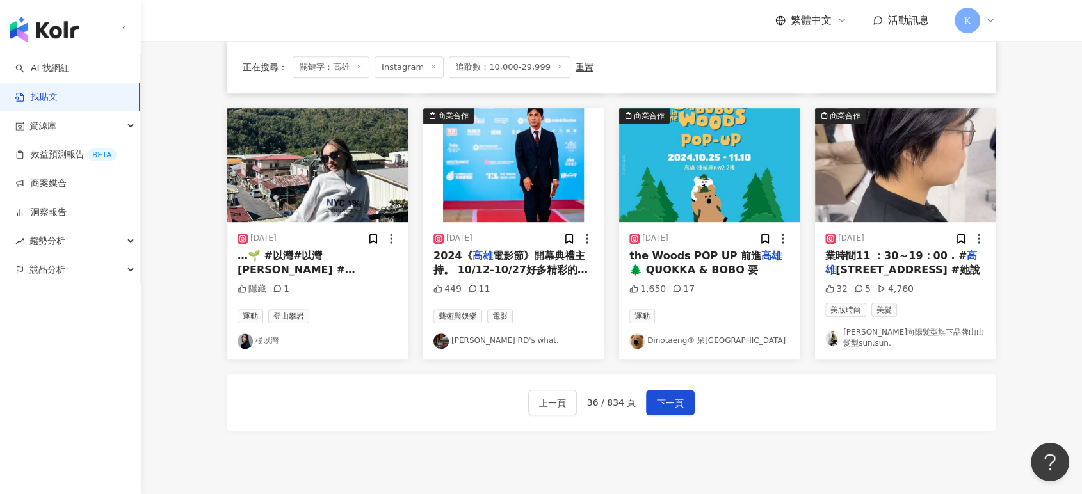
scroll to position [617, 0]
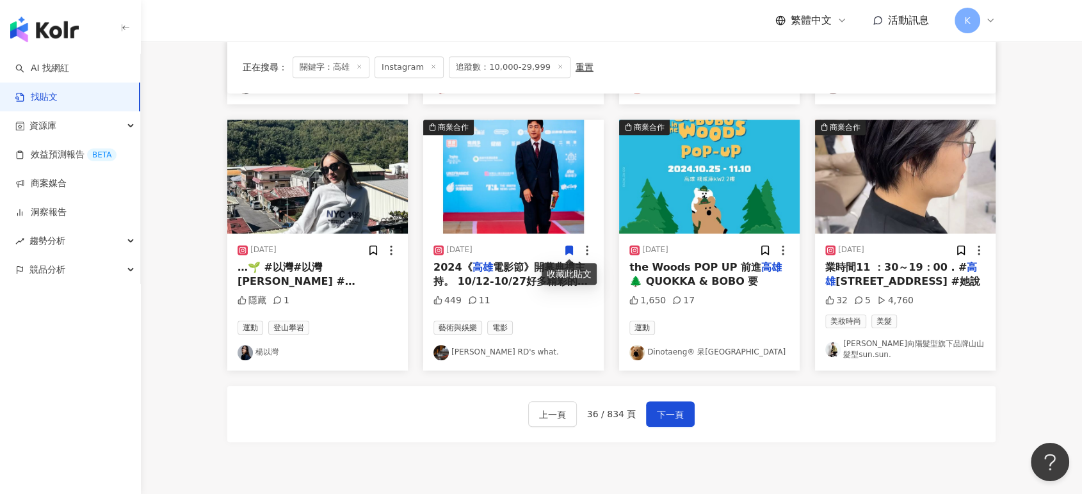
click at [372, 159] on img "button" at bounding box center [317, 177] width 180 height 114
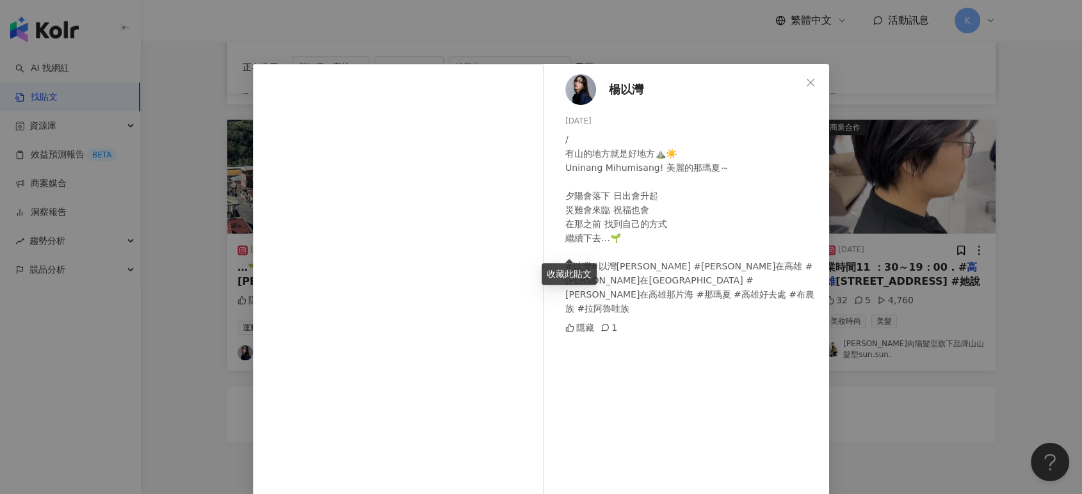
click at [1001, 173] on div "楊以灣 [DATE] / 有山的地方就是好地方⛰️☀️ Uninang Mihumisang! 美麗的那瑪夏～ 夕陽會落下 日出會升起 災難會來臨 祝福也會 …" at bounding box center [541, 247] width 1082 height 494
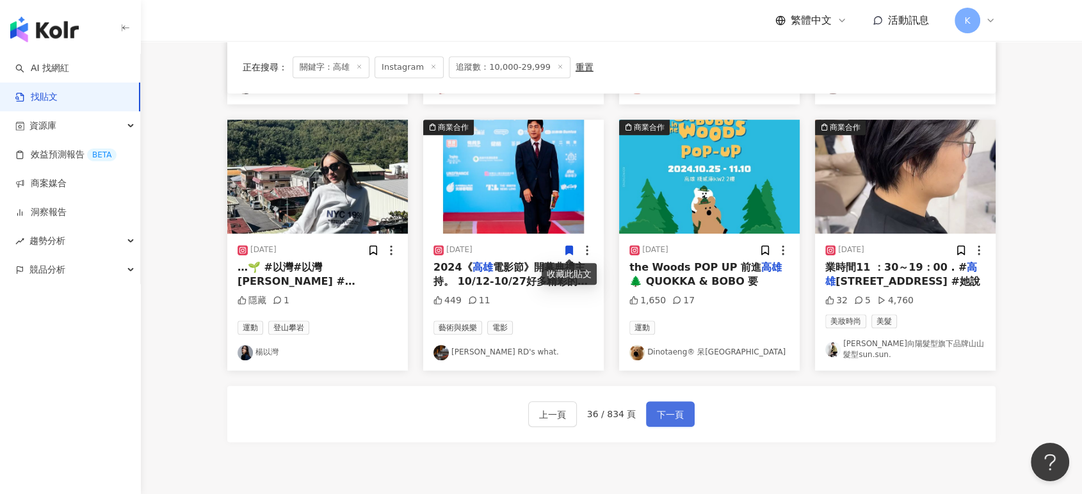
click at [669, 407] on span "下一頁" at bounding box center [670, 414] width 27 height 15
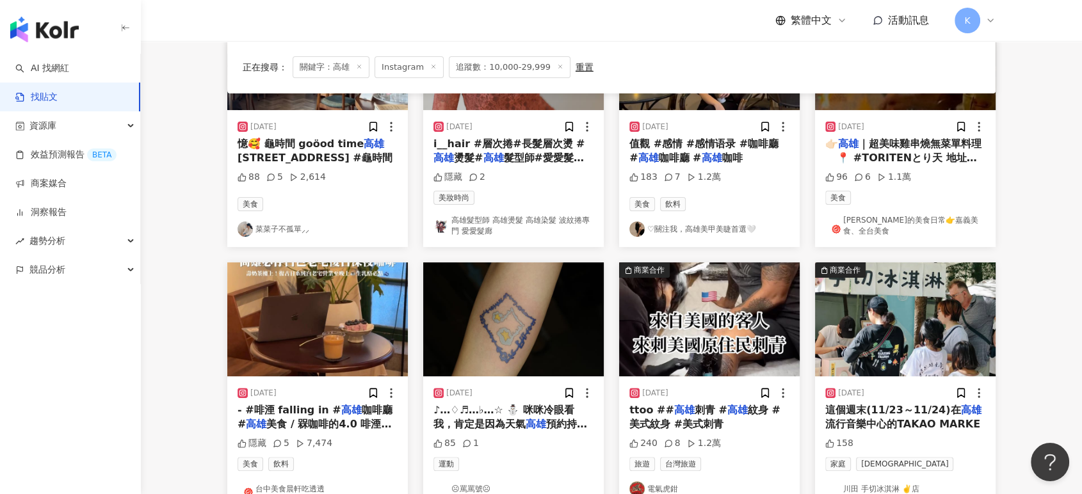
scroll to position [54, 0]
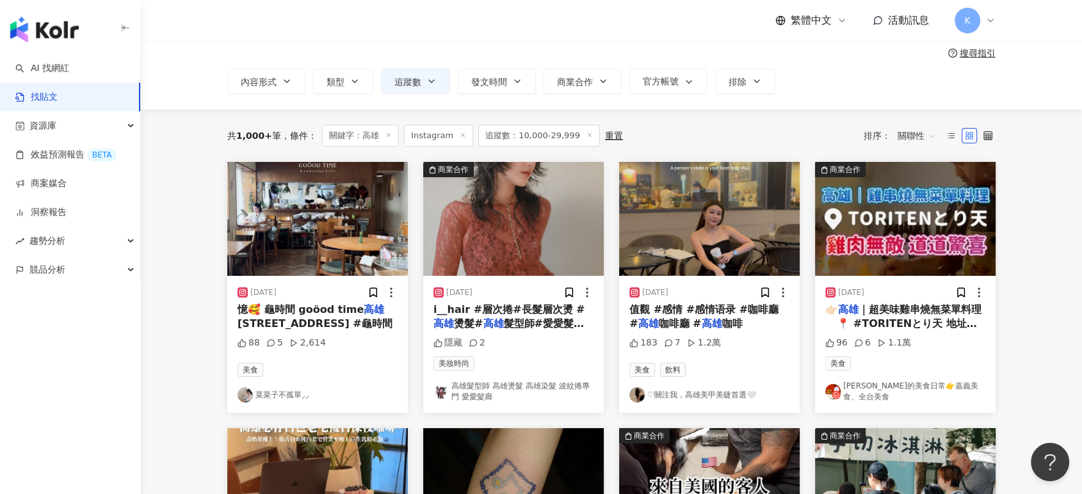
click at [335, 225] on img "button" at bounding box center [317, 219] width 180 height 114
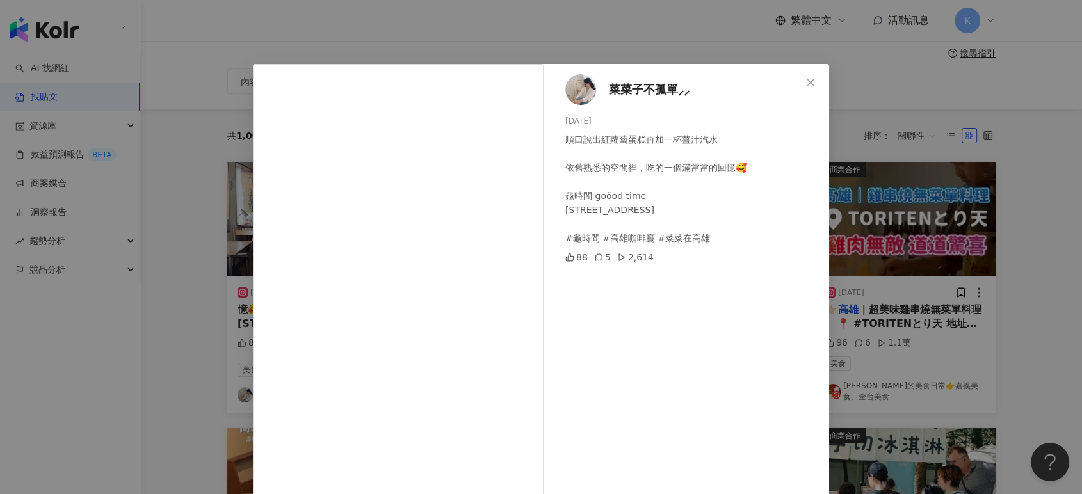
click at [1018, 246] on div "菜菜子不孤單⸝⸝ [DATE] 順口說出紅蘿蔔蛋糕再加一杯薑汁汽水 依舊熟悉的空間裡，吃的一個滿當當的回憶🥰 龜時間 goöod time [STREET_A…" at bounding box center [541, 247] width 1082 height 494
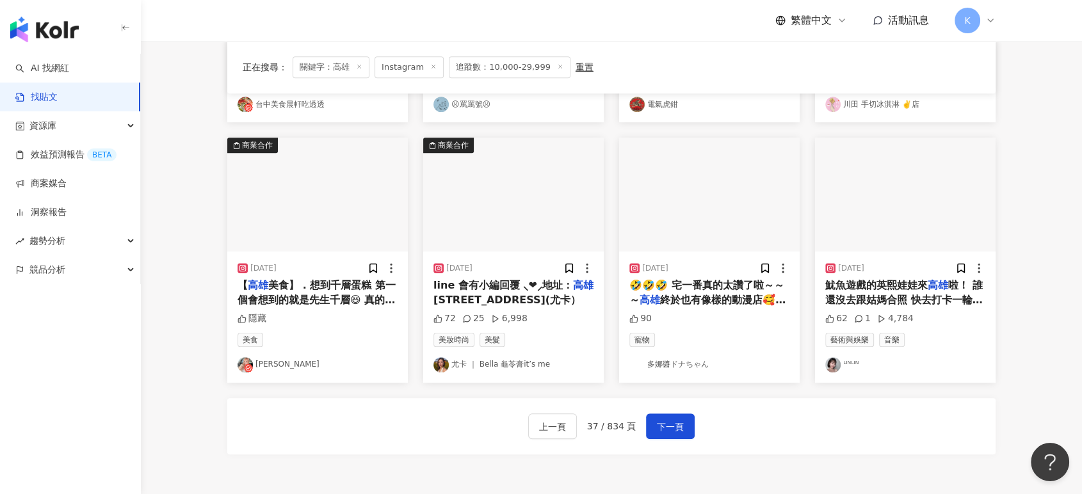
scroll to position [623, 0]
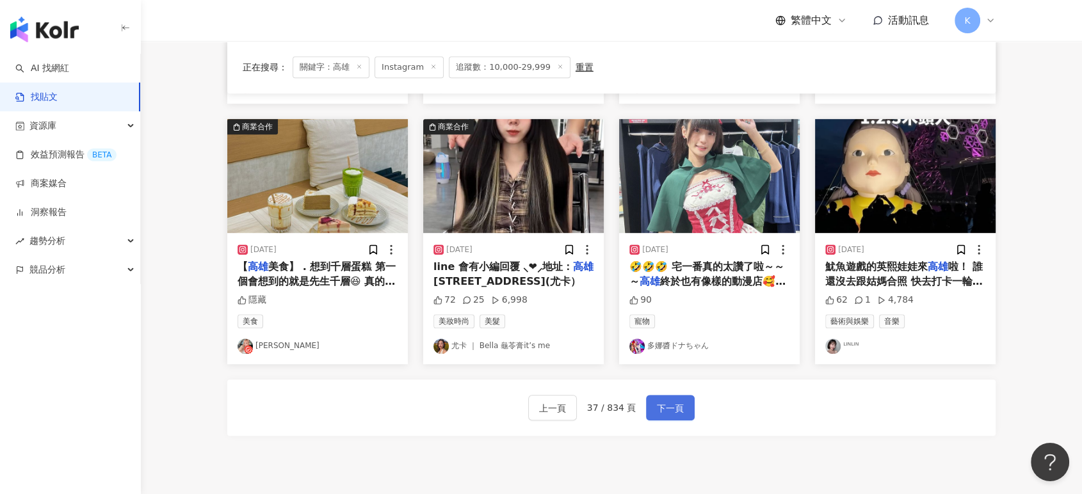
click at [682, 418] on button "下一頁" at bounding box center [670, 408] width 49 height 26
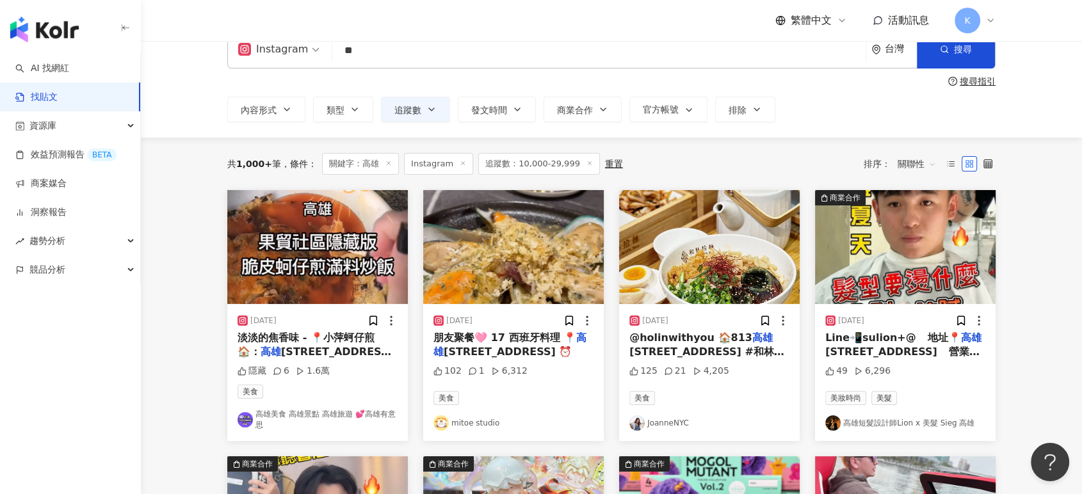
scroll to position [0, 0]
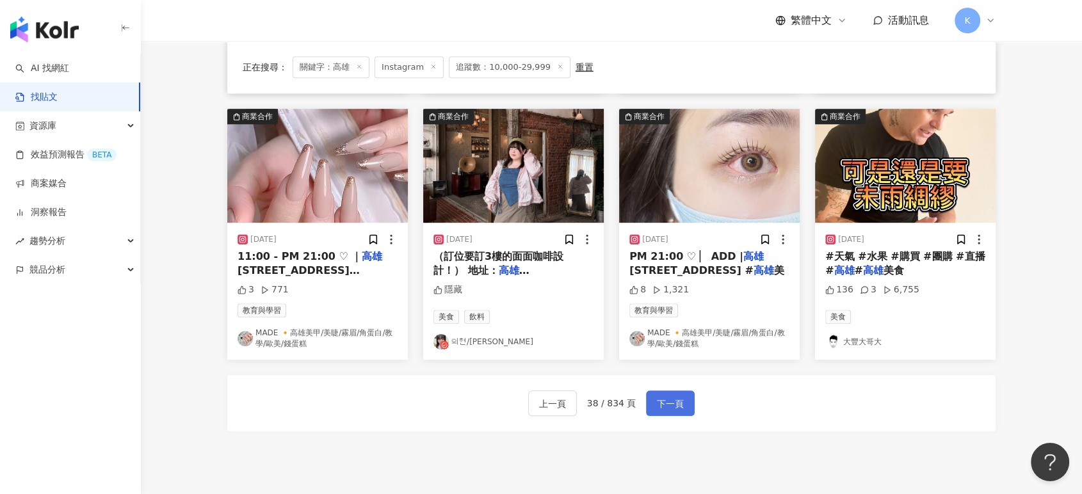
click at [686, 405] on button "下一頁" at bounding box center [670, 403] width 49 height 26
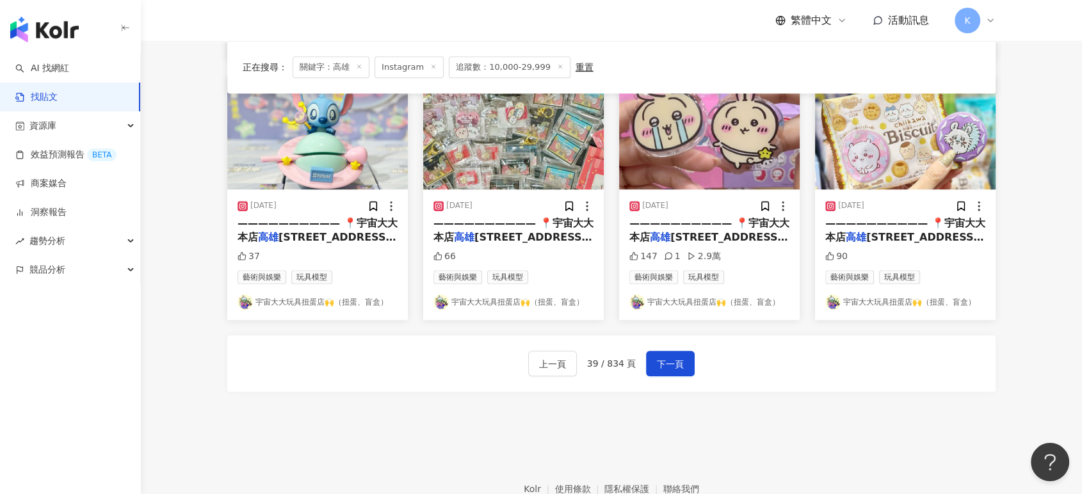
scroll to position [732, 0]
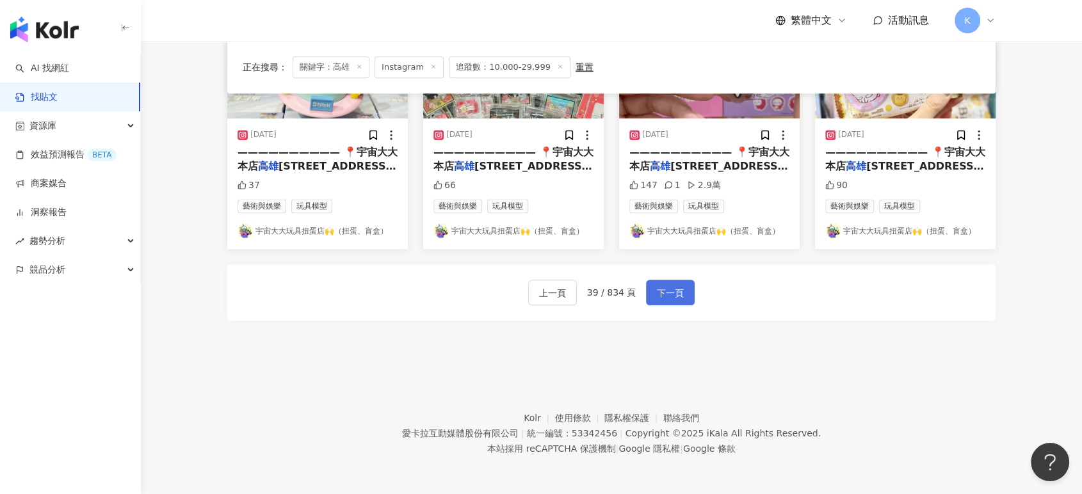
click at [677, 296] on span "下一頁" at bounding box center [670, 292] width 27 height 15
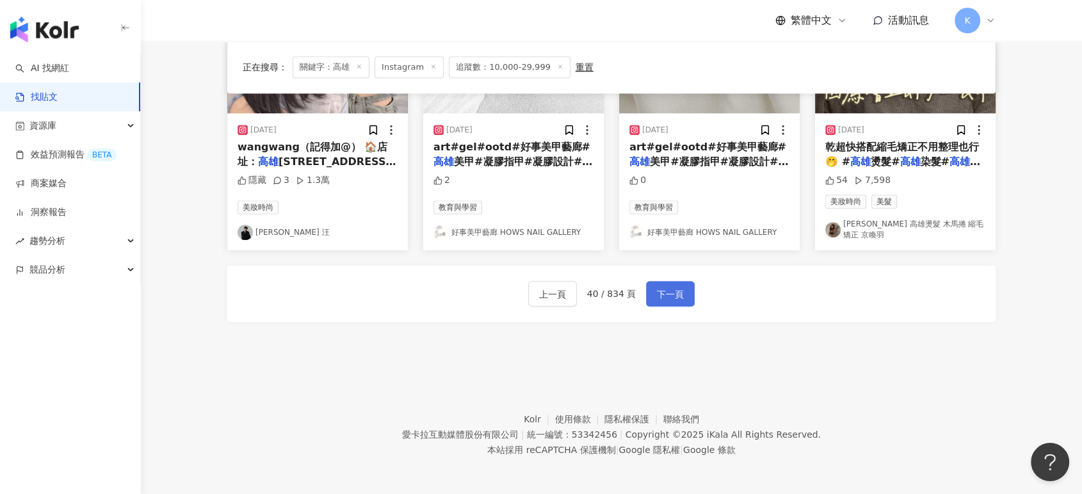
scroll to position [738, 0]
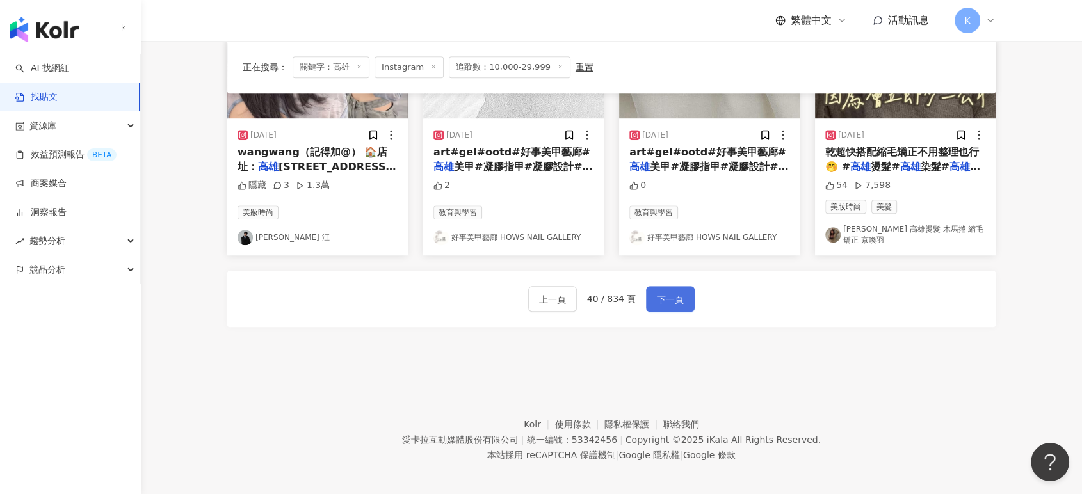
click at [671, 292] on span "下一頁" at bounding box center [670, 299] width 27 height 15
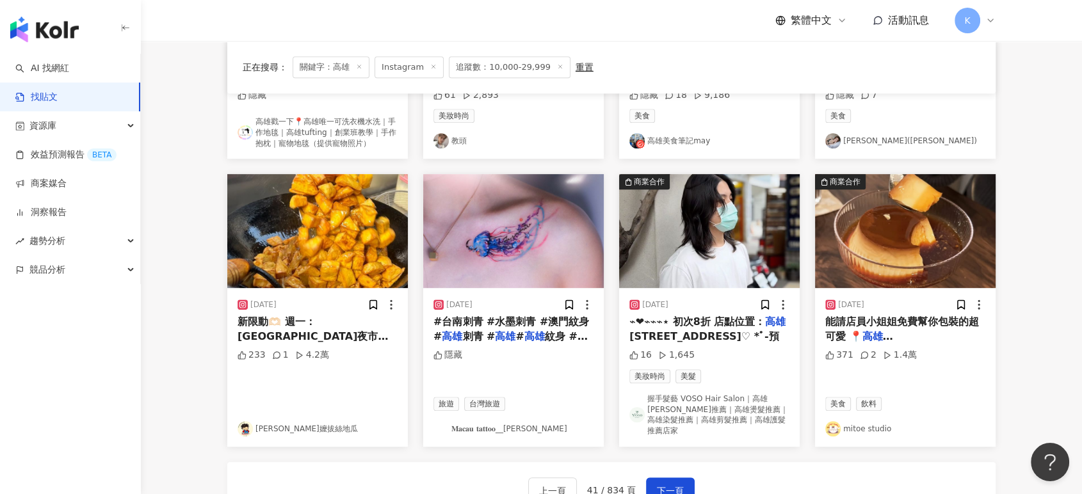
scroll to position [755, 0]
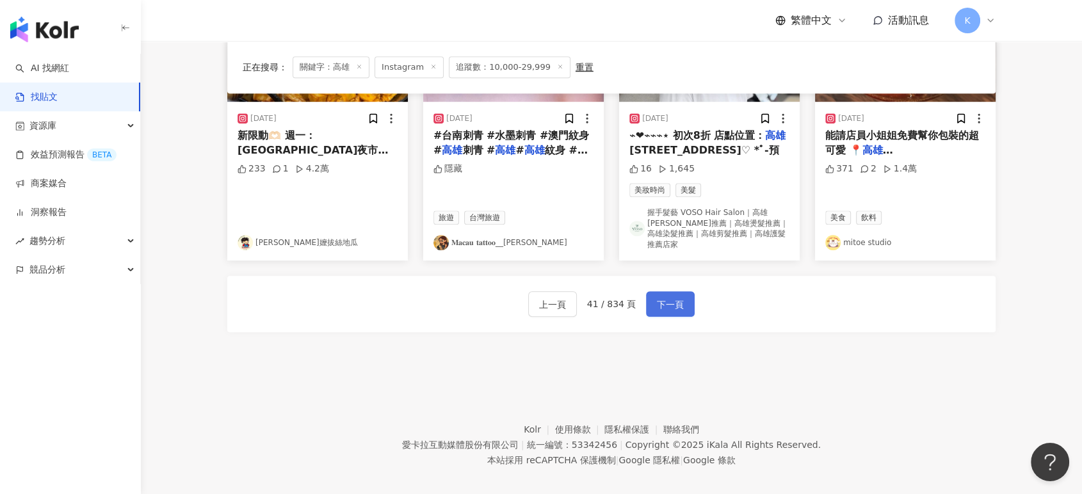
click at [676, 291] on button "下一頁" at bounding box center [670, 304] width 49 height 26
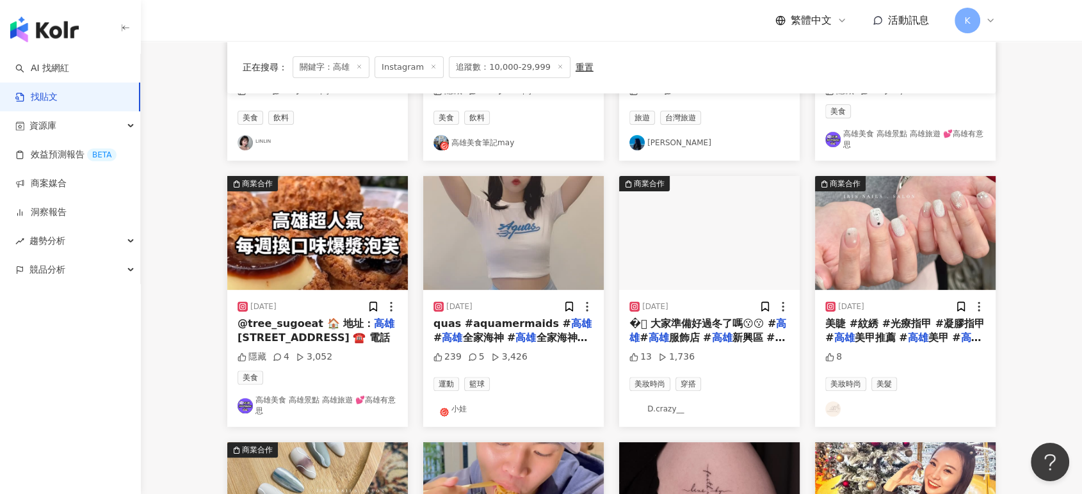
scroll to position [241, 0]
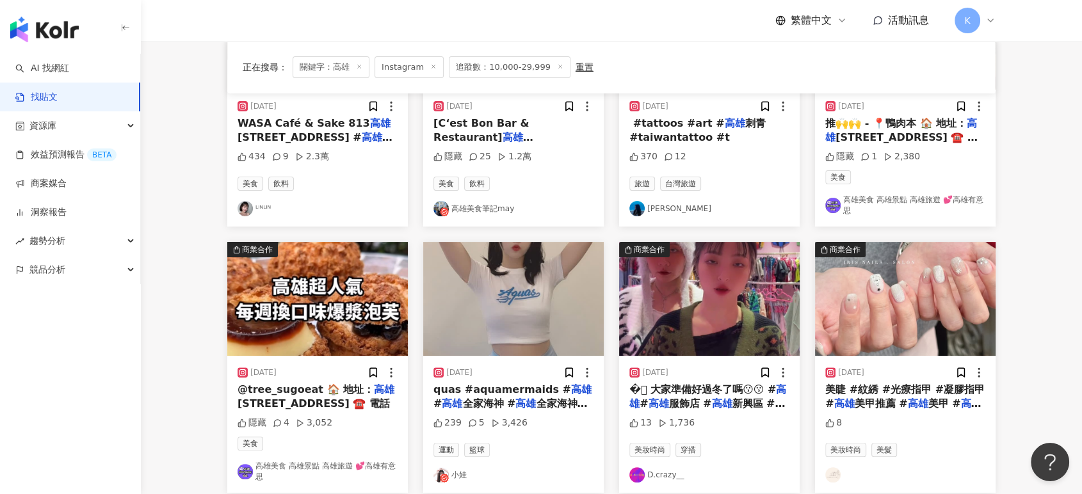
click at [547, 303] on img "button" at bounding box center [513, 299] width 180 height 114
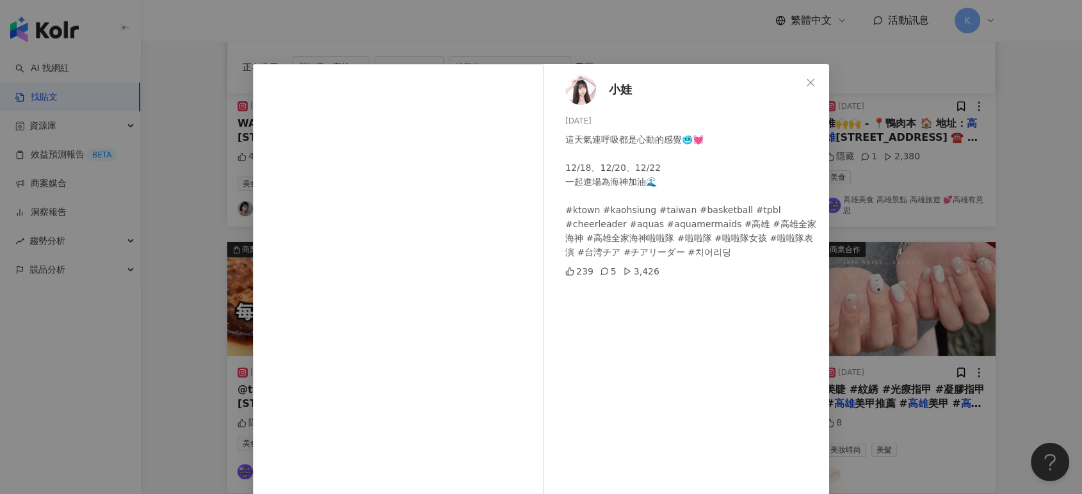
click at [885, 175] on div "小娃 [DATE] 這天氣連呼吸都是心動的感覺🥶💓 12/18、12/20、12/22 一起進場為海神加油🌊 #ktown #kaohsiung #taiwa…" at bounding box center [541, 247] width 1082 height 494
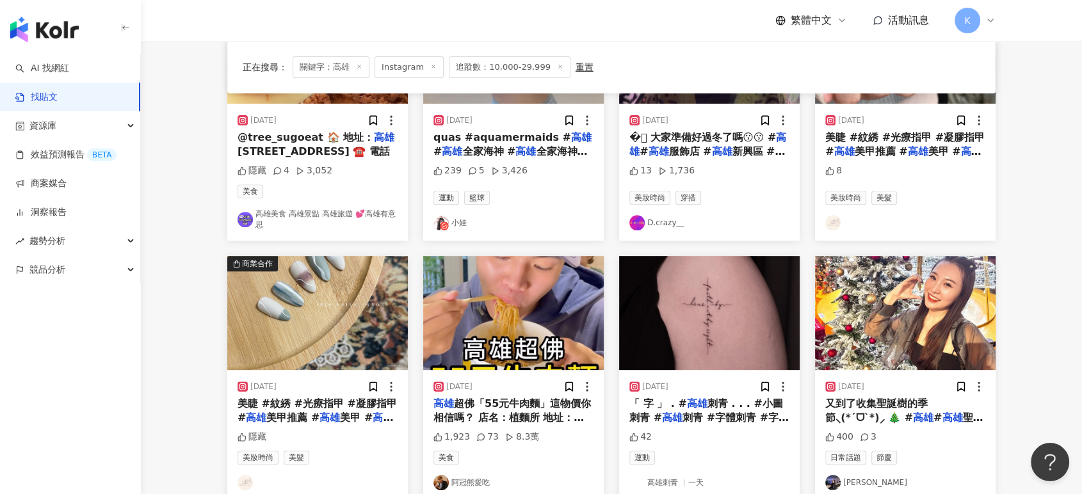
scroll to position [667, 0]
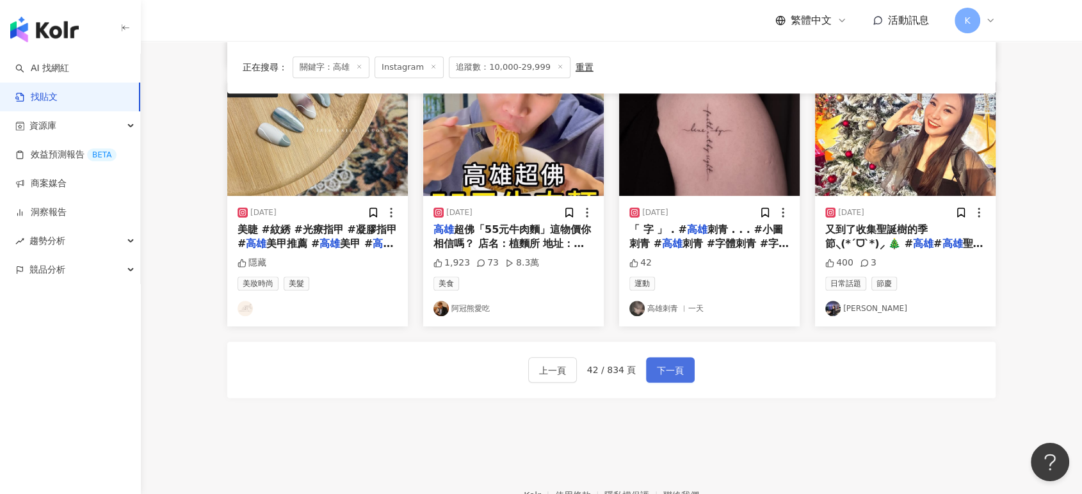
click at [646, 363] on button "下一頁" at bounding box center [670, 370] width 49 height 26
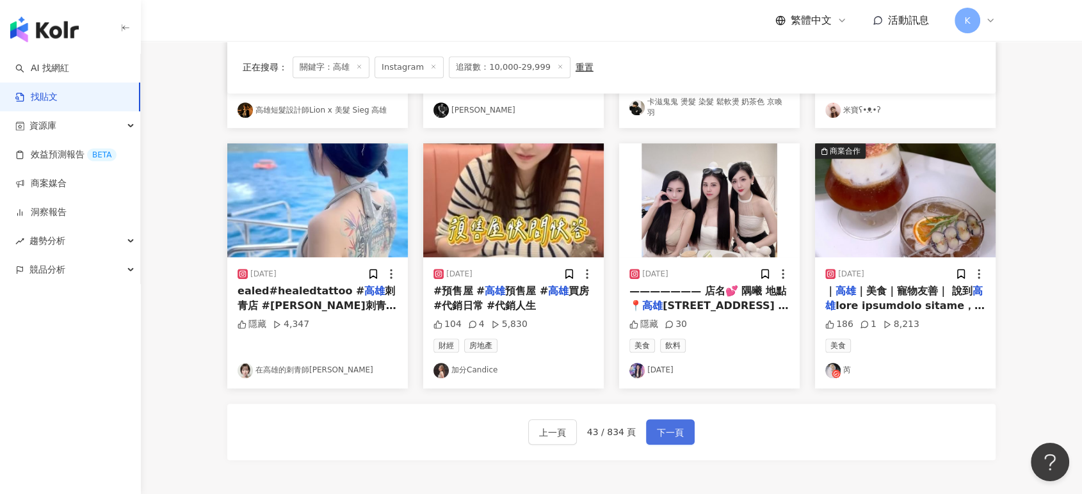
scroll to position [513, 0]
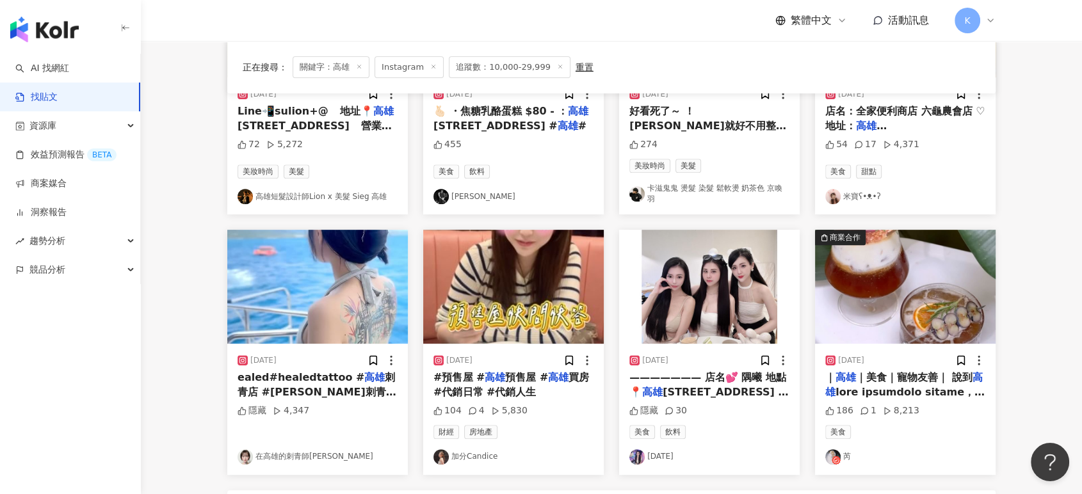
click at [527, 287] on img "button" at bounding box center [513, 287] width 180 height 114
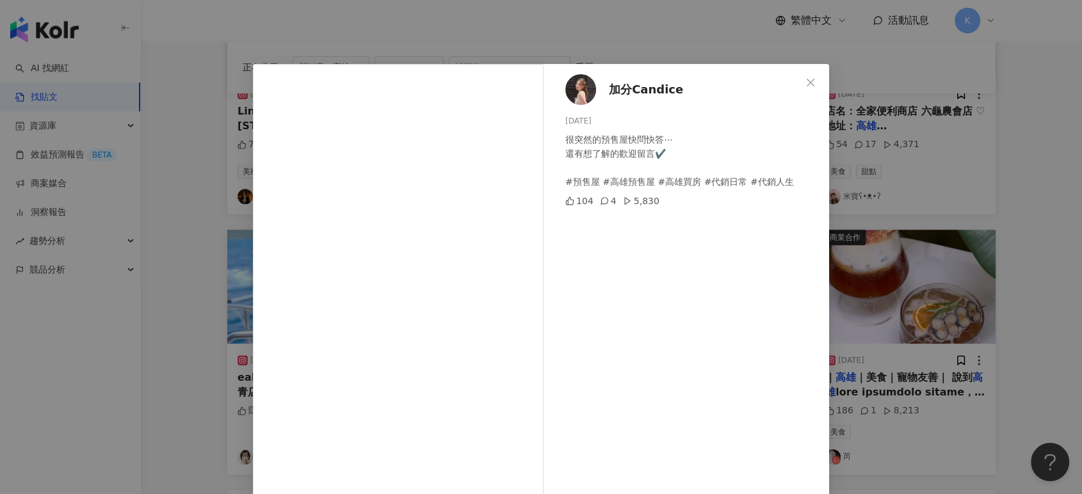
click at [968, 175] on div "加分Candice [DATE] 很突然的預售屋快問快答⋯ 還有想了解的歡迎留言✔️ #預售屋 #高雄預售屋 #高雄買房 #代銷日常 #代銷人生 104 4 …" at bounding box center [541, 247] width 1082 height 494
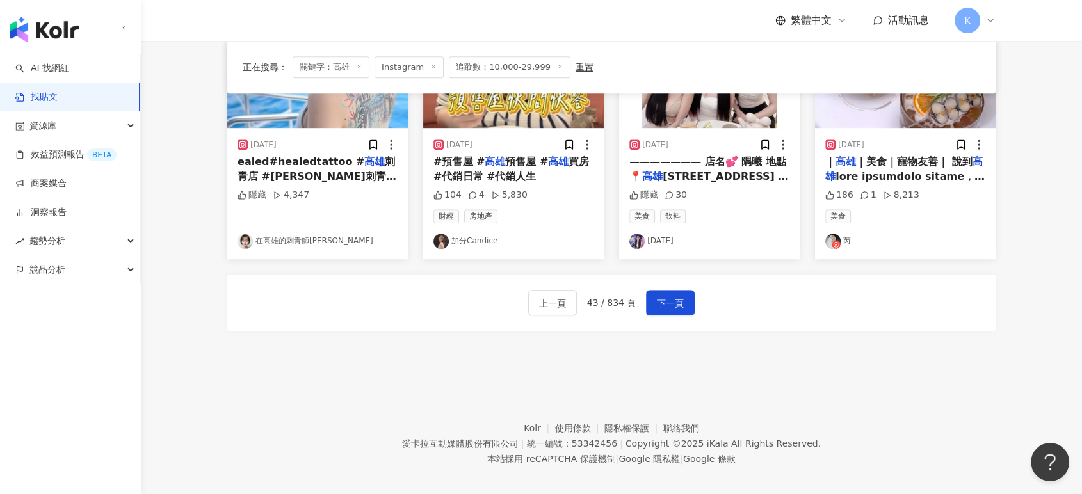
scroll to position [732, 0]
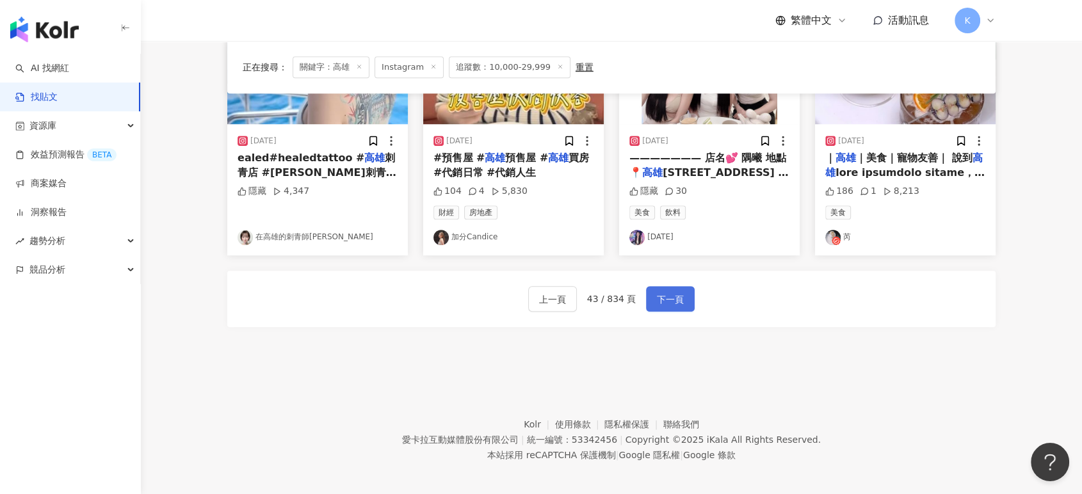
click at [662, 292] on span "下一頁" at bounding box center [670, 299] width 27 height 15
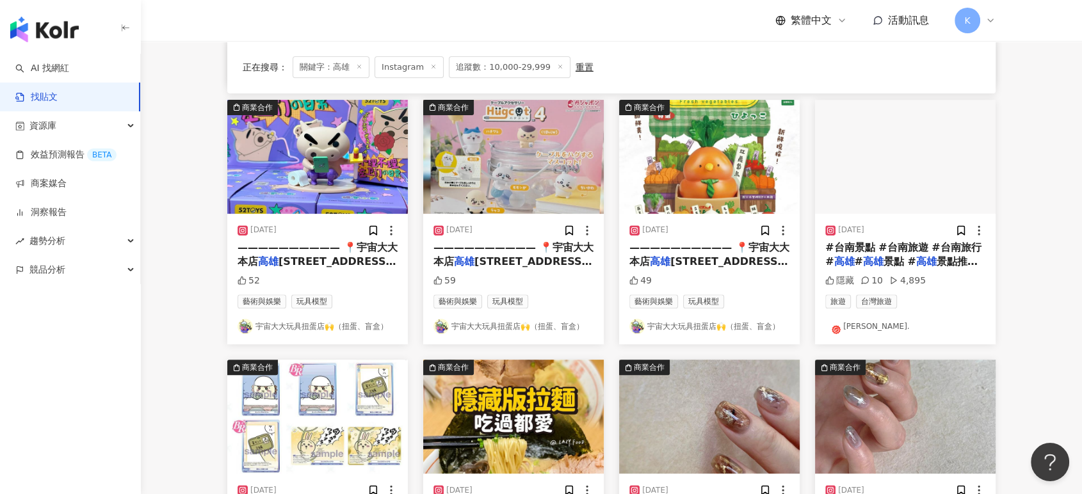
scroll to position [323, 0]
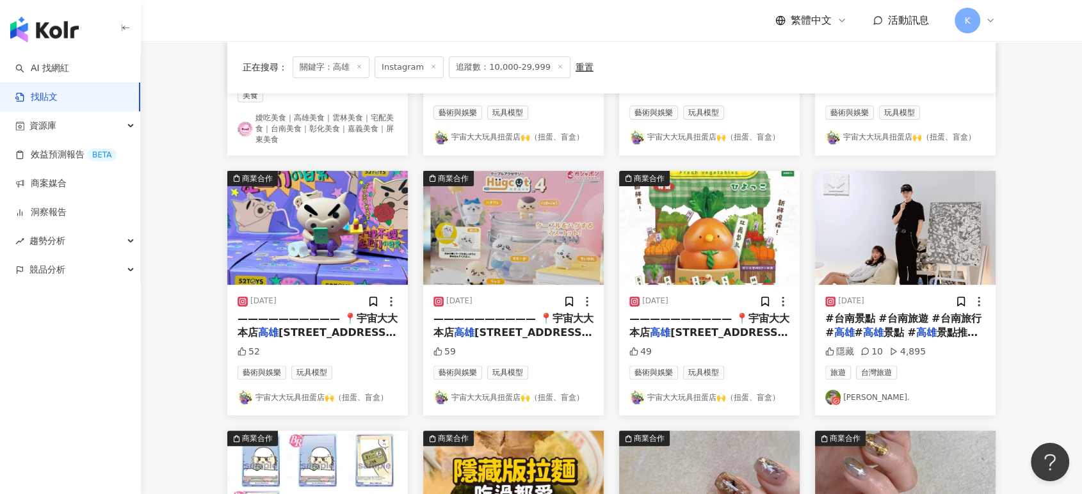
click at [914, 251] on img "button" at bounding box center [905, 228] width 180 height 114
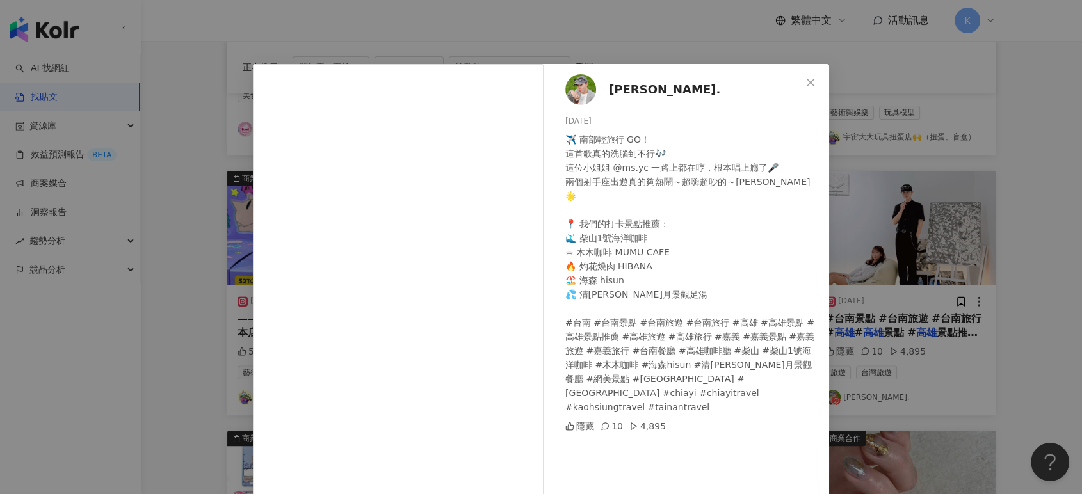
click at [914, 251] on div "[PERSON_NAME]. [DATE] ✈️ 南部輕旅行 GO！ 這首歌真的洗腦到不行🎶 這位小姐姐 @ms.yc 一路上都在哼，根本唱上癮了🎤 兩個射手…" at bounding box center [541, 247] width 1082 height 494
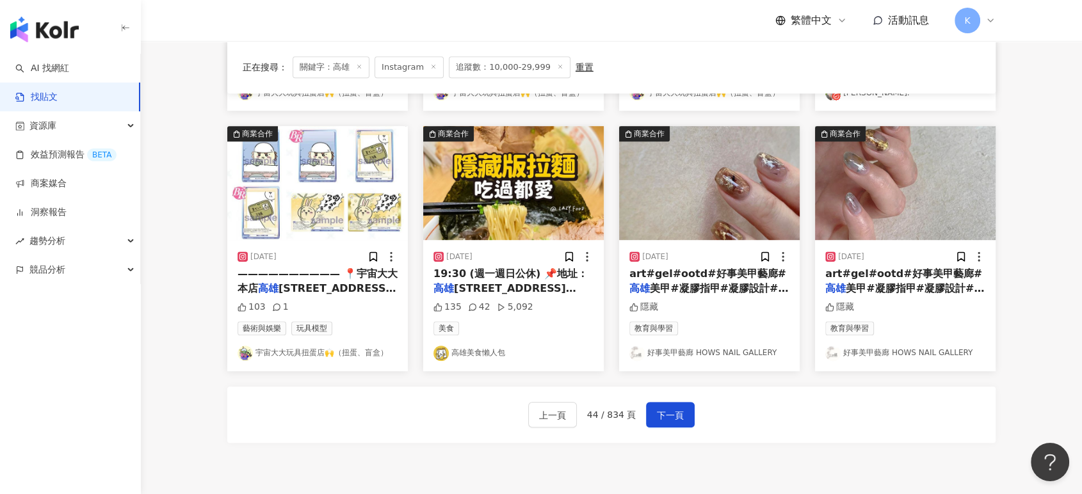
scroll to position [749, 0]
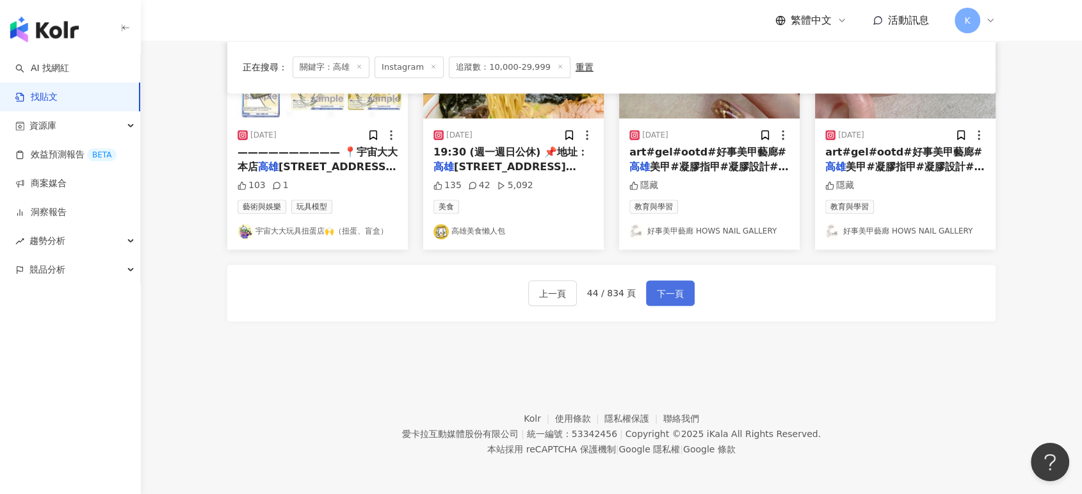
click at [666, 296] on span "下一頁" at bounding box center [670, 293] width 27 height 15
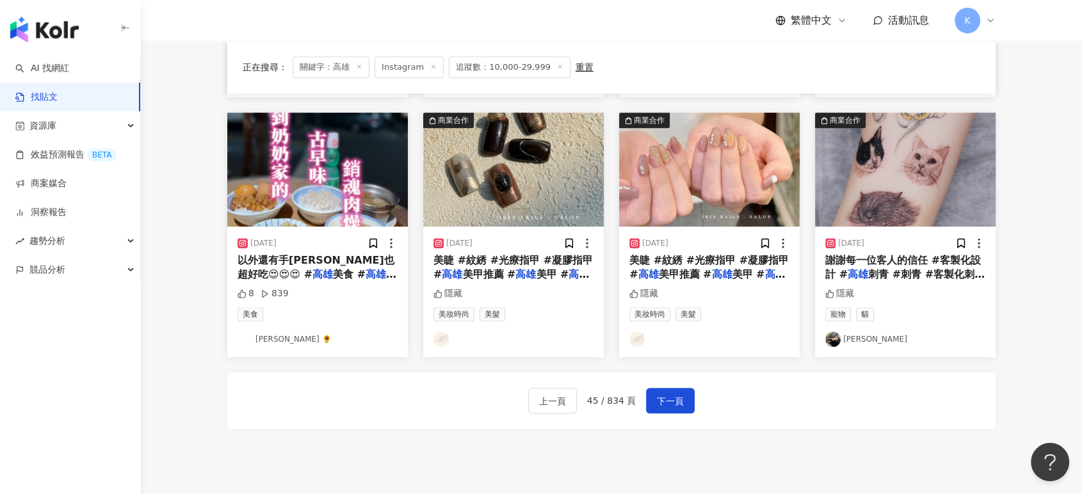
scroll to position [732, 0]
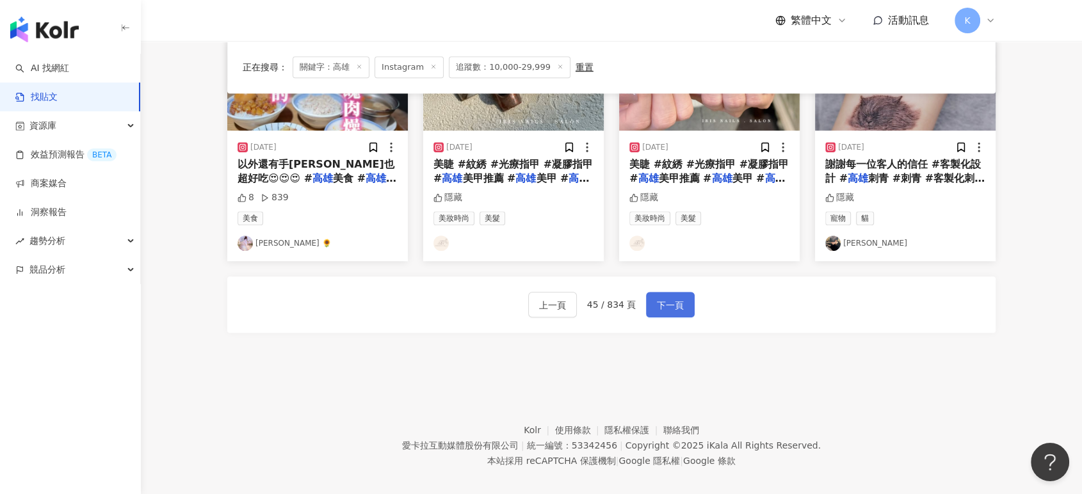
click at [687, 292] on button "下一頁" at bounding box center [670, 305] width 49 height 26
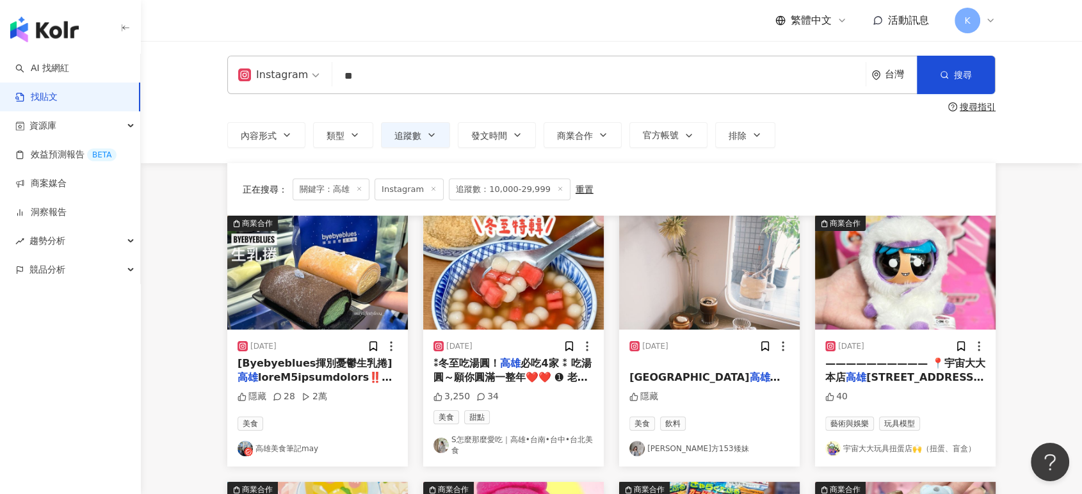
scroll to position [0, 0]
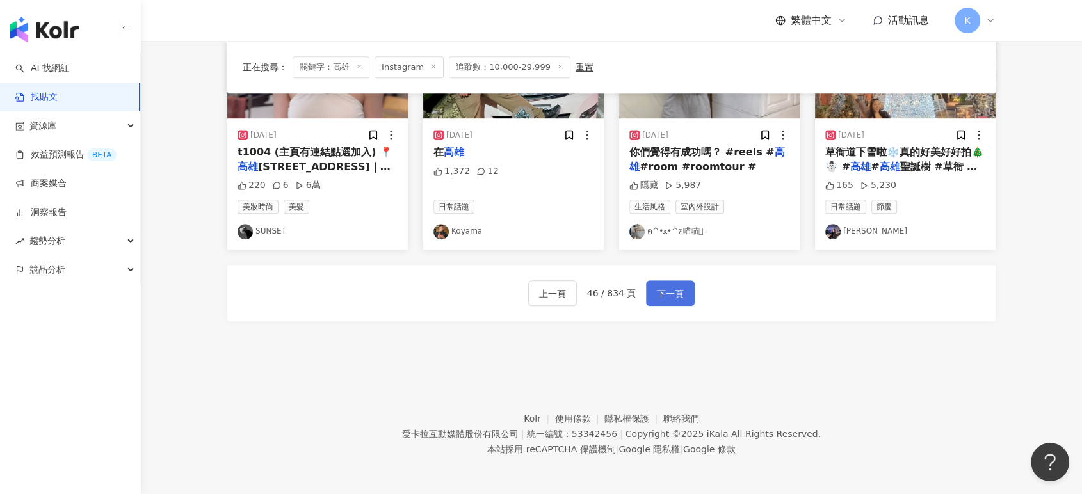
click at [676, 291] on span "下一頁" at bounding box center [670, 293] width 27 height 15
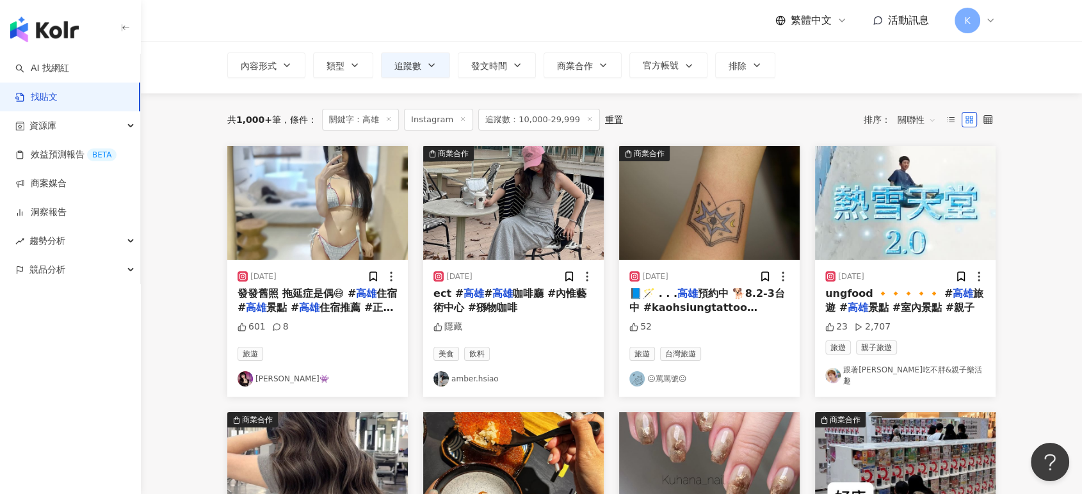
scroll to position [20, 0]
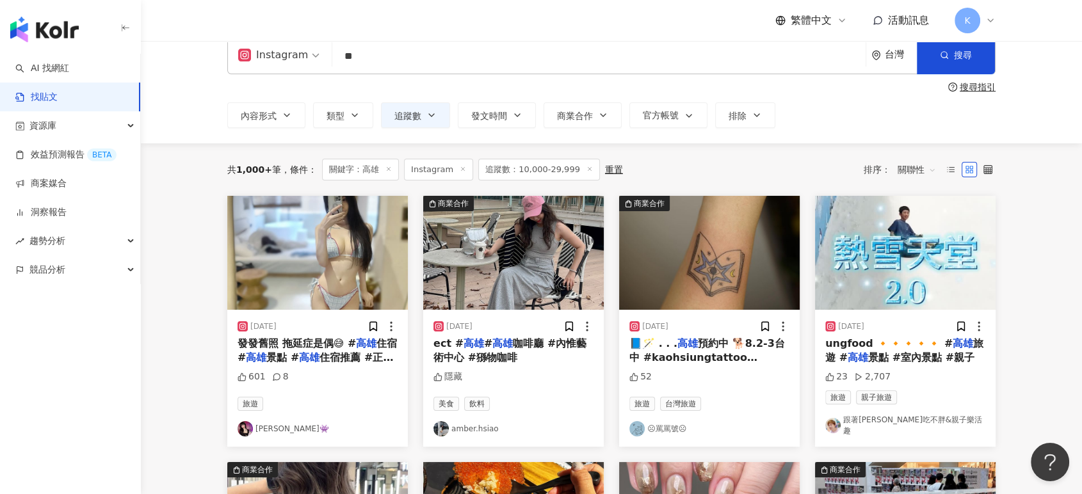
click at [532, 252] on img "button" at bounding box center [513, 253] width 180 height 114
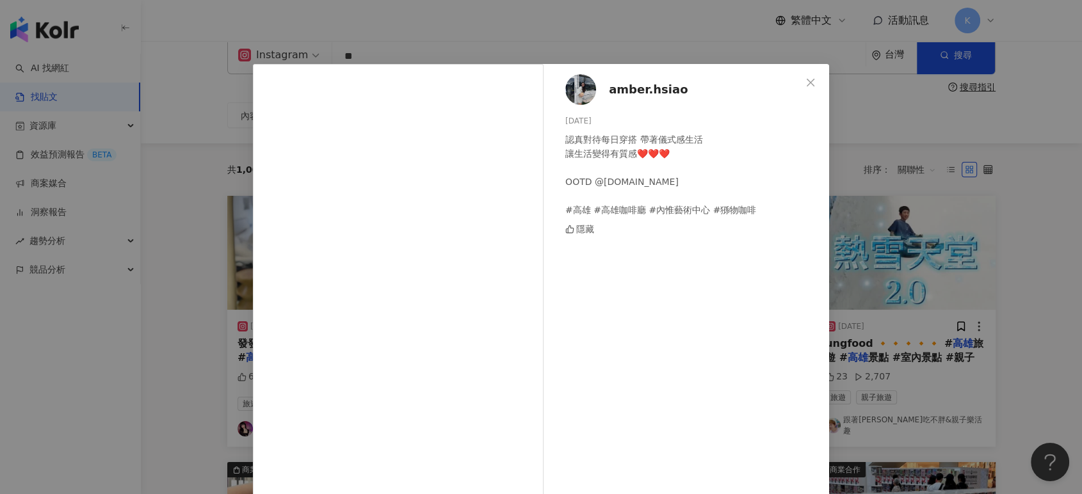
click at [886, 202] on div "amber.hsiao [DATE] 認真對待每日穿搭 帶著儀式感生活 讓生活變得有質感❤️❤️❤️ OOTD @[DOMAIN_NAME] #高雄 #高雄咖…" at bounding box center [541, 247] width 1082 height 494
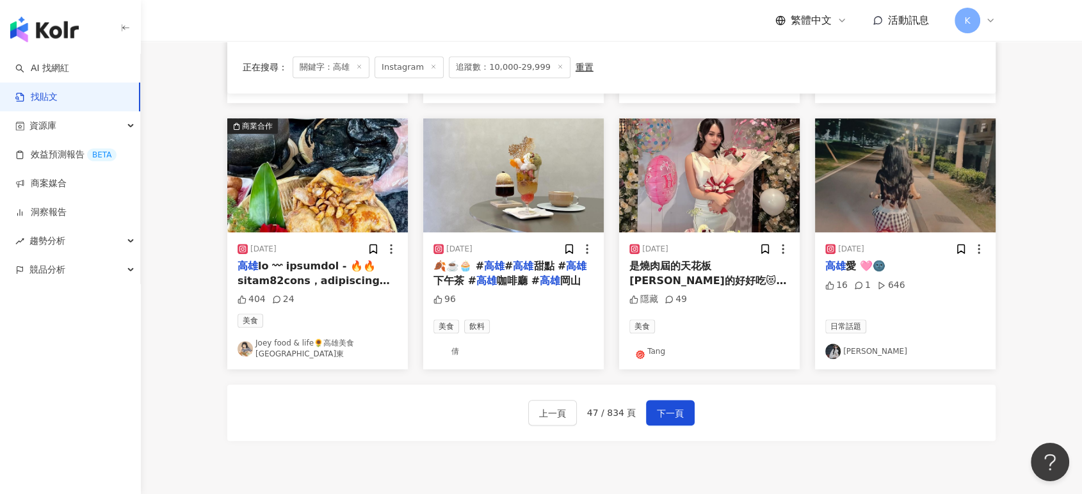
scroll to position [732, 0]
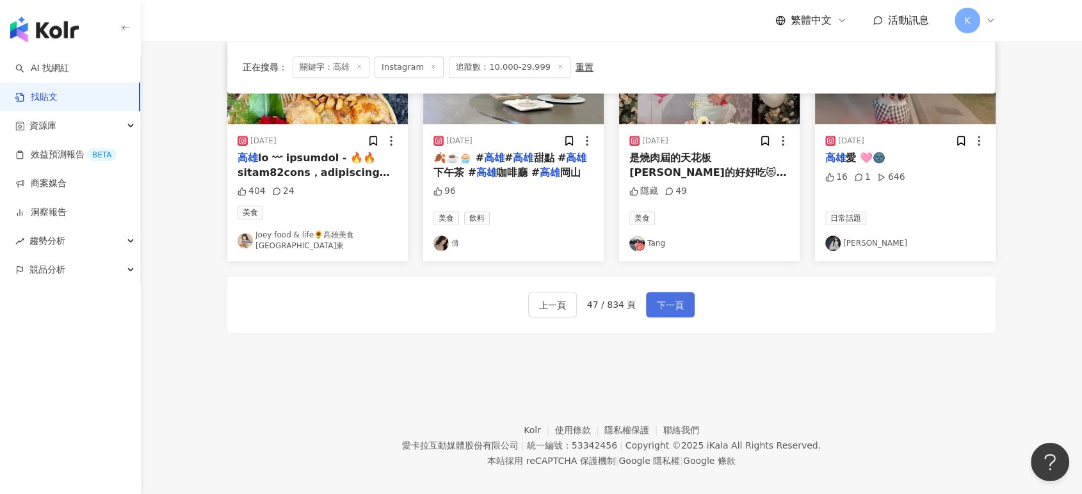
click at [667, 298] on span "下一頁" at bounding box center [670, 305] width 27 height 15
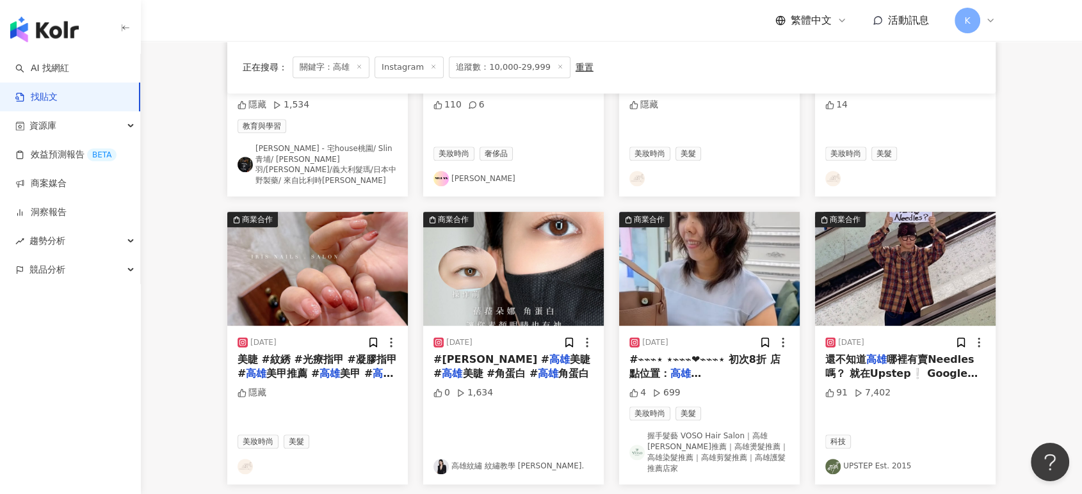
scroll to position [765, 0]
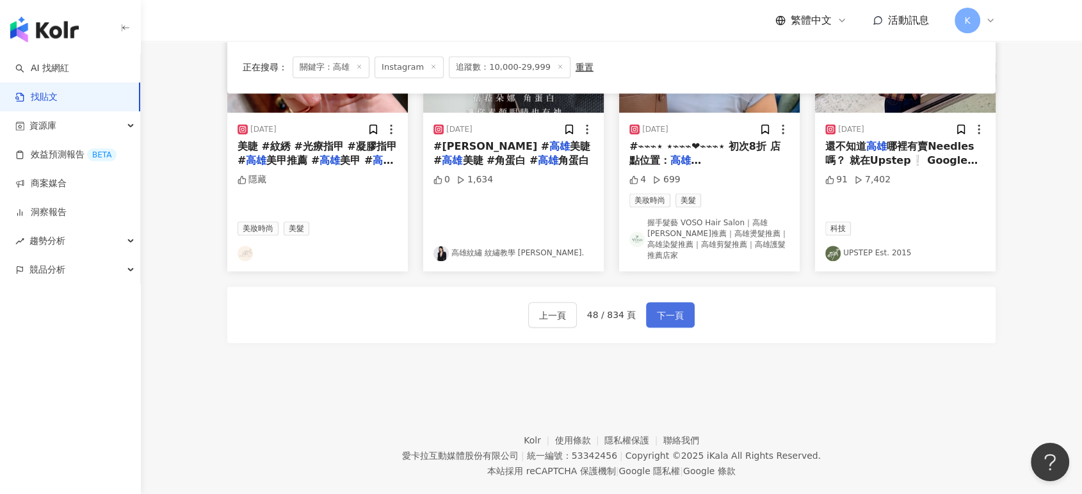
click at [660, 308] on span "下一頁" at bounding box center [670, 315] width 27 height 15
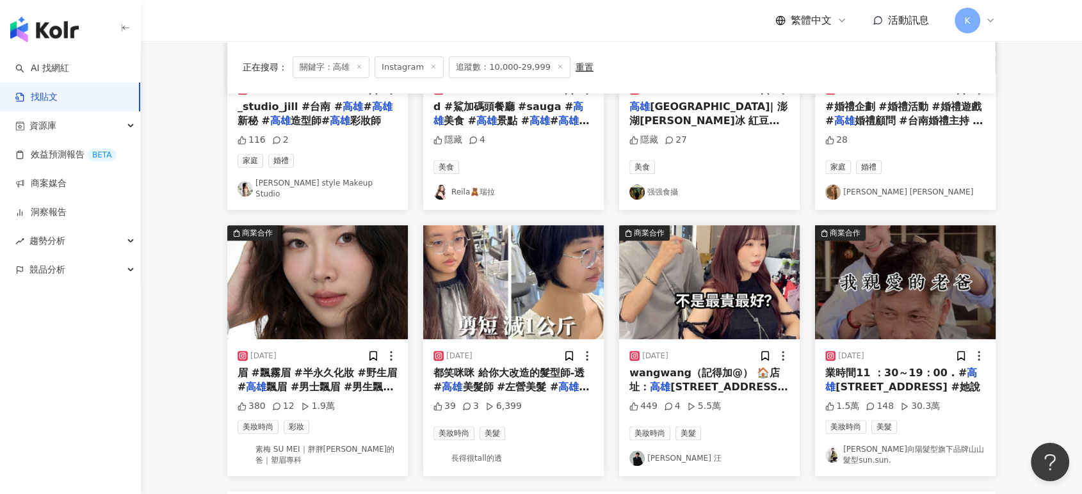
scroll to position [711, 0]
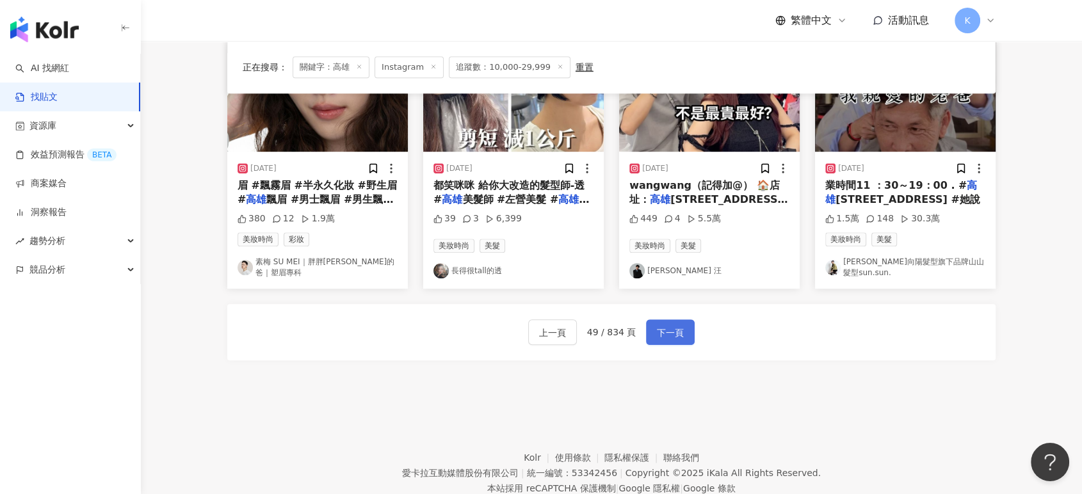
click at [671, 325] on span "下一頁" at bounding box center [670, 332] width 27 height 15
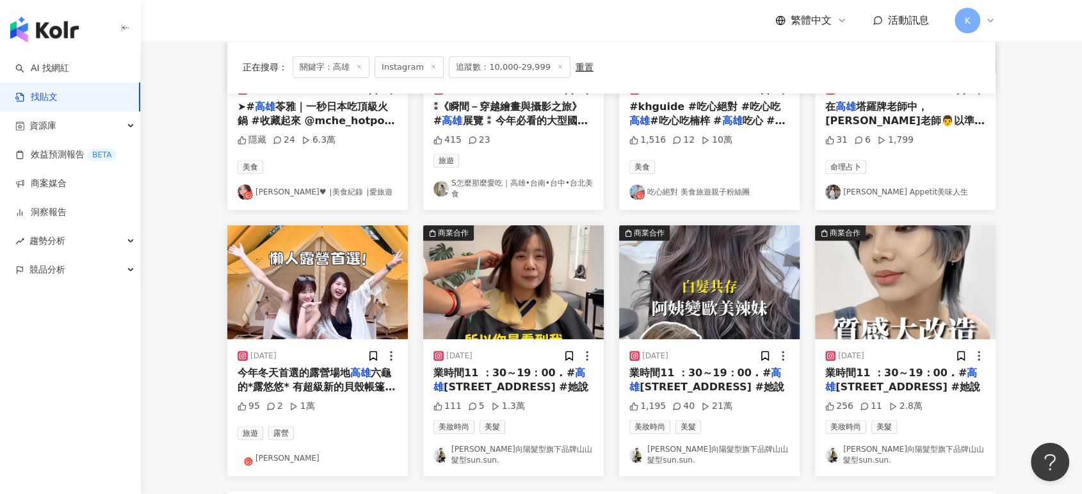
scroll to position [574, 0]
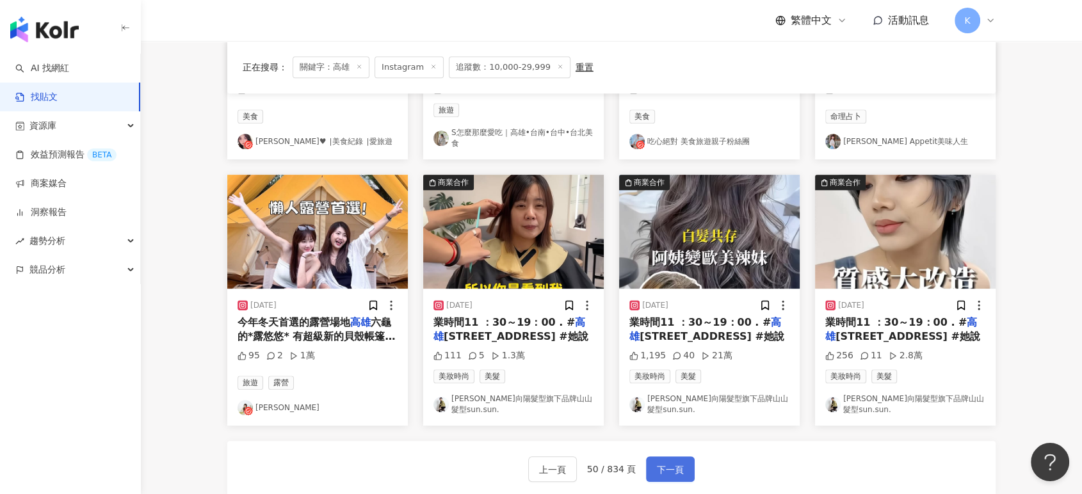
click at [668, 462] on span "下一頁" at bounding box center [670, 469] width 27 height 15
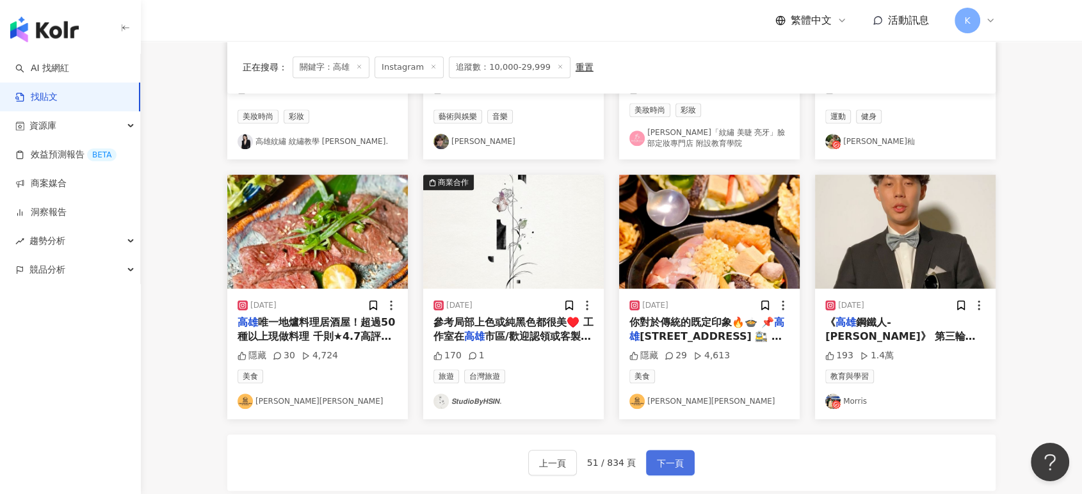
click at [679, 460] on span "下一頁" at bounding box center [670, 463] width 27 height 15
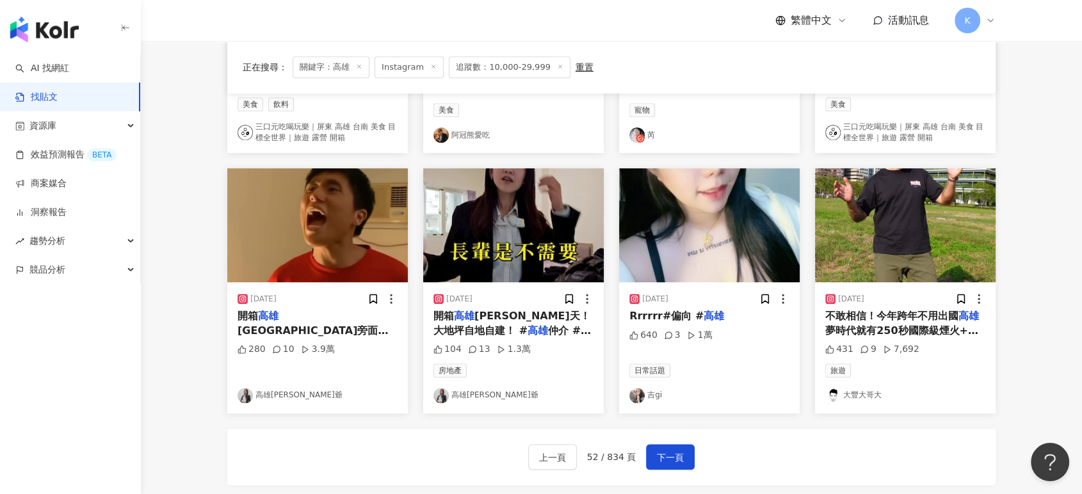
scroll to position [738, 0]
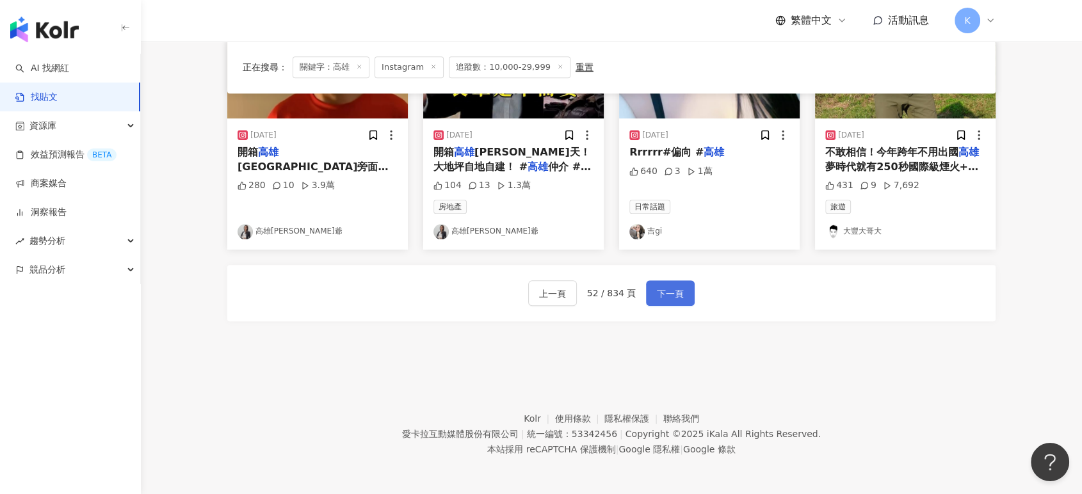
click at [651, 281] on button "下一頁" at bounding box center [670, 293] width 49 height 26
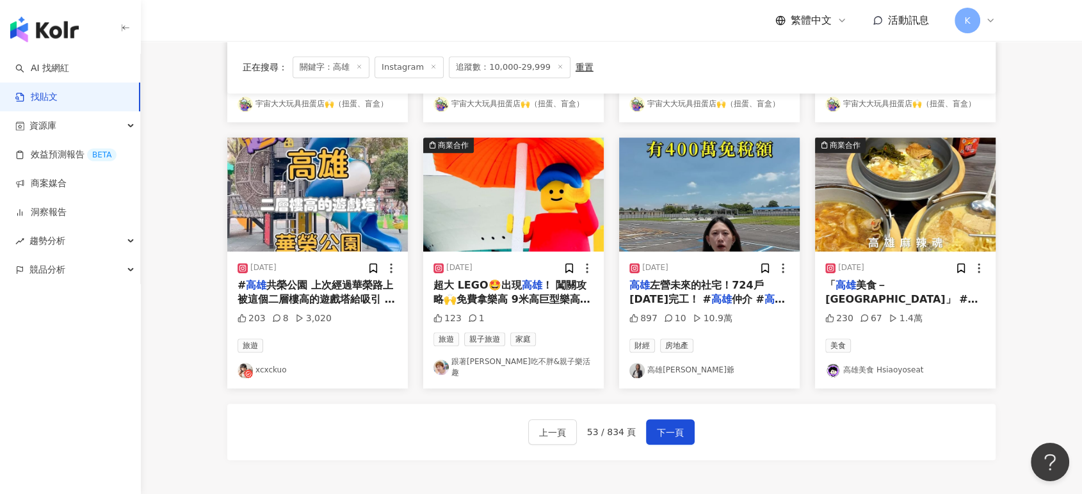
scroll to position [661, 0]
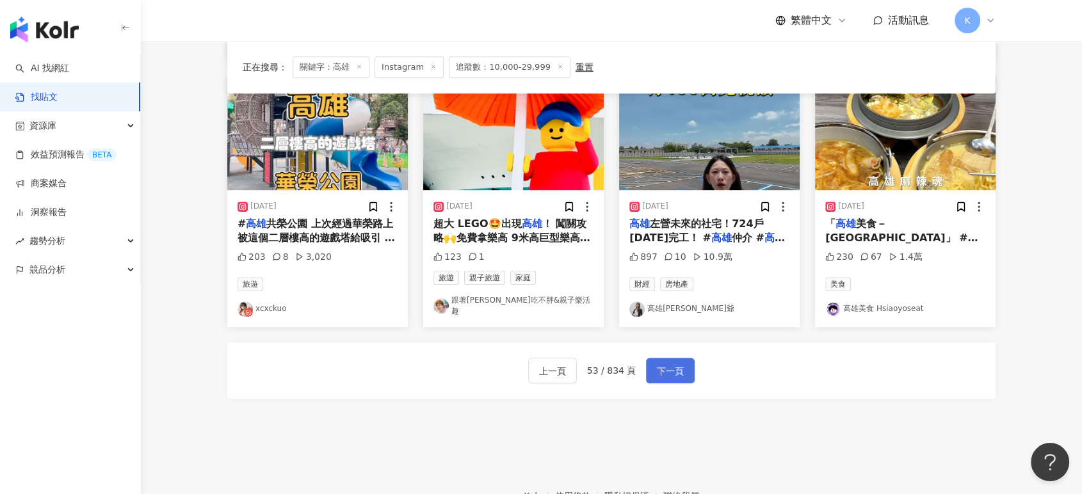
click at [659, 364] on span "下一頁" at bounding box center [670, 371] width 27 height 15
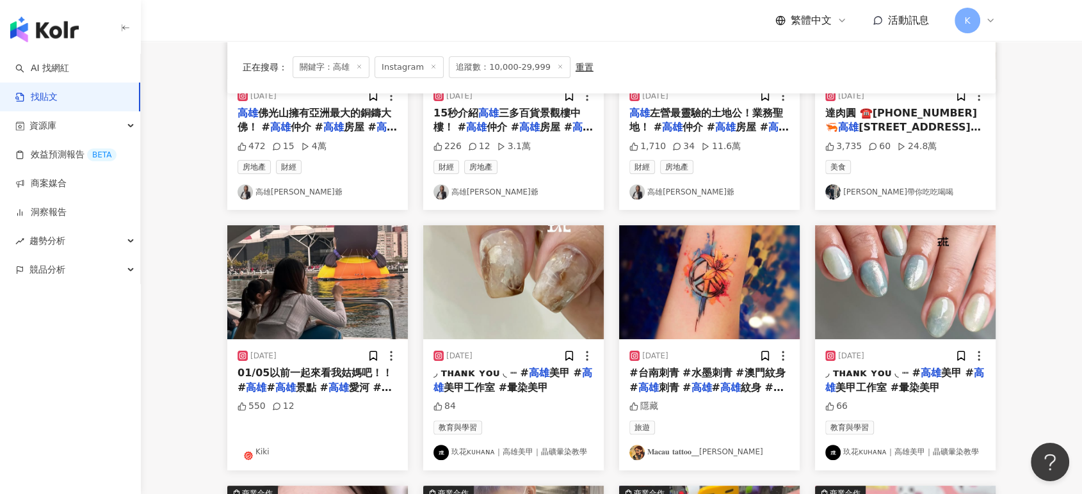
scroll to position [607, 0]
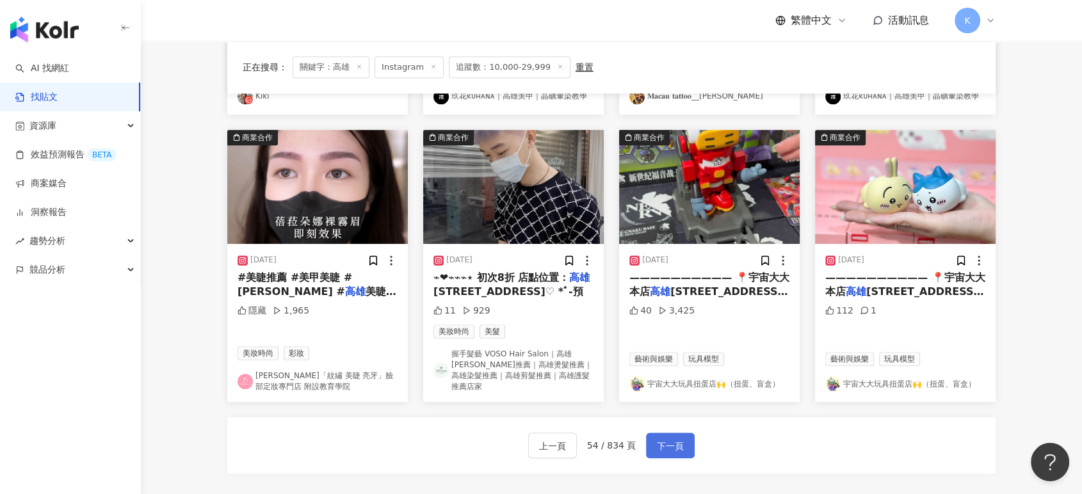
click at [661, 438] on span "下一頁" at bounding box center [670, 445] width 27 height 15
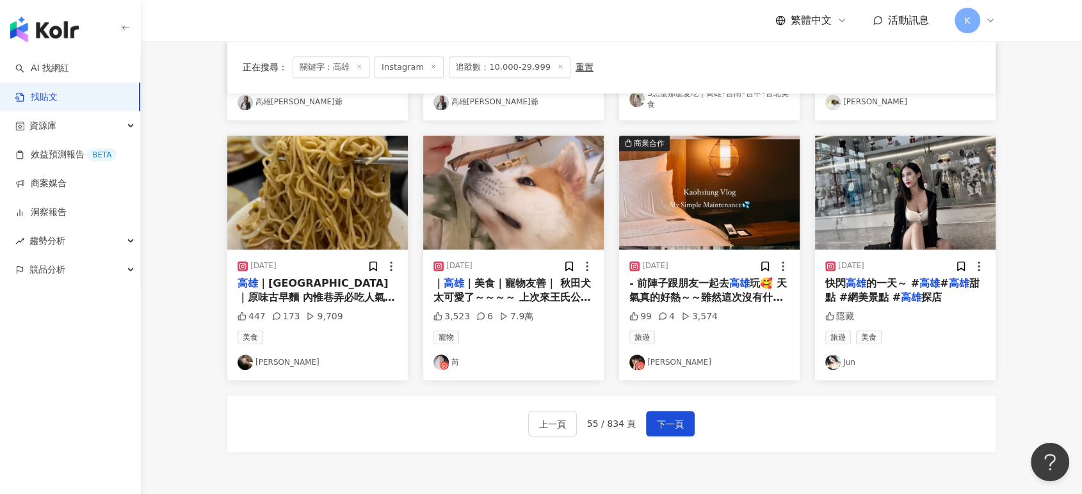
scroll to position [589, 0]
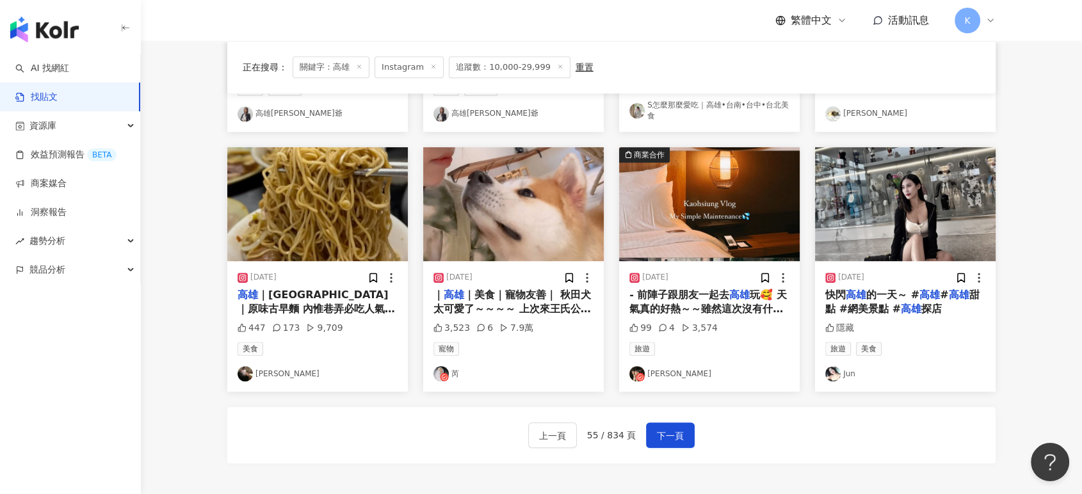
click at [678, 177] on img "button" at bounding box center [709, 204] width 180 height 114
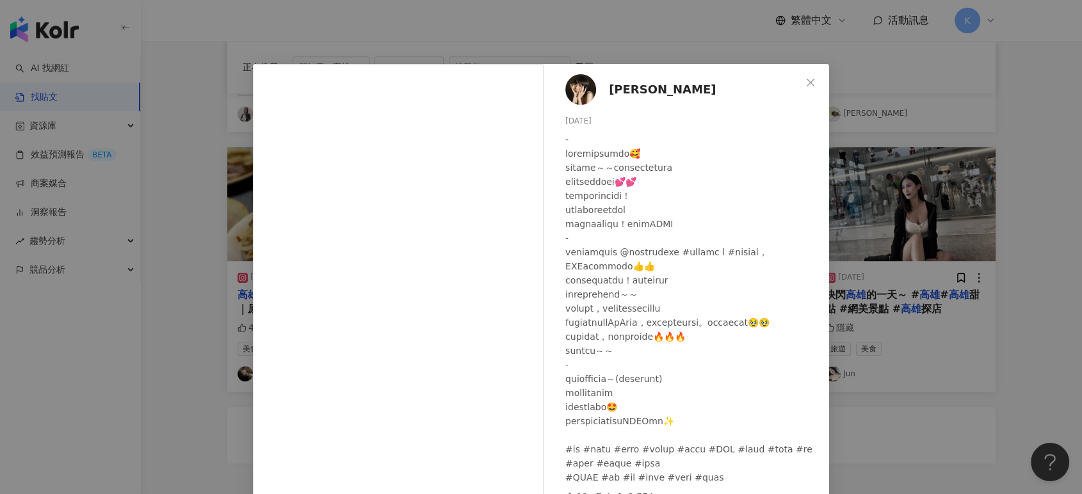
click at [879, 177] on div "[PERSON_NAME] [DATE] 99 4 3,574 查看原始貼文" at bounding box center [541, 247] width 1082 height 494
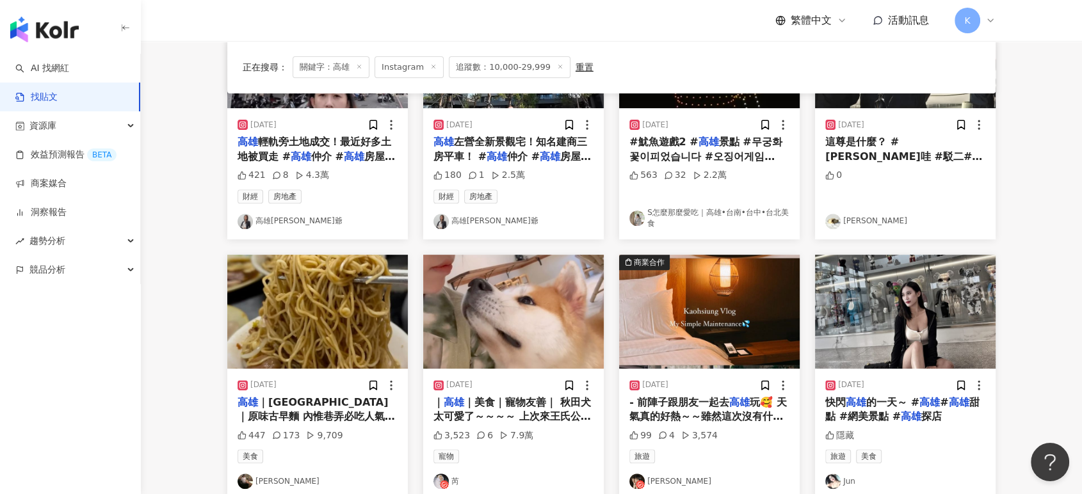
scroll to position [568, 0]
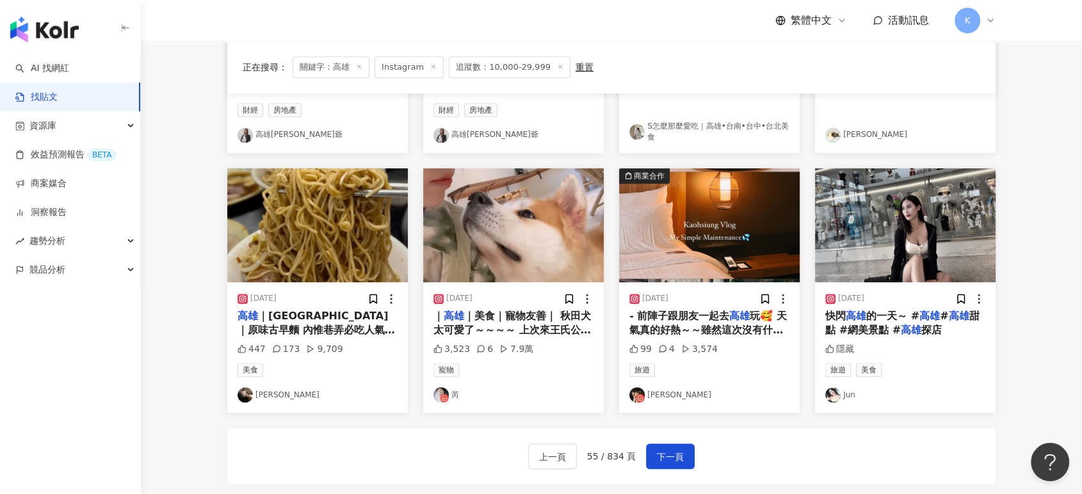
click at [540, 215] on img "button" at bounding box center [513, 225] width 180 height 114
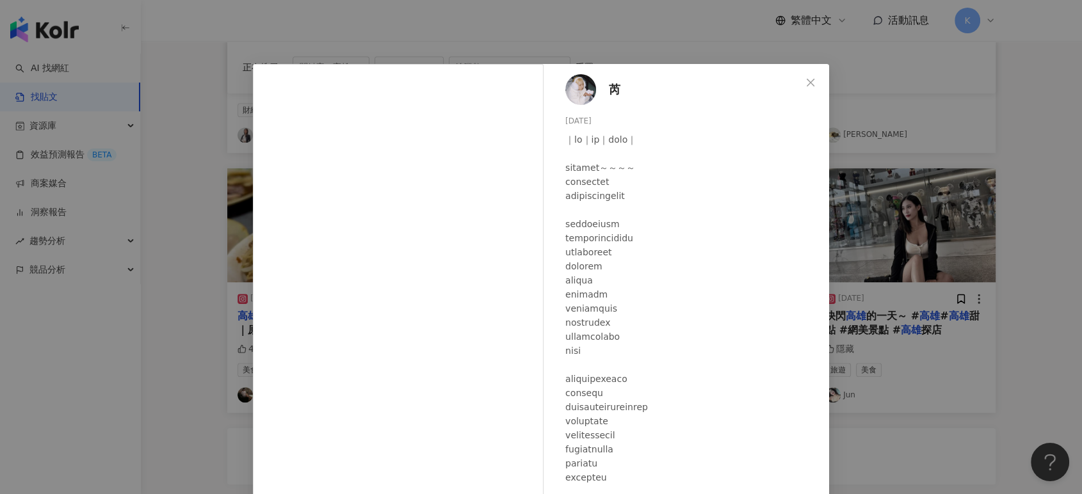
click at [898, 132] on div "芮 [DATE] 3,523 6 7.9萬 查看原始貼文" at bounding box center [541, 247] width 1082 height 494
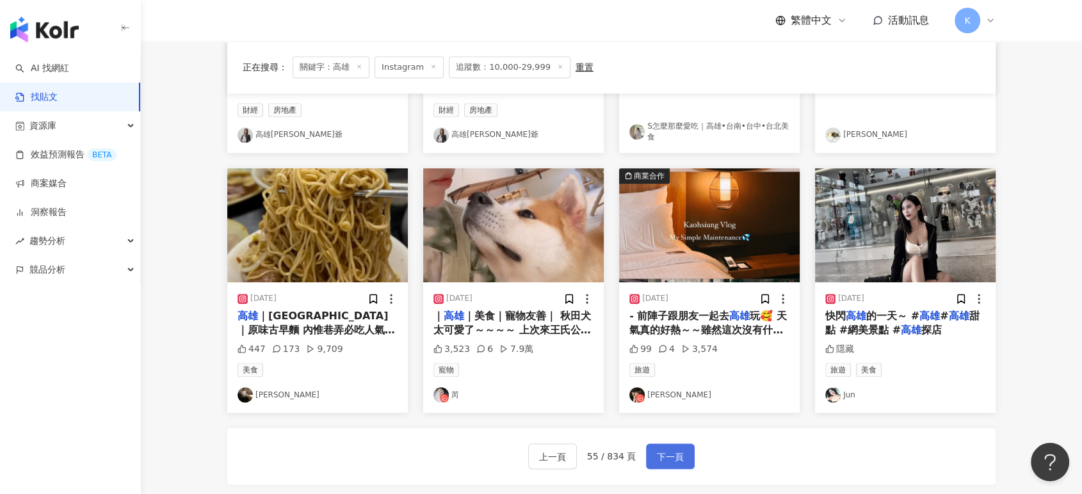
click at [680, 453] on span "下一頁" at bounding box center [670, 456] width 27 height 15
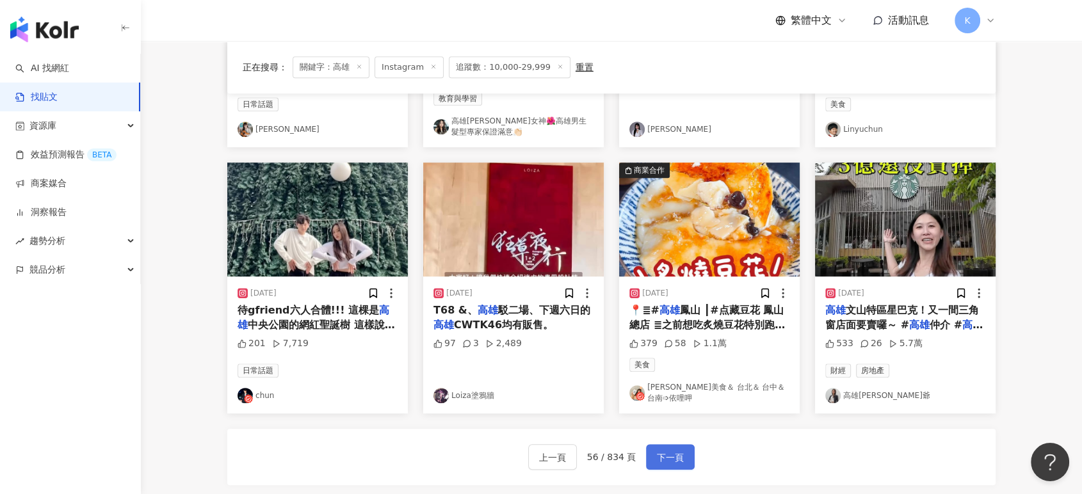
scroll to position [581, 0]
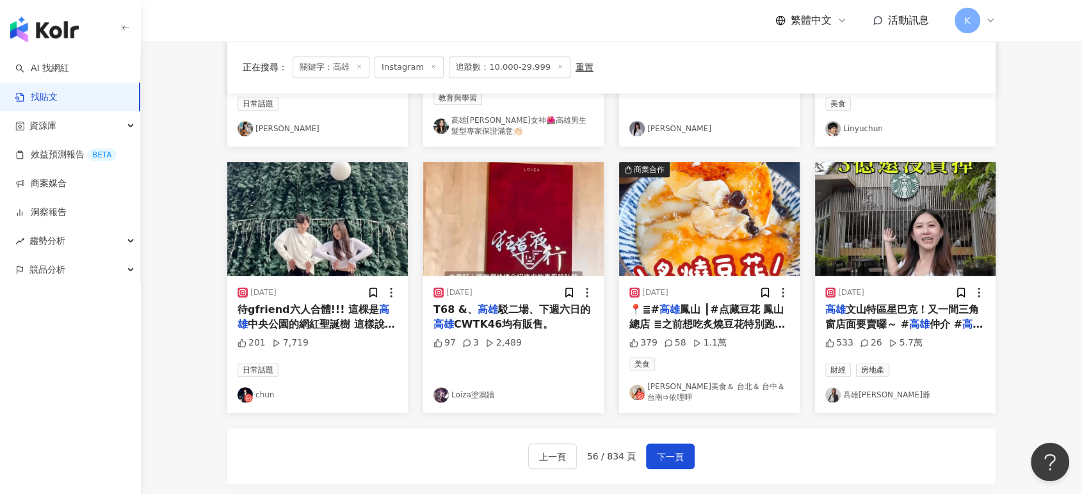
click at [386, 223] on img "button" at bounding box center [317, 219] width 180 height 114
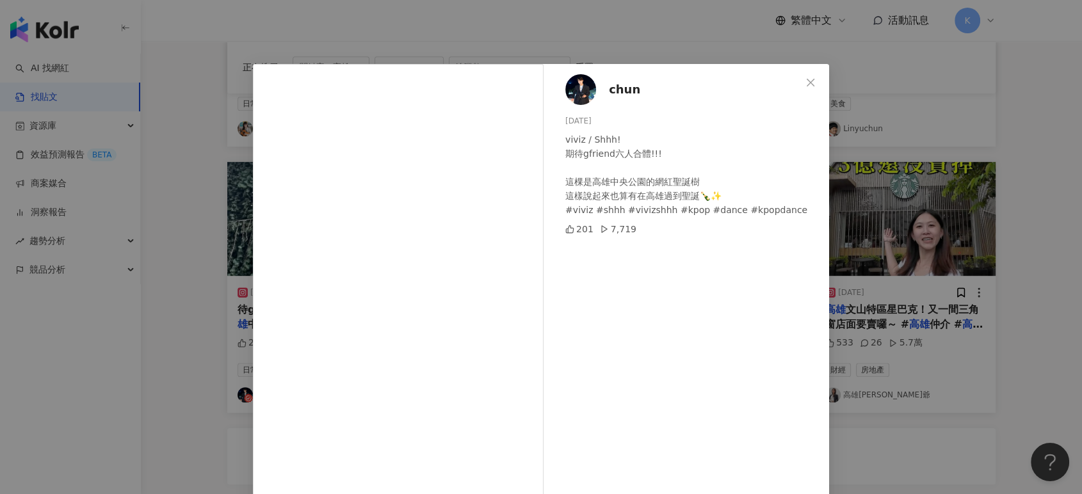
click at [897, 138] on div "chun [DATE] viviz / Shhh! 期待gfriend六人合體!!! 這棵是高雄中央公園的網紅聖誕樹 這樣說起來也算有在高雄過到聖誕🍾️✨ #…" at bounding box center [541, 247] width 1082 height 494
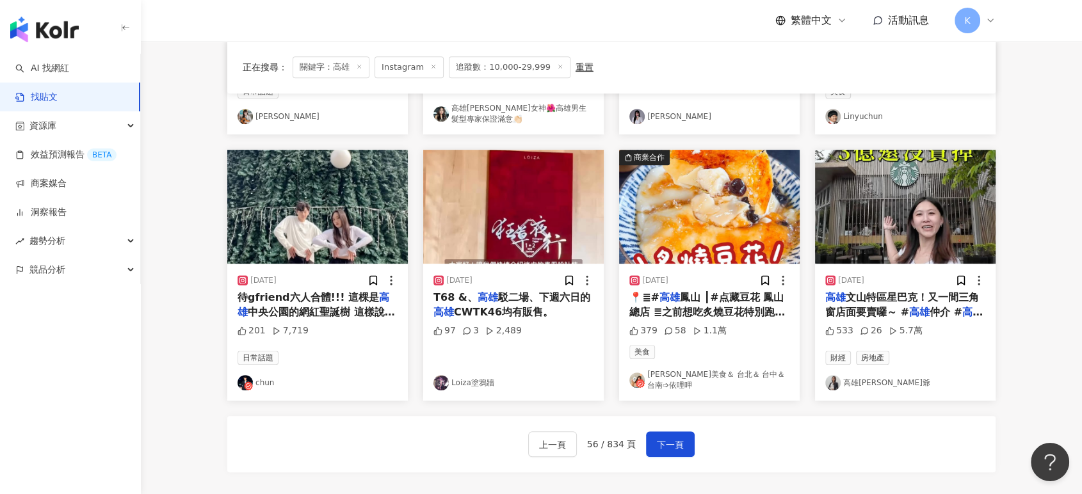
scroll to position [652, 0]
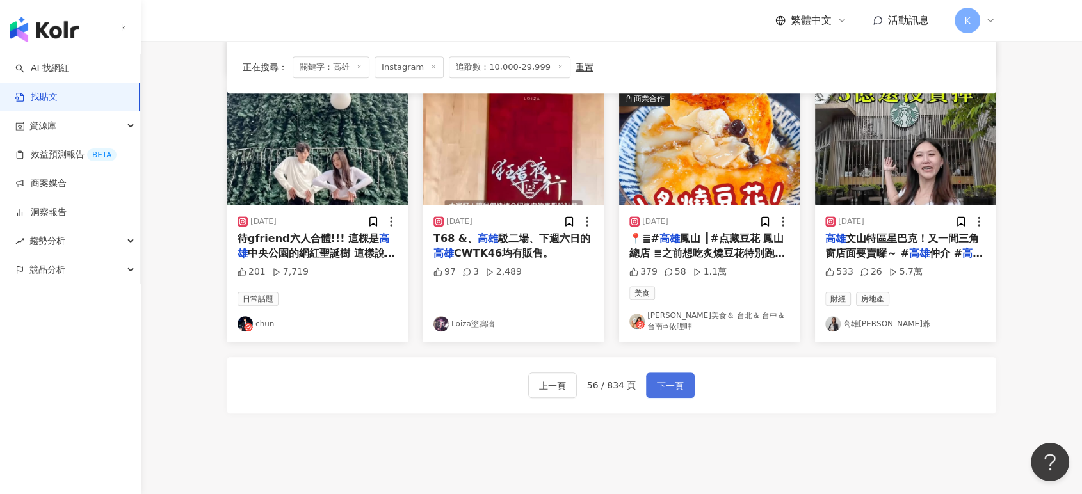
click at [670, 376] on button "下一頁" at bounding box center [670, 385] width 49 height 26
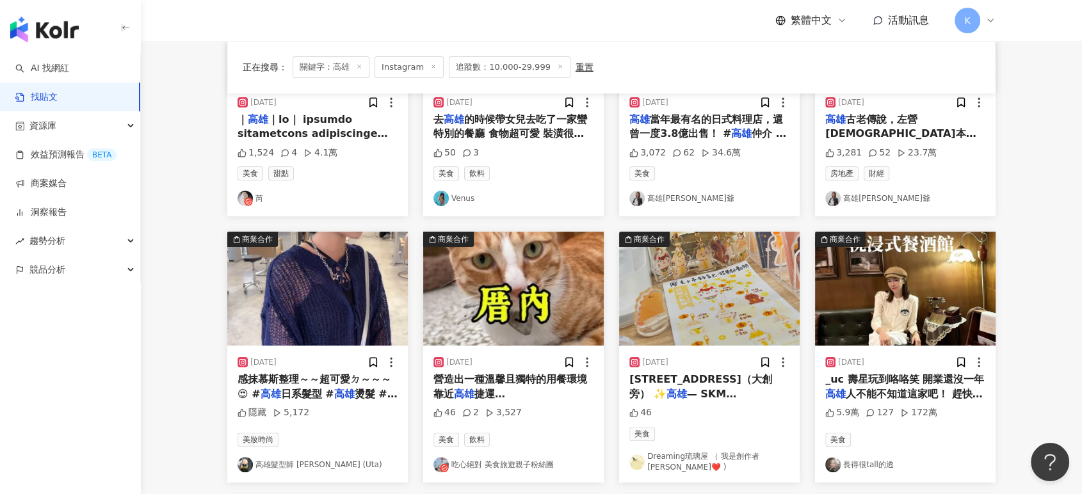
scroll to position [236, 0]
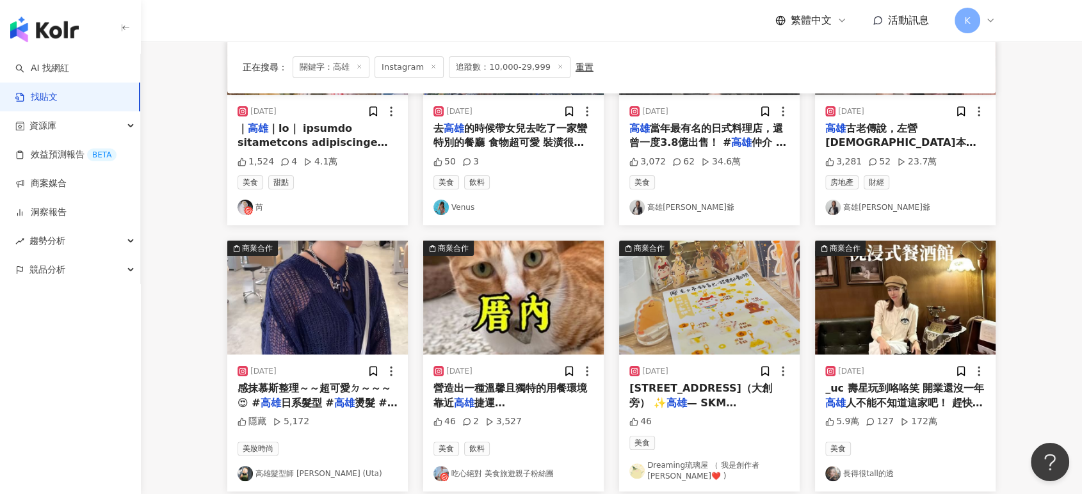
click at [956, 308] on img "button" at bounding box center [905, 298] width 180 height 114
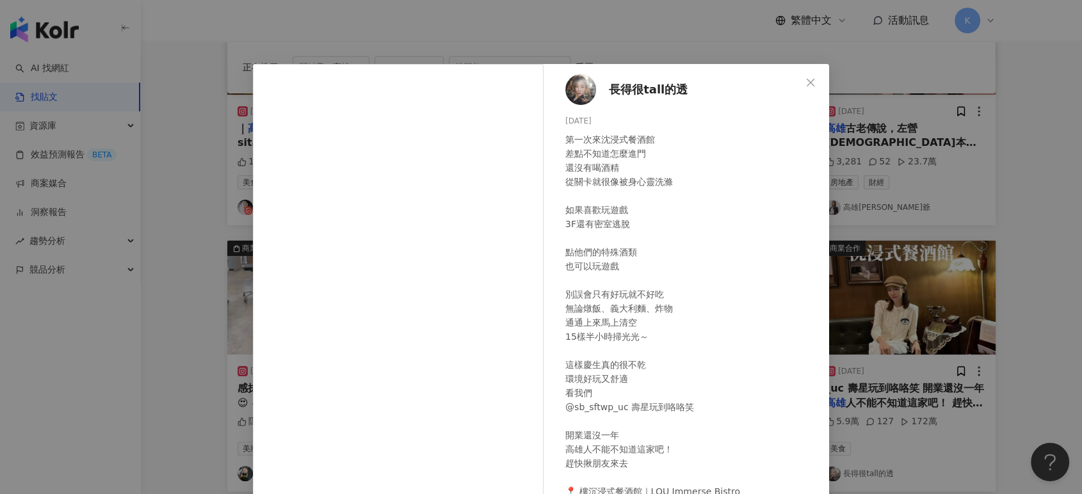
click at [972, 163] on div "長得很tall的透 [DATE] 第一次來沈浸式餐酒館 差點不知道怎麼進門 還沒有喝酒精 從關卡就很像被身心靈洗滌 如果喜歡玩遊戲 3F還有密室逃脫 點他們的…" at bounding box center [541, 247] width 1082 height 494
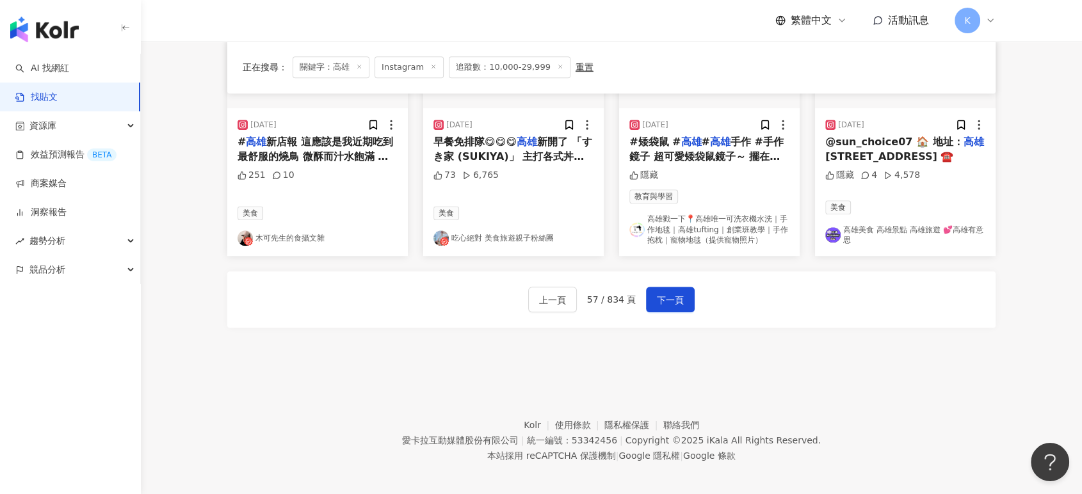
scroll to position [755, 0]
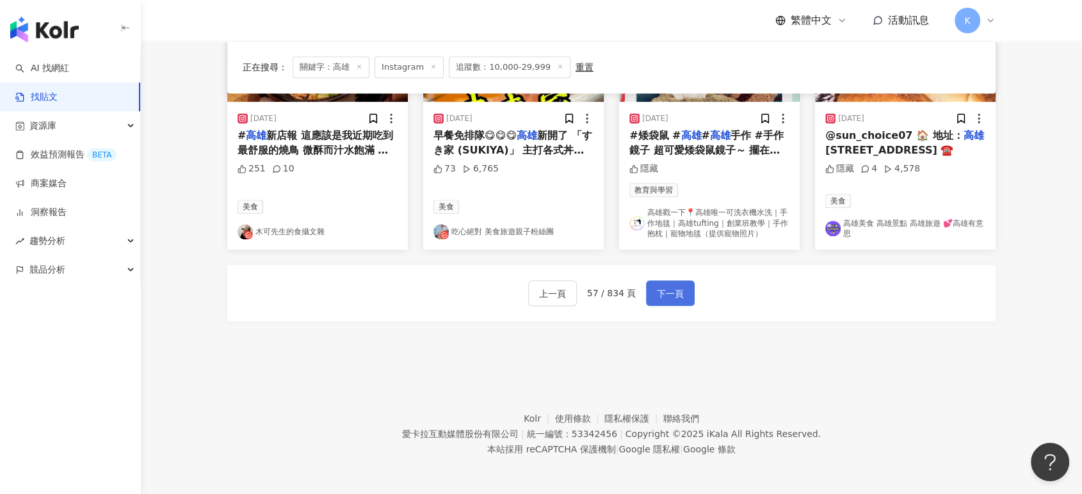
click at [660, 296] on span "下一頁" at bounding box center [670, 293] width 27 height 15
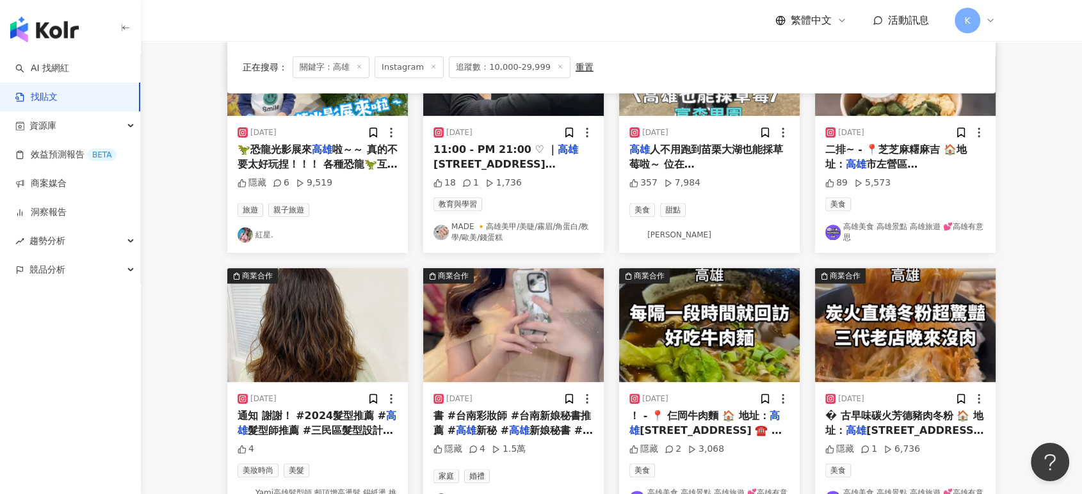
scroll to position [568, 0]
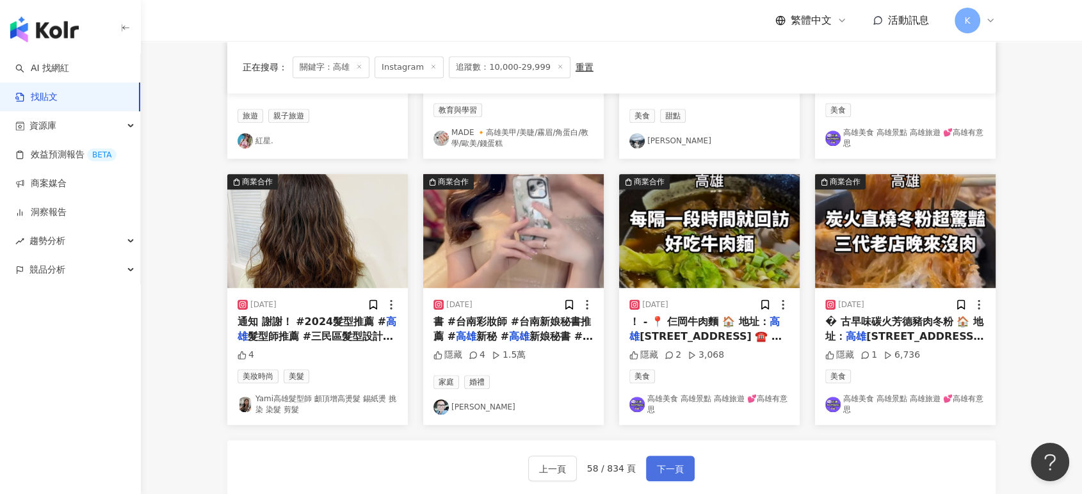
click at [664, 461] on span "下一頁" at bounding box center [670, 468] width 27 height 15
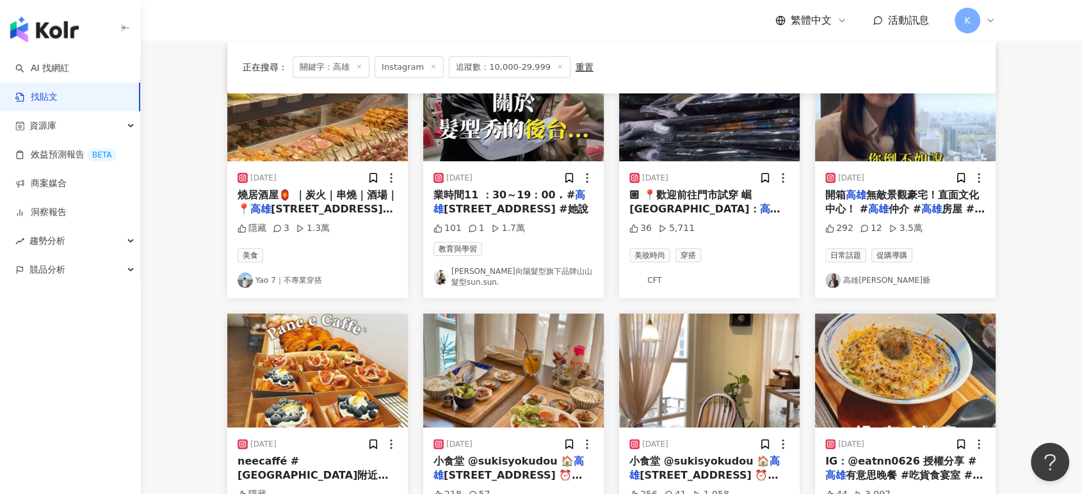
scroll to position [355, 0]
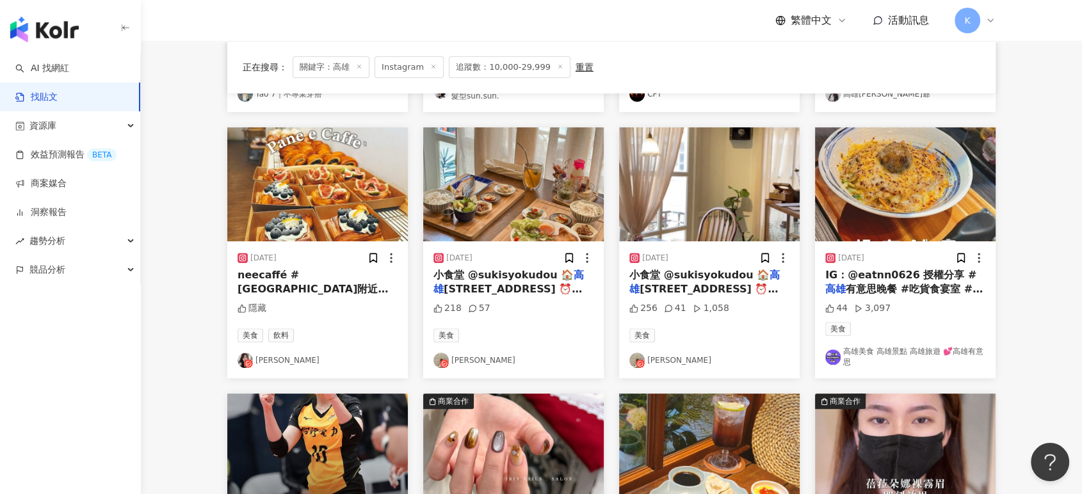
drag, startPoint x: 1034, startPoint y: 207, endPoint x: 1052, endPoint y: 234, distance: 31.8
click at [1034, 207] on main "Instagram ** 台灣 搜尋 搜尋指引 內容形式 類型 追蹤數 發文時間 商業合作 官方帳號 排除 ***** - ***** 不限 小型 奈米網紅 …" at bounding box center [611, 217] width 941 height 1062
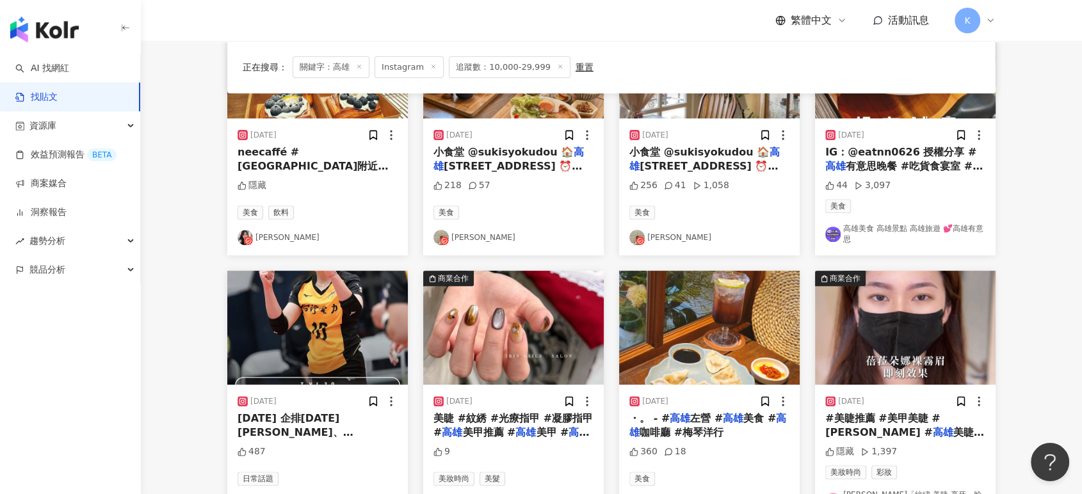
scroll to position [640, 0]
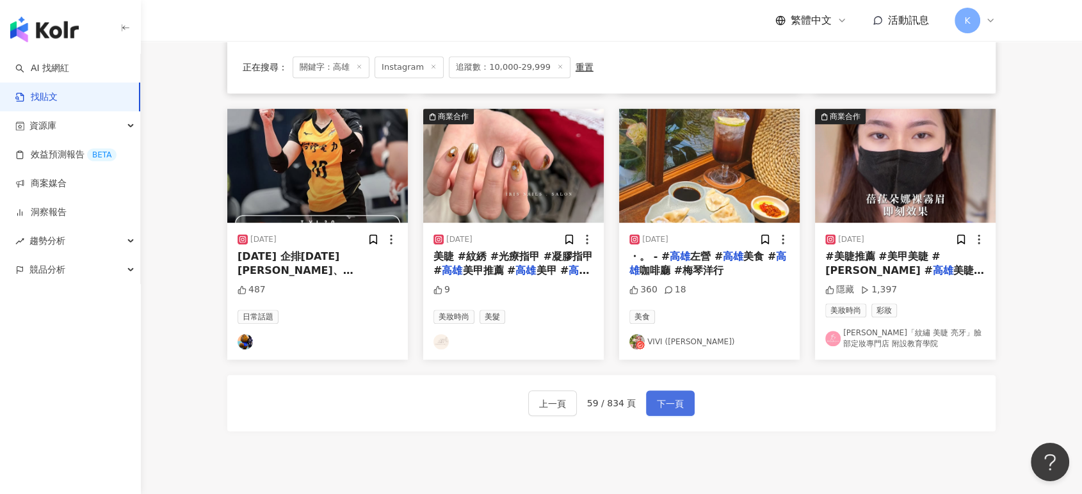
click at [675, 390] on button "下一頁" at bounding box center [670, 403] width 49 height 26
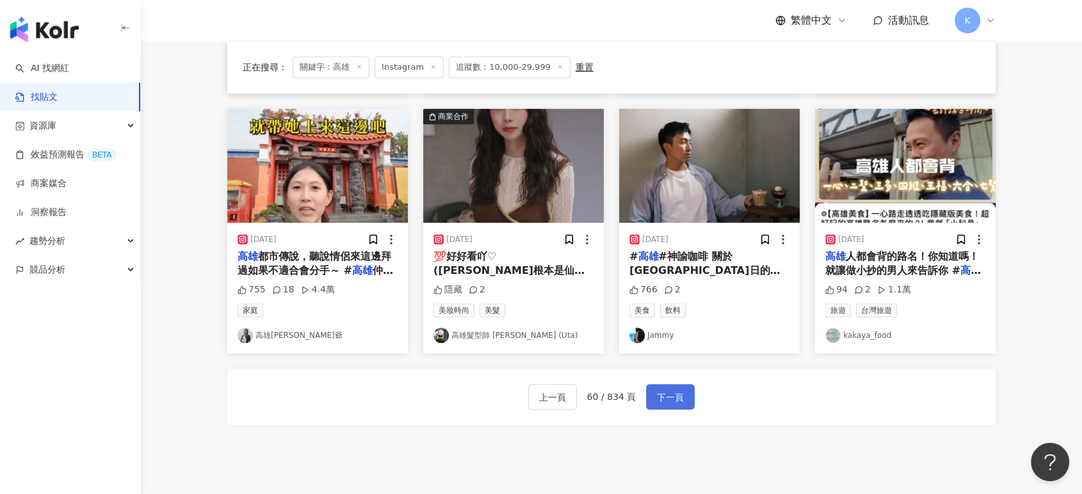
click at [666, 390] on span "下一頁" at bounding box center [670, 397] width 27 height 15
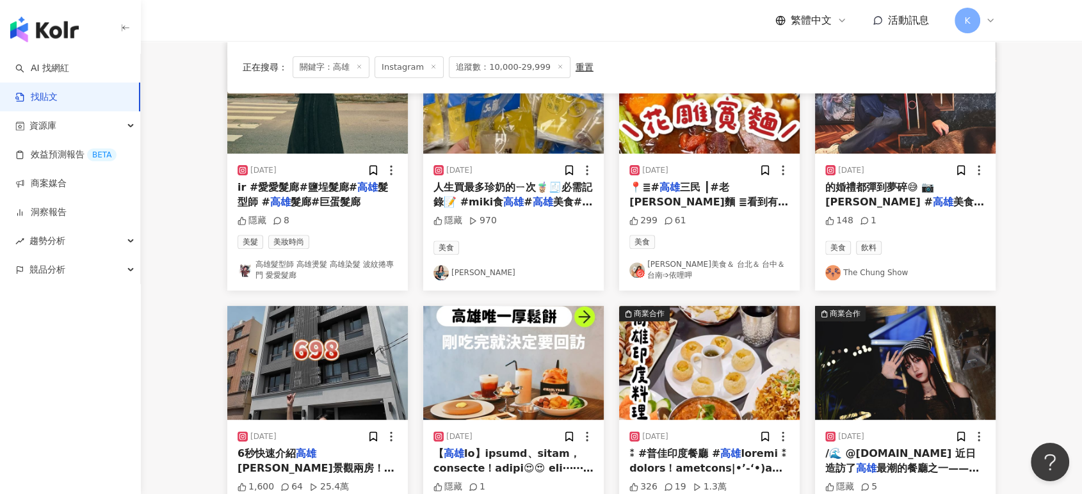
scroll to position [574, 0]
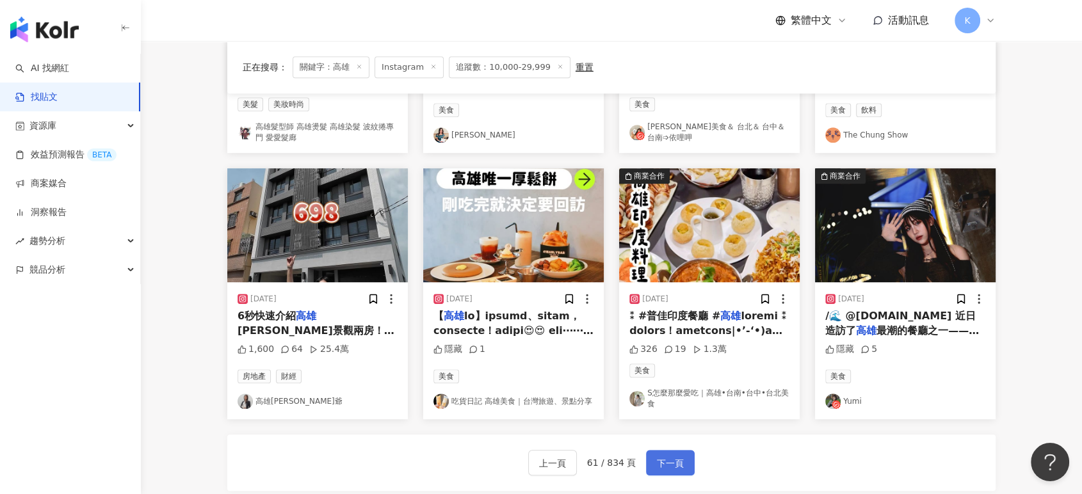
click at [659, 453] on button "下一頁" at bounding box center [670, 463] width 49 height 26
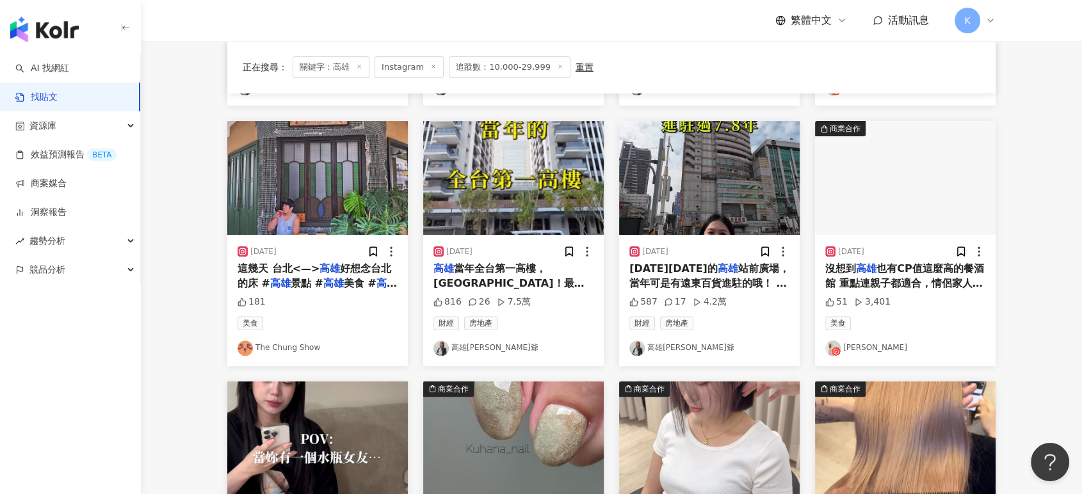
scroll to position [568, 0]
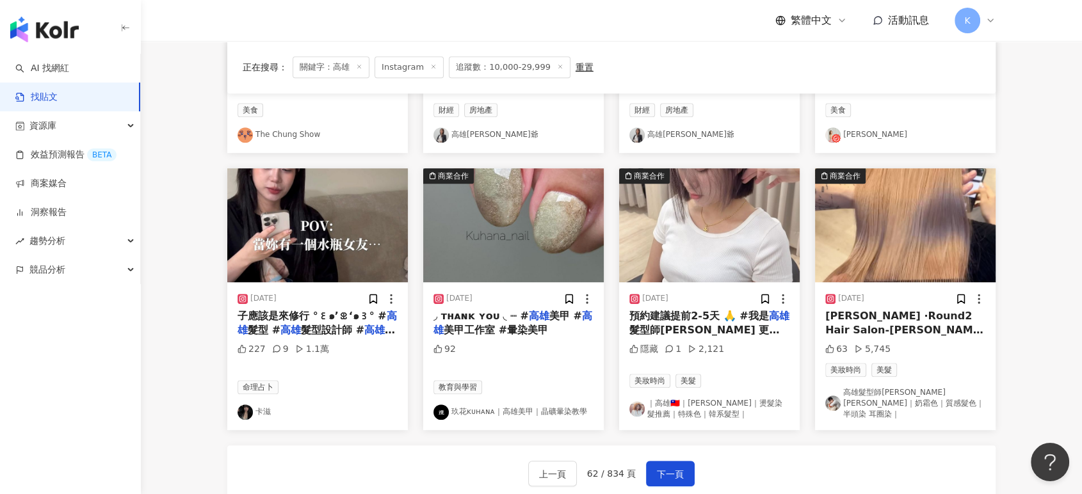
click at [333, 207] on img "button" at bounding box center [317, 225] width 180 height 114
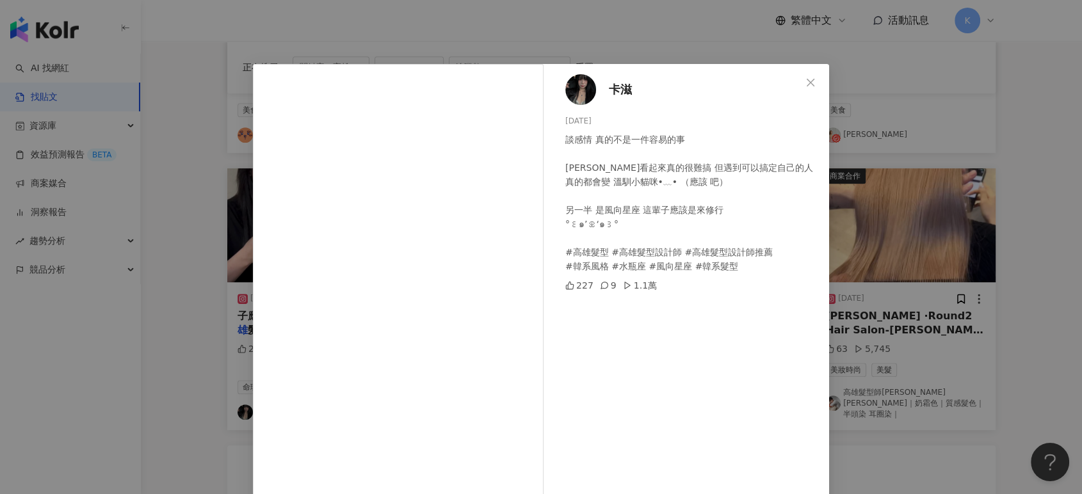
click at [975, 214] on div "卡滋 [DATE] 談感情 真的不是一件容易的事 [PERSON_NAME]看起來真的很難搞 但遇到可以搞定自己的人 真的都會變 溫馴小貓咪•﹏• （應該 吧…" at bounding box center [541, 247] width 1082 height 494
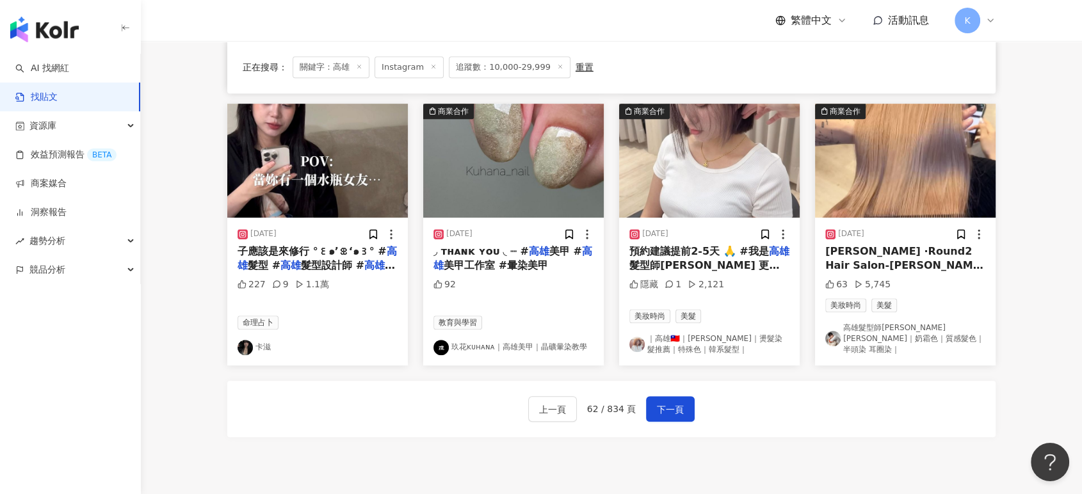
scroll to position [711, 0]
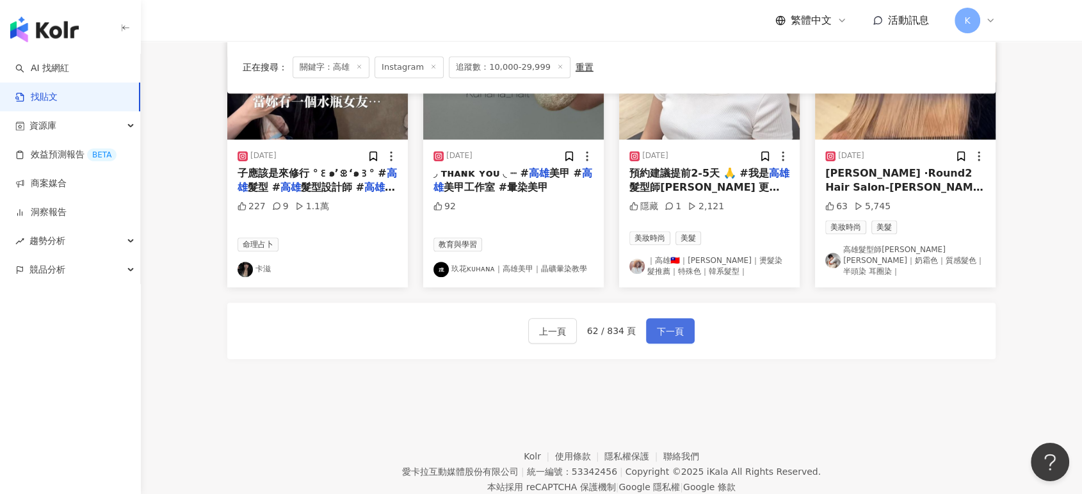
click at [661, 324] on span "下一頁" at bounding box center [670, 331] width 27 height 15
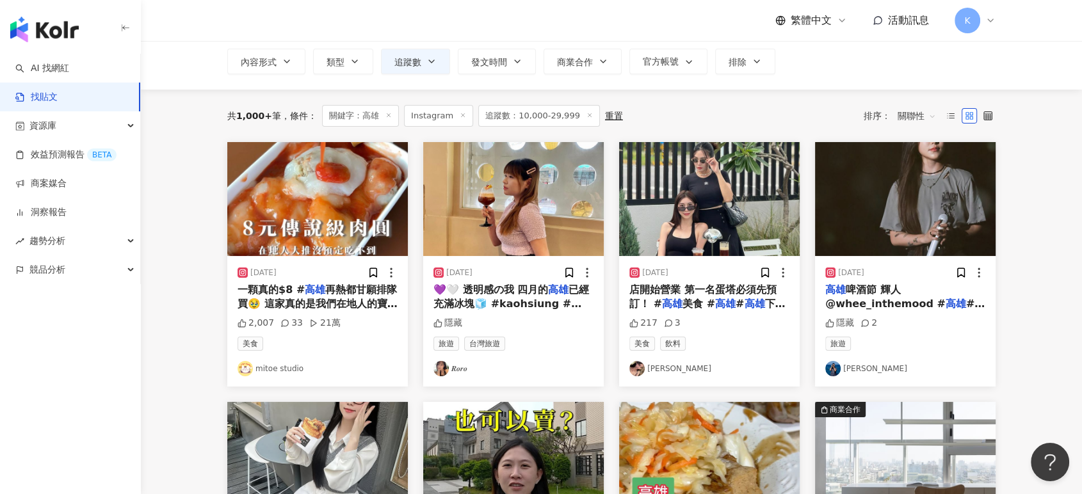
scroll to position [65, 0]
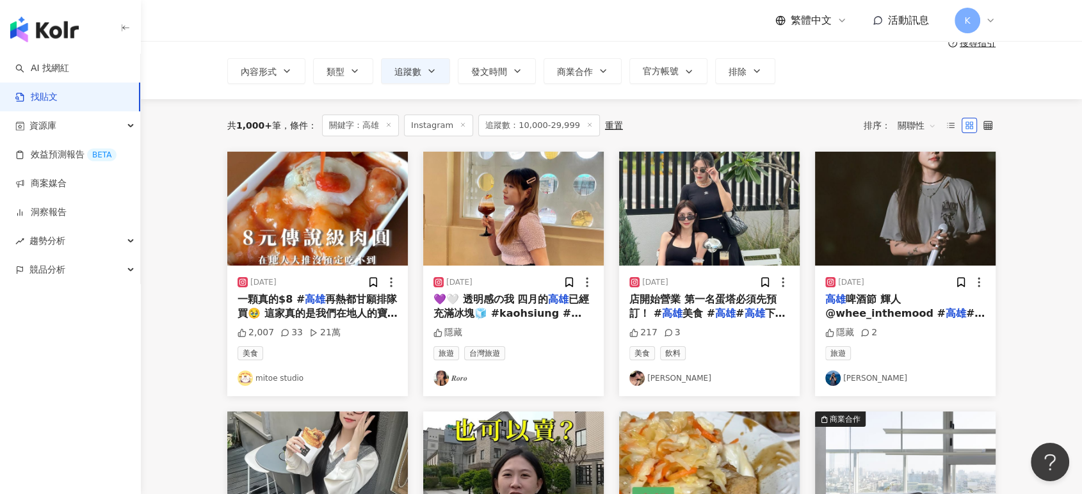
click at [942, 198] on img "button" at bounding box center [905, 209] width 180 height 114
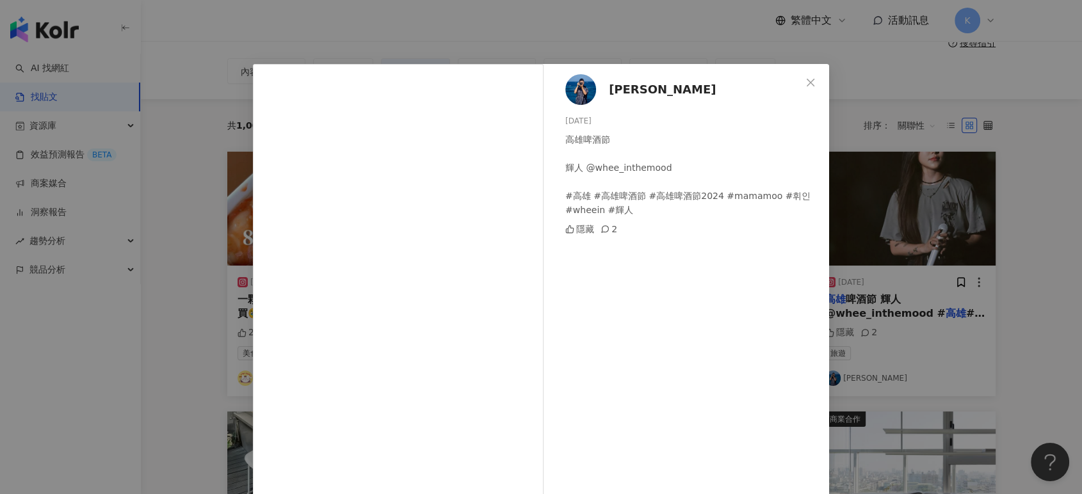
click at [942, 198] on div "[PERSON_NAME] [DATE] 高雄啤酒節 輝人 @whee_inthemood #高雄 #高雄啤酒節 #高雄啤酒節2024 #mamamoo #휘…" at bounding box center [541, 247] width 1082 height 494
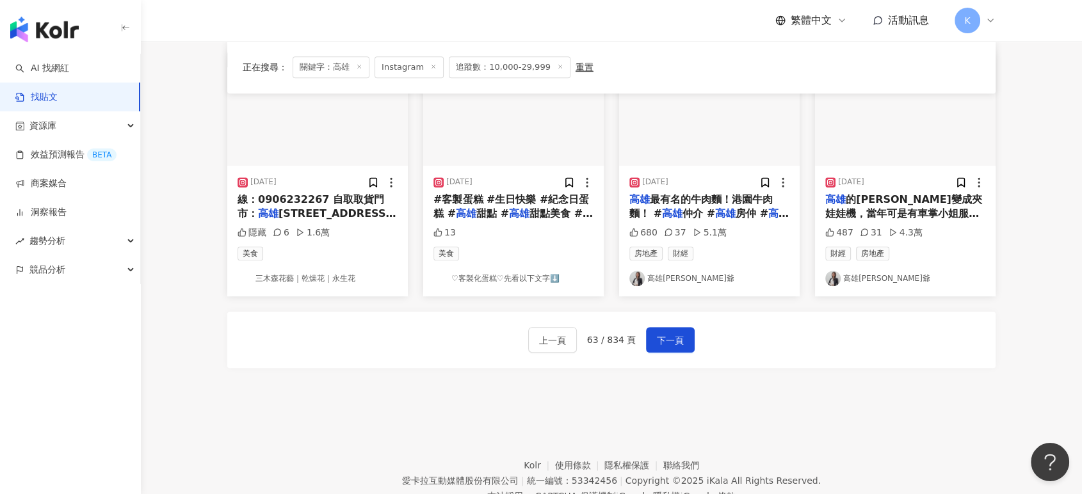
scroll to position [732, 0]
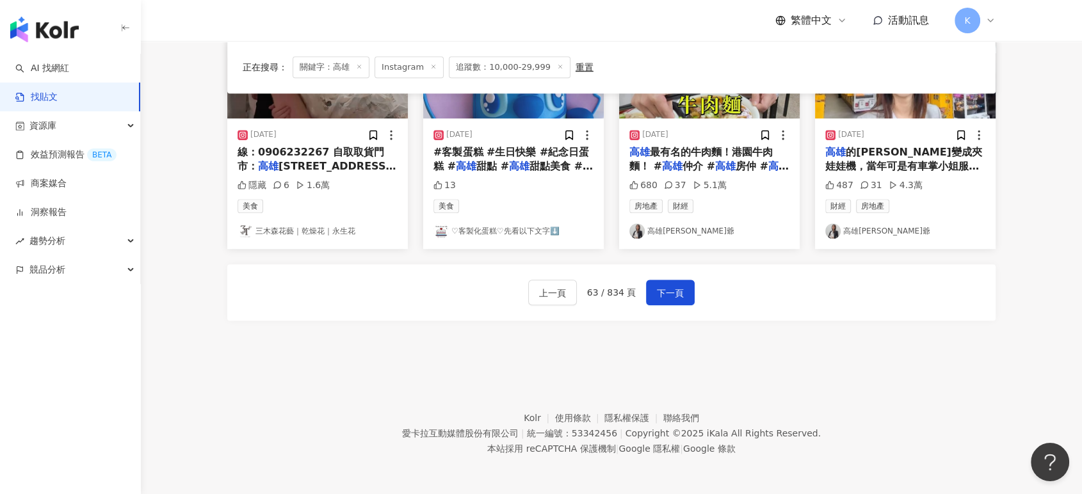
click at [639, 298] on div "上一頁 63 / 834 頁 下一頁" at bounding box center [611, 293] width 167 height 26
click at [659, 289] on span "下一頁" at bounding box center [670, 292] width 27 height 15
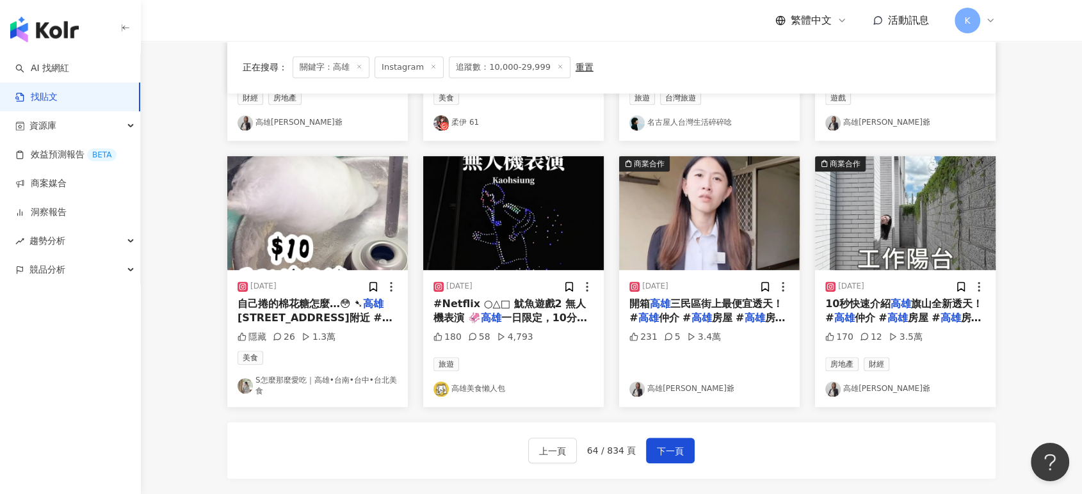
scroll to position [640, 0]
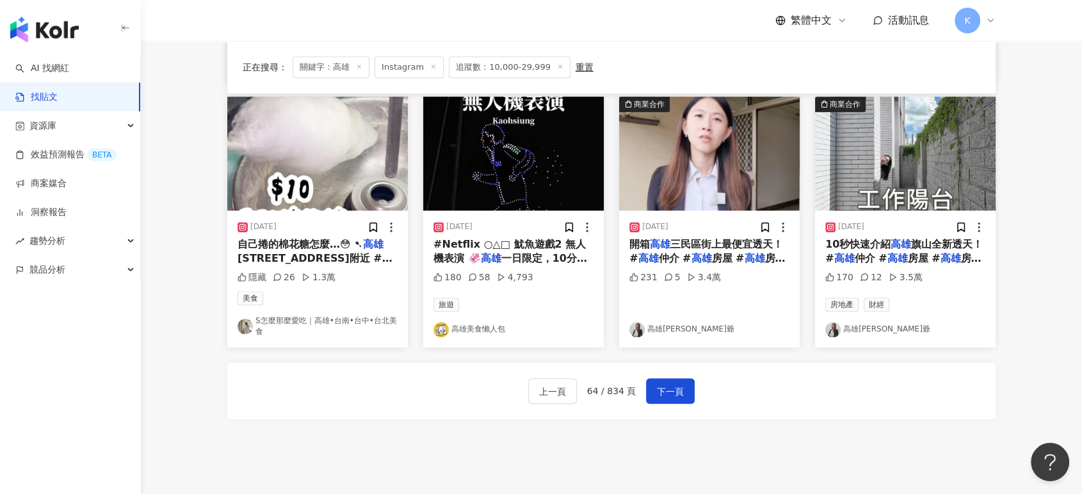
click at [691, 376] on div "上一頁 64 / 834 頁 下一頁" at bounding box center [611, 391] width 768 height 56
click at [687, 378] on button "下一頁" at bounding box center [670, 391] width 49 height 26
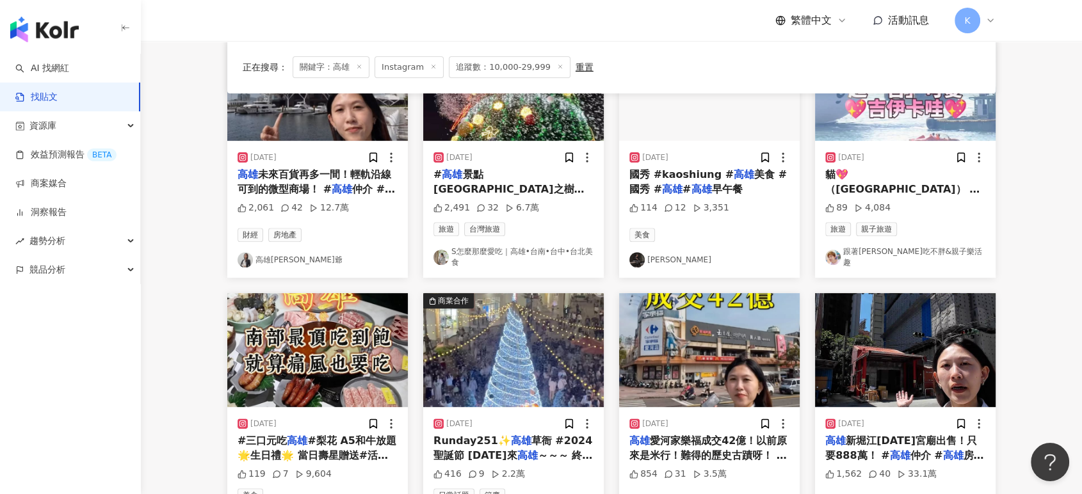
scroll to position [361, 0]
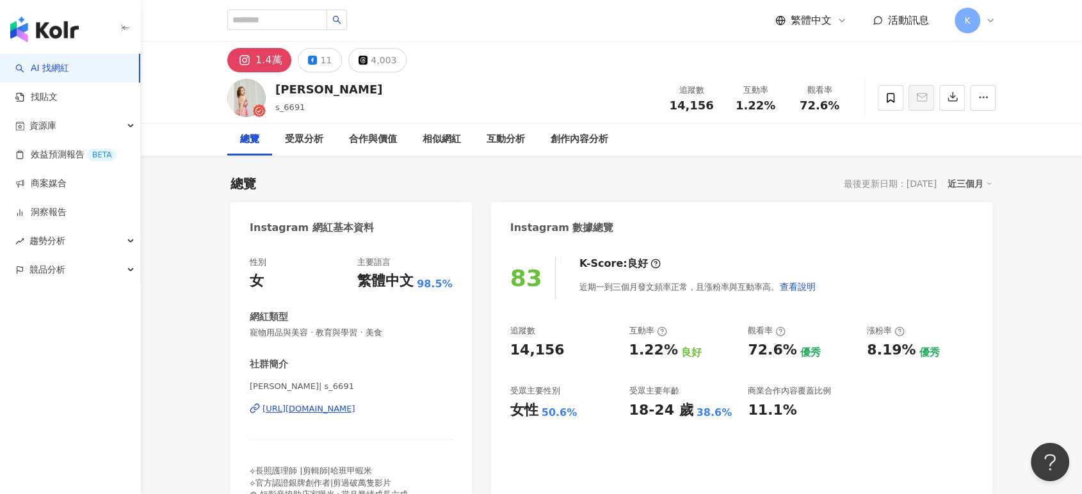
click at [328, 410] on div "https://www.instagram.com/s_6691/" at bounding box center [308, 409] width 93 height 12
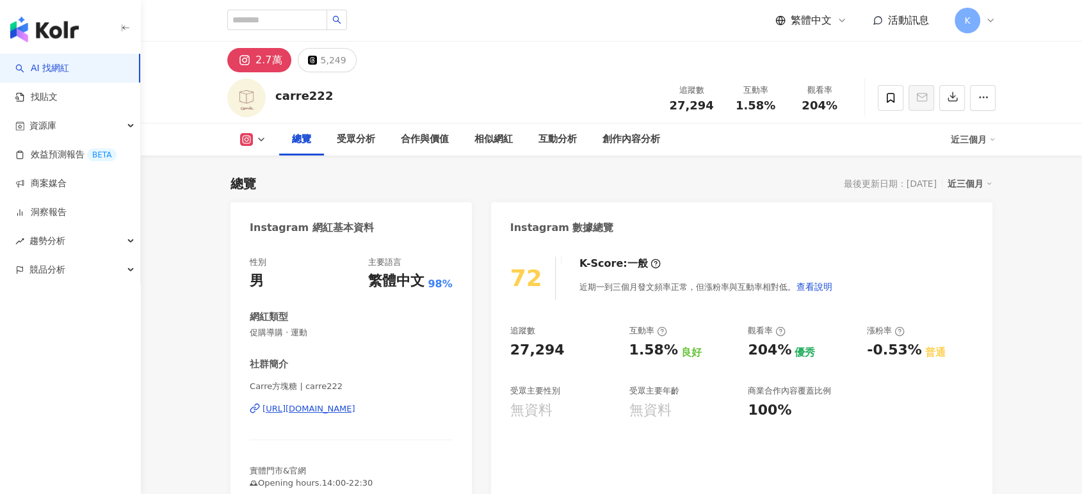
click at [355, 412] on div "https://www.instagram.com/carre222/" at bounding box center [308, 409] width 93 height 12
